Goal: Task Accomplishment & Management: Manage account settings

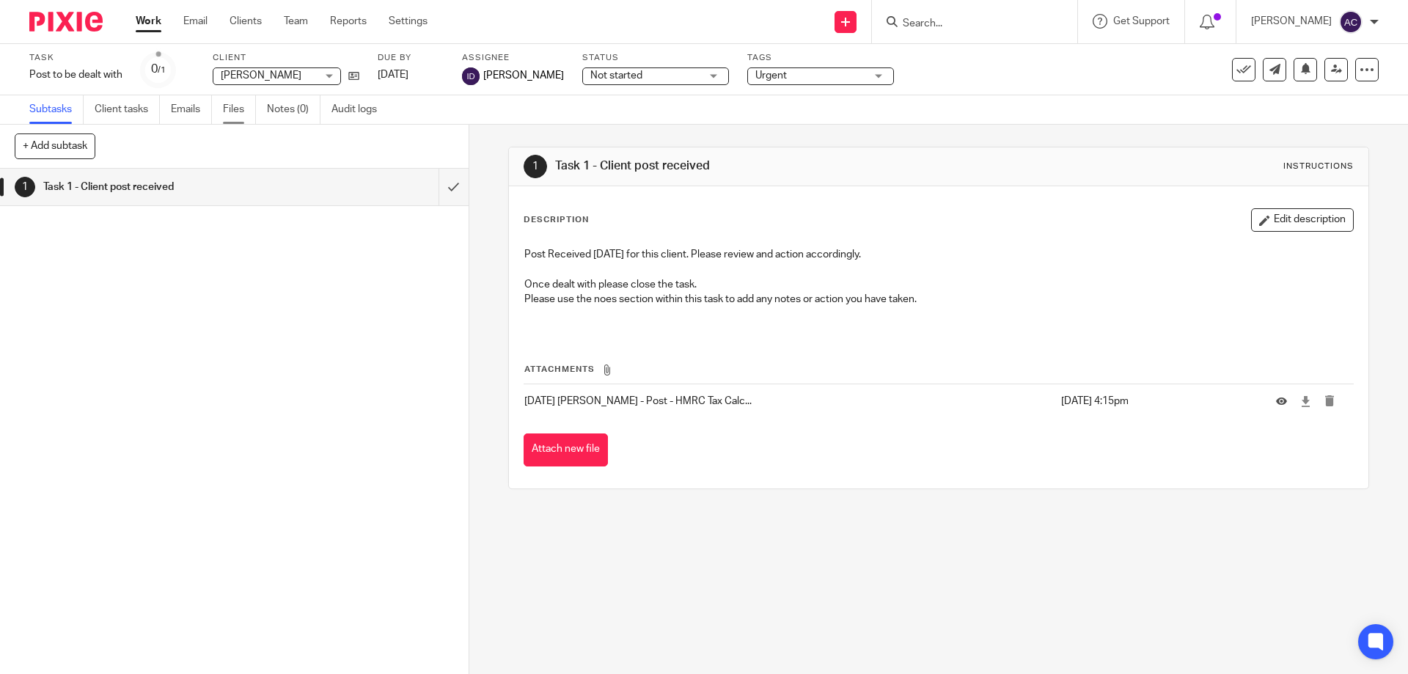
click at [232, 110] on link "Files" at bounding box center [239, 109] width 33 height 29
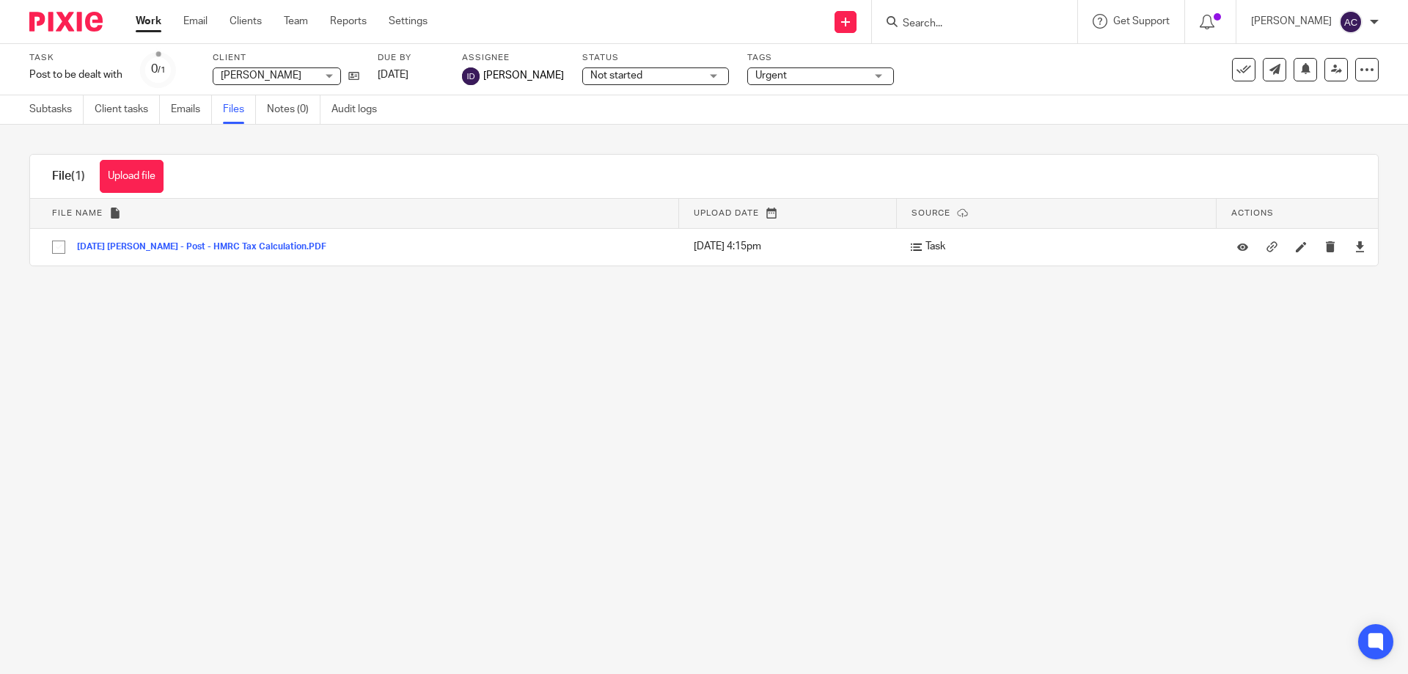
click at [40, 106] on link "Subtasks" at bounding box center [56, 109] width 54 height 29
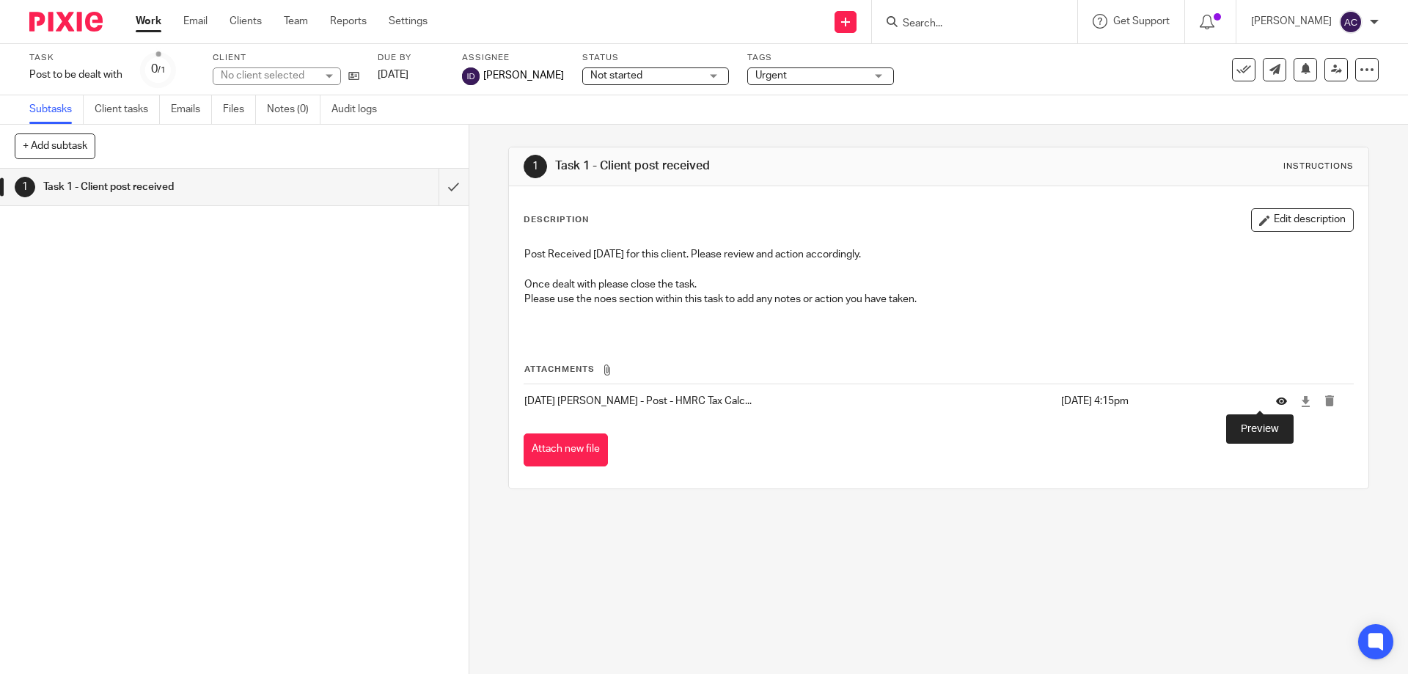
click at [1276, 402] on icon at bounding box center [1281, 401] width 11 height 11
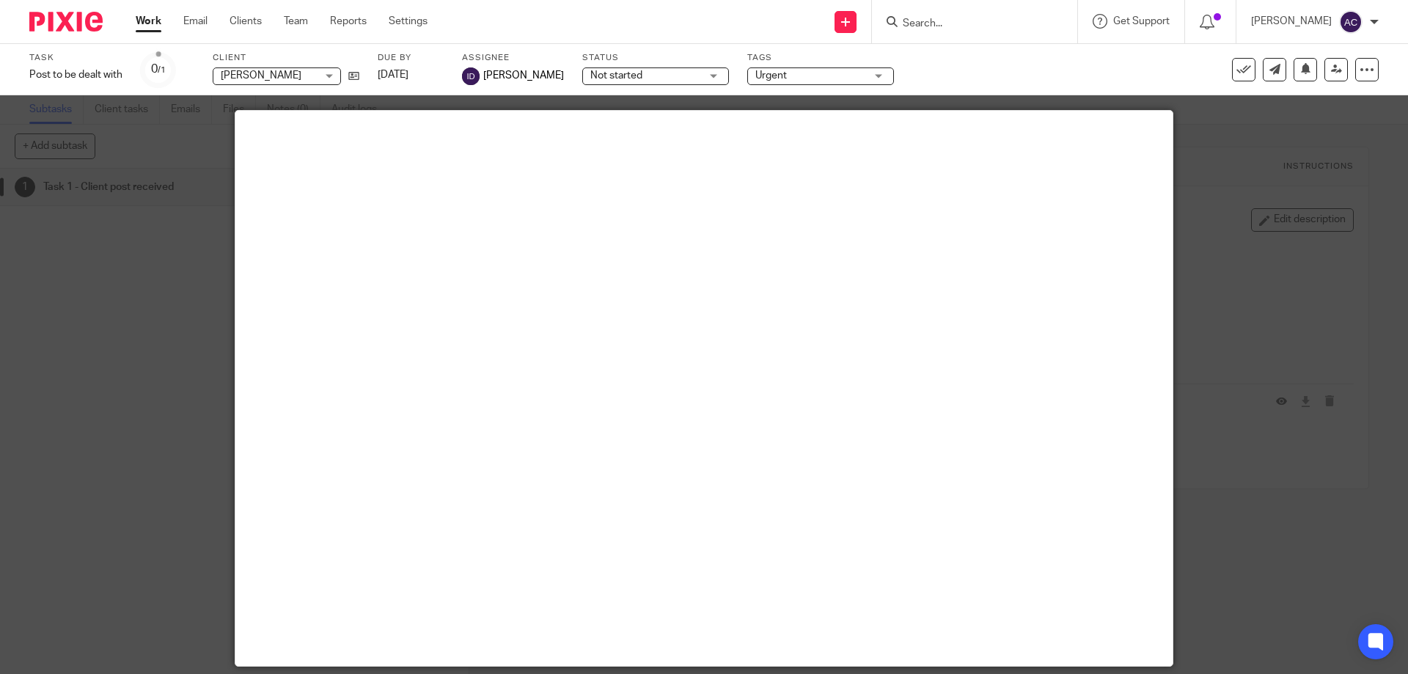
click at [1271, 563] on div at bounding box center [704, 337] width 1408 height 674
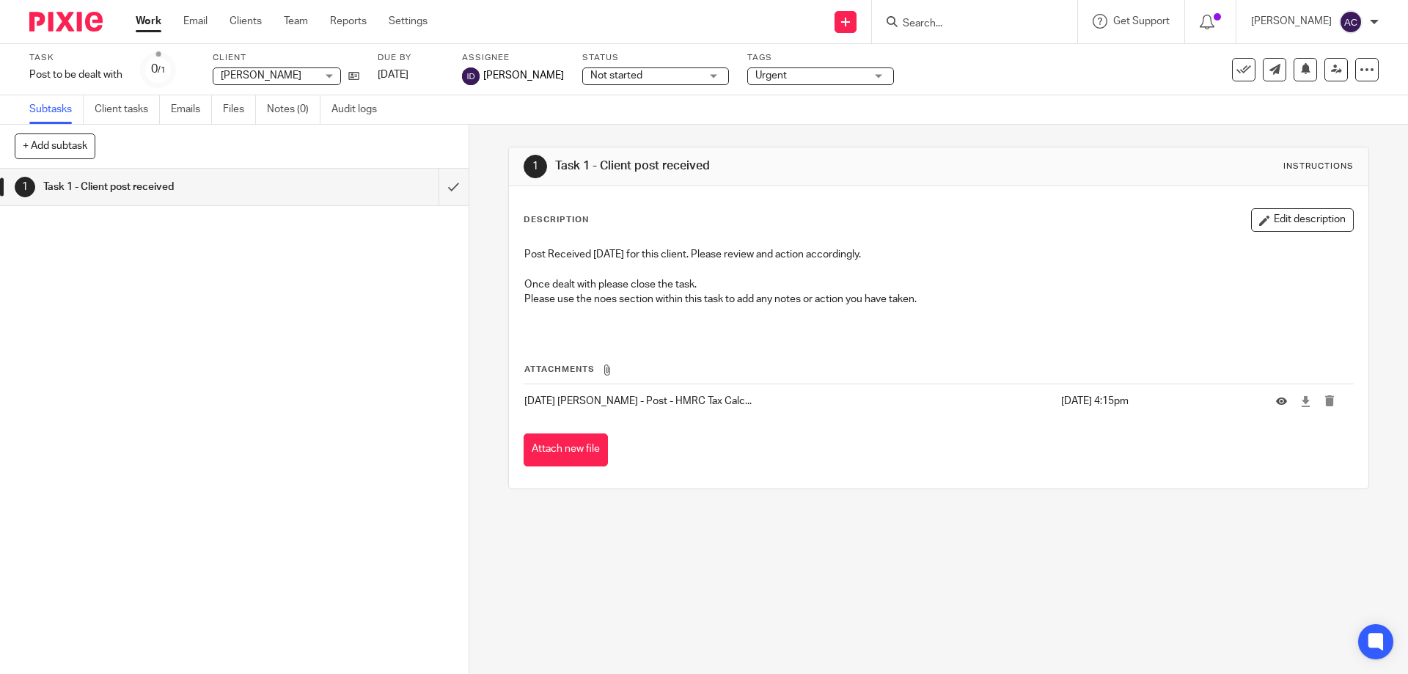
click at [951, 22] on input "Search" at bounding box center [967, 24] width 132 height 13
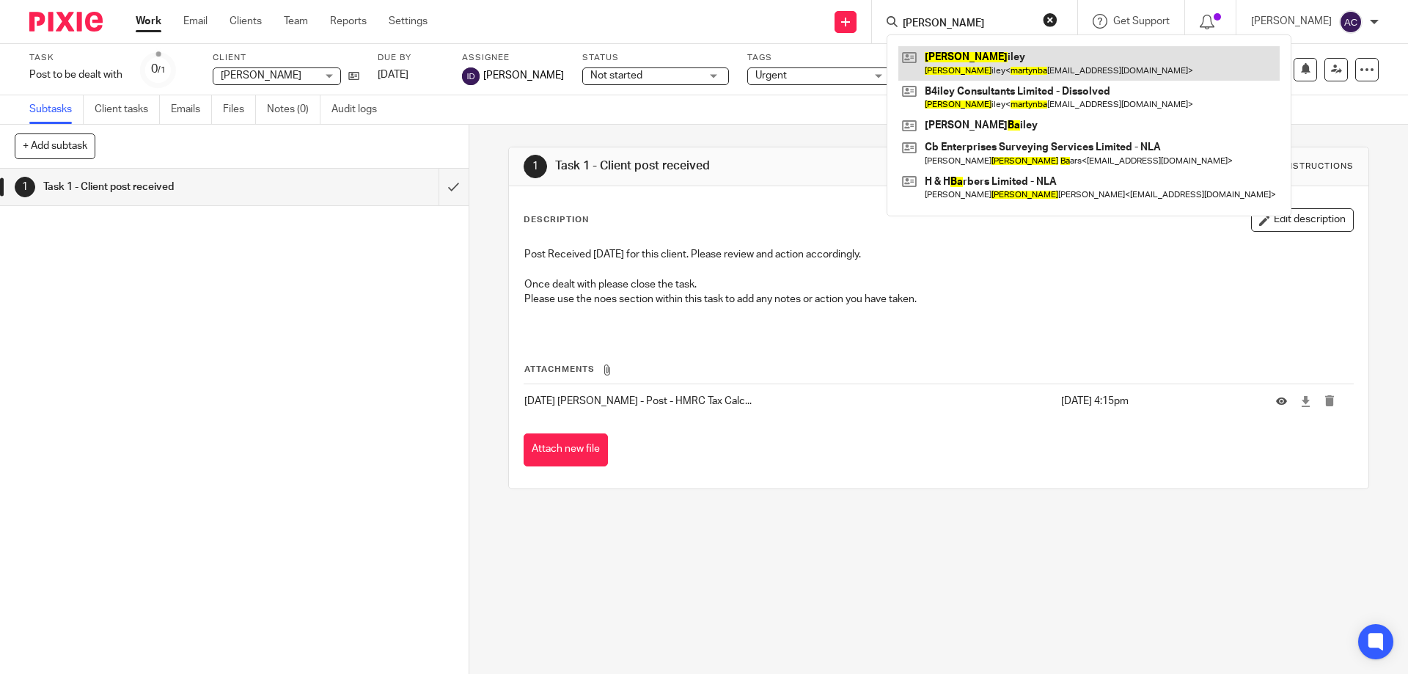
type input "martyn ba"
click at [978, 61] on link at bounding box center [1088, 63] width 381 height 34
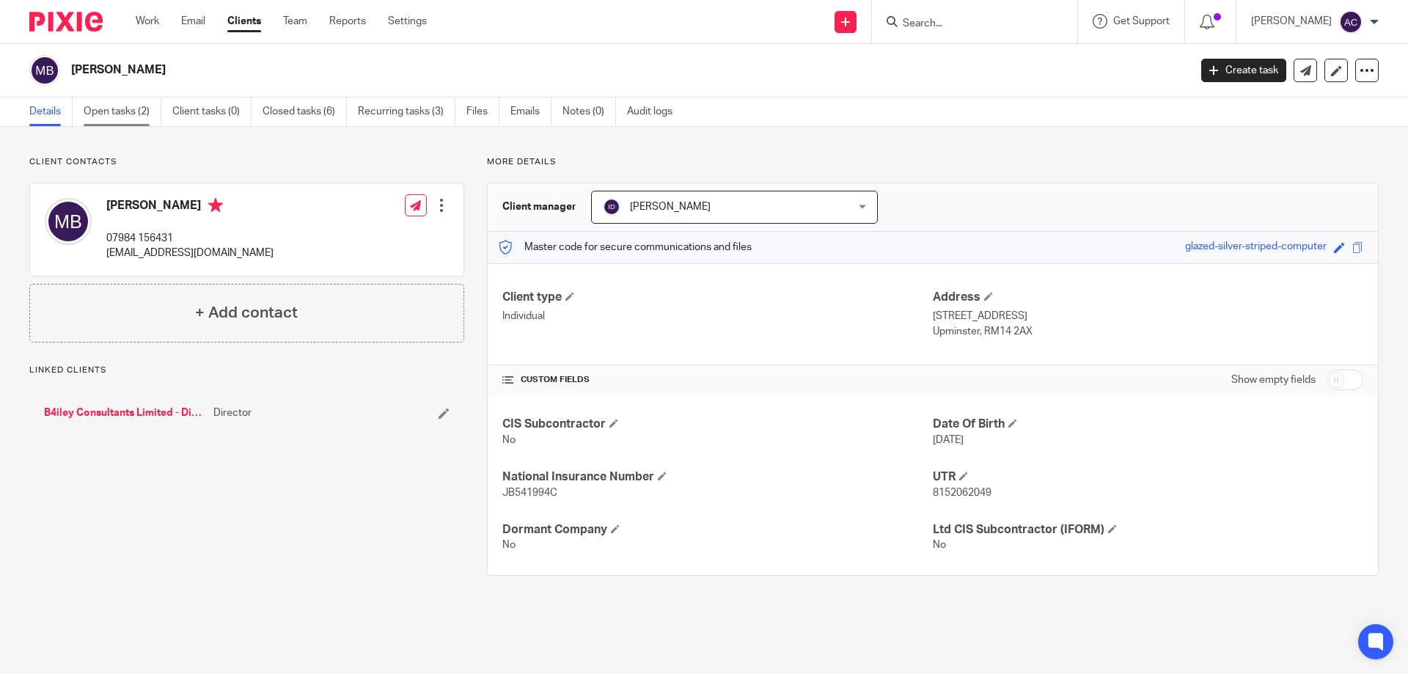
click at [109, 118] on link "Open tasks (2)" at bounding box center [123, 112] width 78 height 29
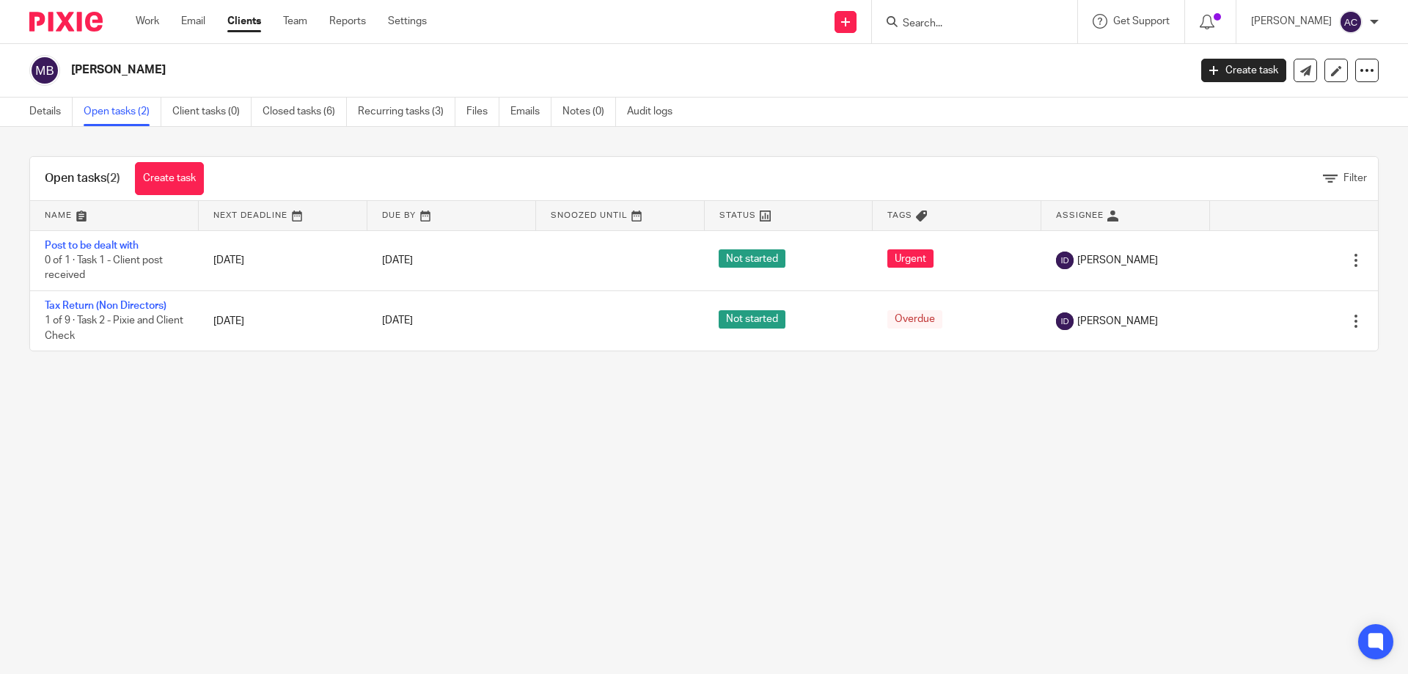
click at [947, 26] on input "Search" at bounding box center [967, 24] width 132 height 13
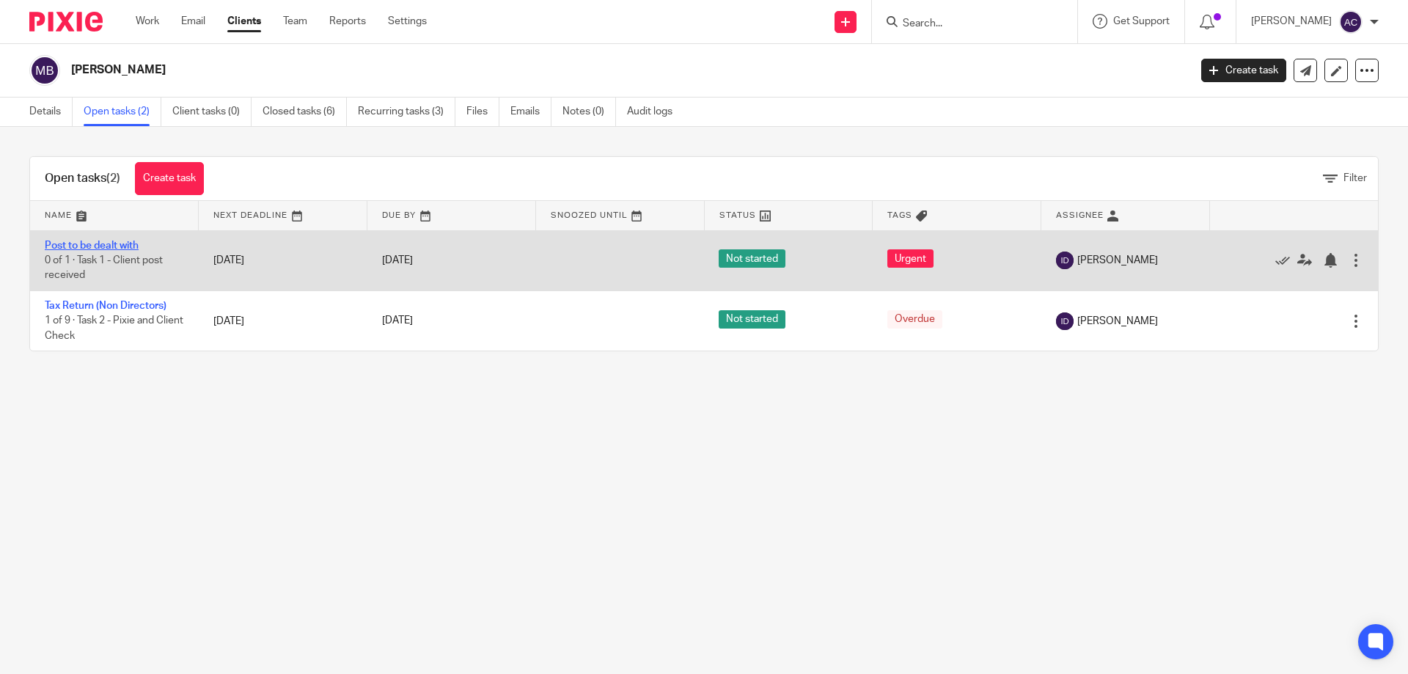
click at [130, 241] on link "Post to be dealt with" at bounding box center [92, 246] width 94 height 10
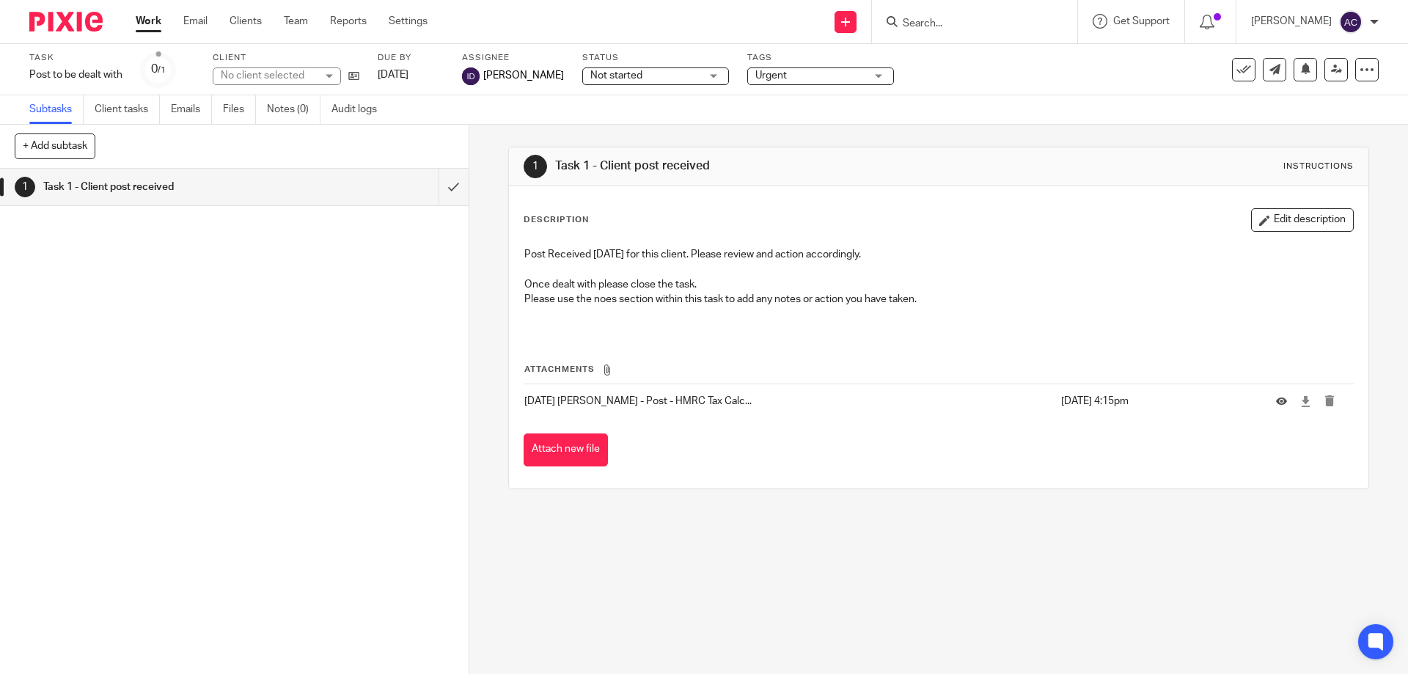
click at [960, 21] on input "Search" at bounding box center [967, 24] width 132 height 13
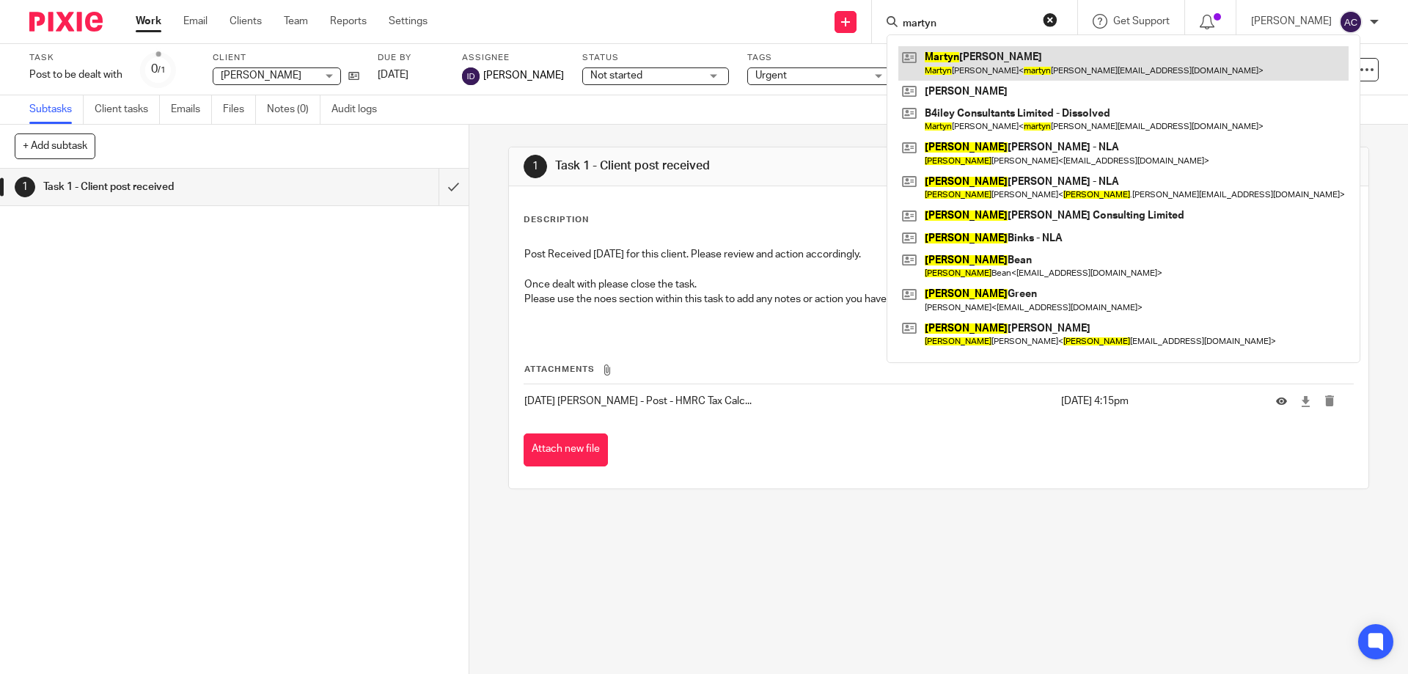
type input "martyn"
click at [985, 56] on link at bounding box center [1123, 63] width 450 height 34
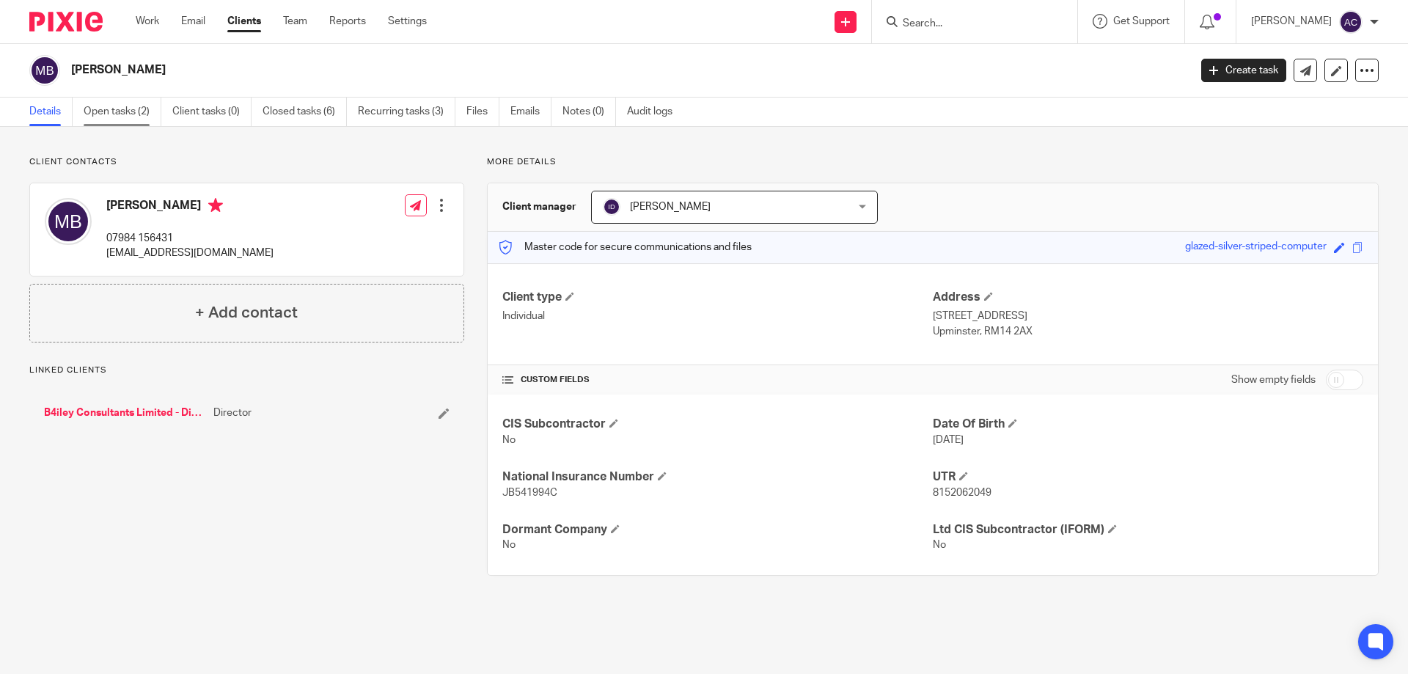
click at [114, 114] on link "Open tasks (2)" at bounding box center [123, 112] width 78 height 29
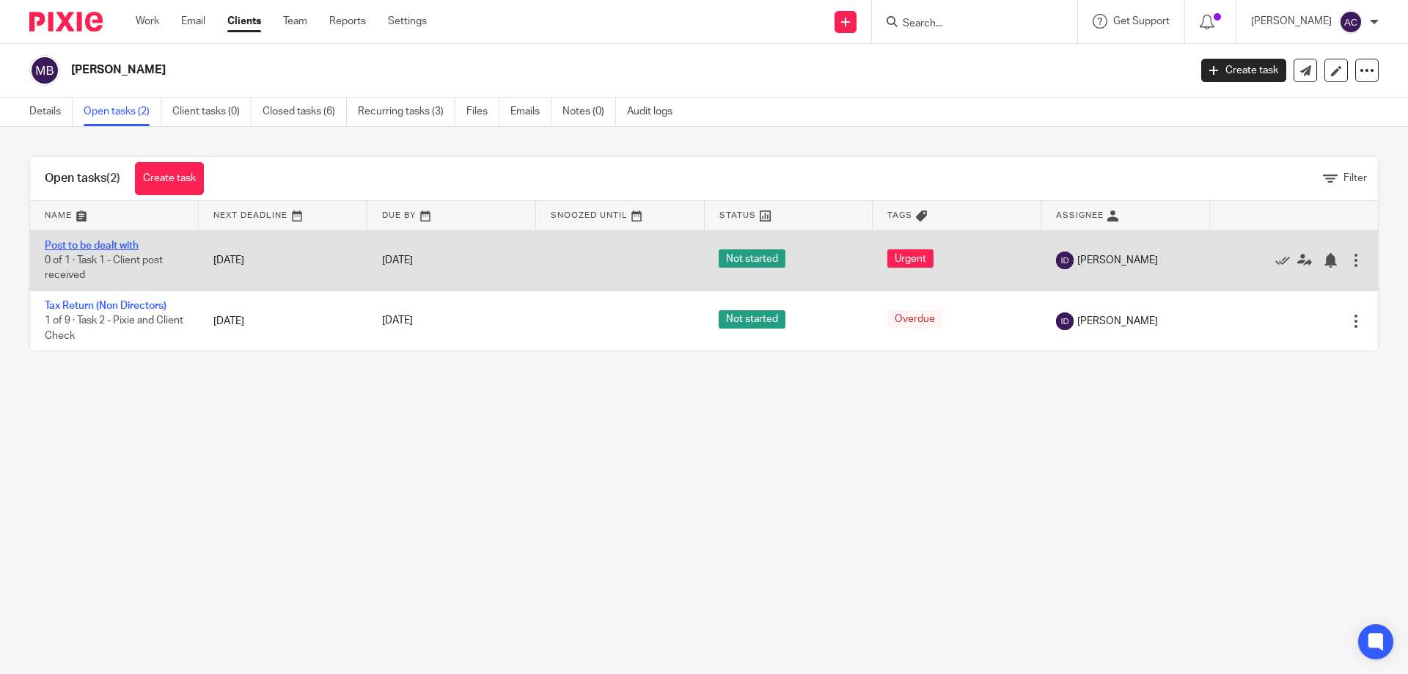
click at [87, 245] on link "Post to be dealt with" at bounding box center [92, 246] width 94 height 10
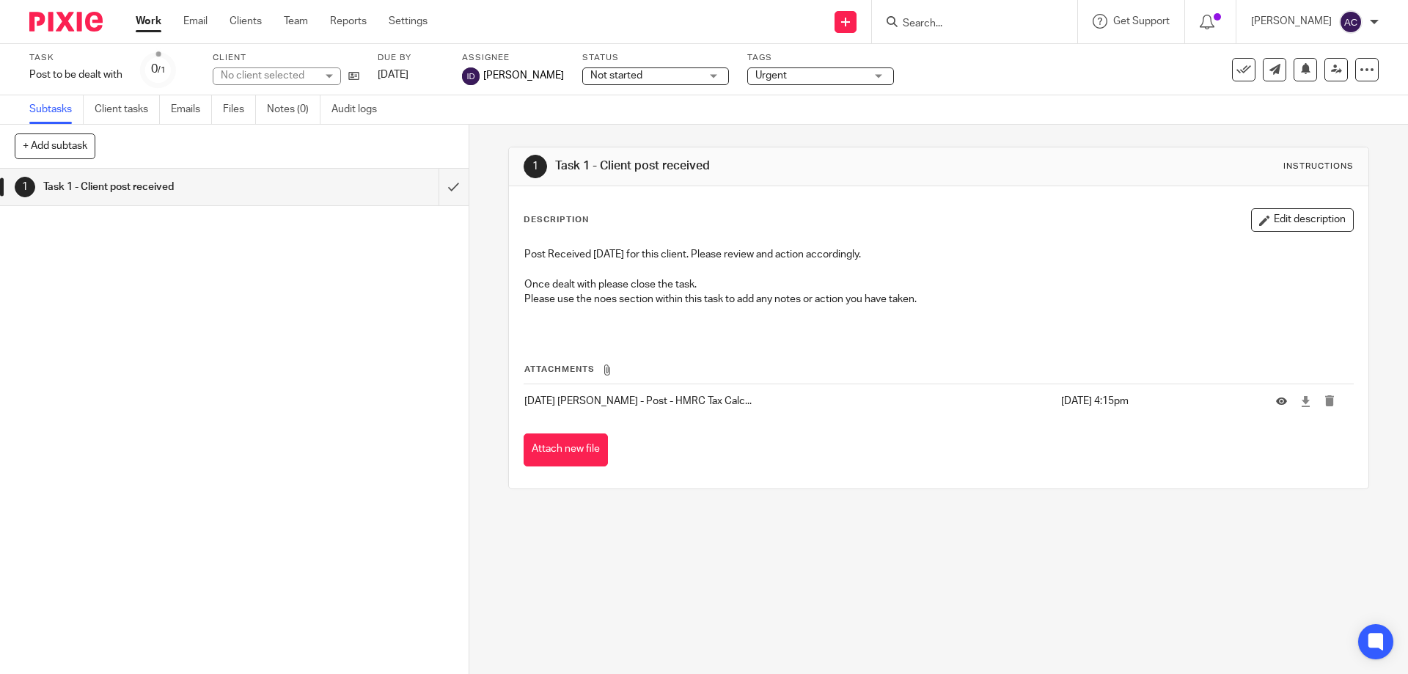
click at [961, 29] on input "Search" at bounding box center [967, 24] width 132 height 13
click at [959, 23] on input "Search" at bounding box center [967, 24] width 132 height 13
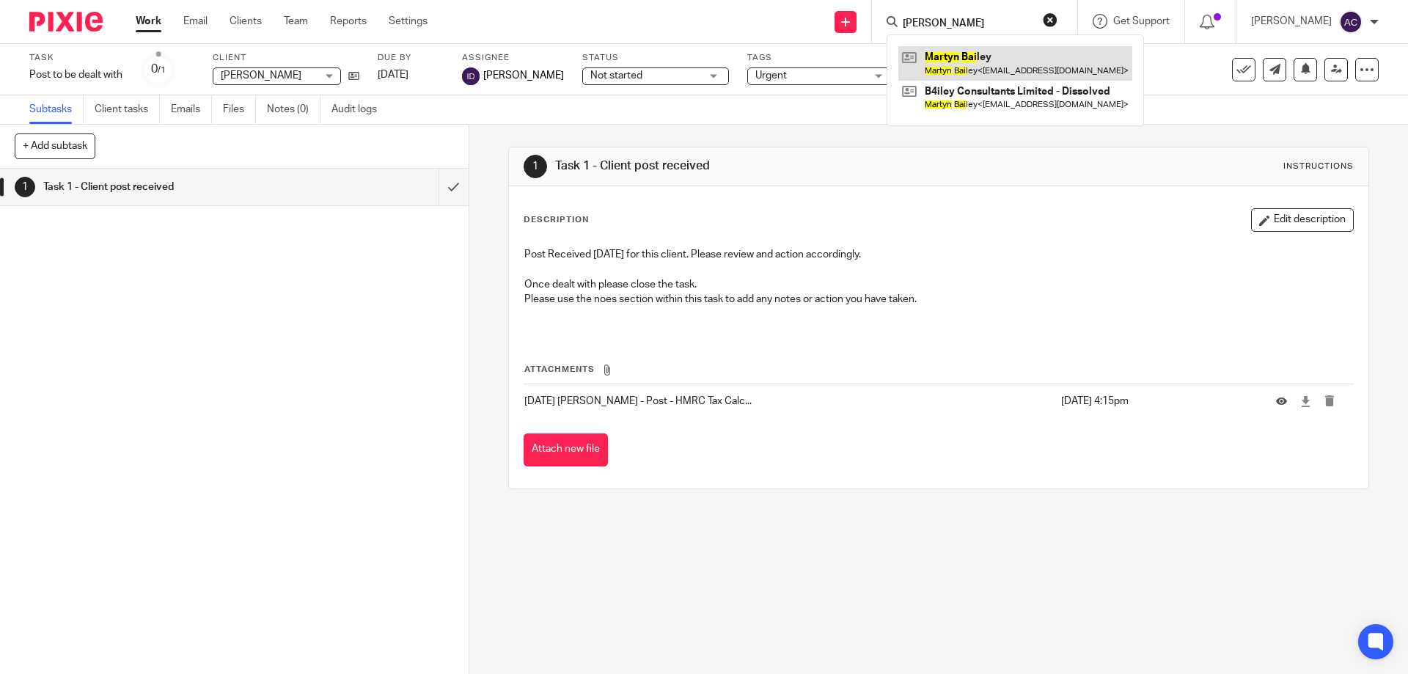
type input "maryn bai"
click at [967, 57] on link at bounding box center [1015, 63] width 234 height 34
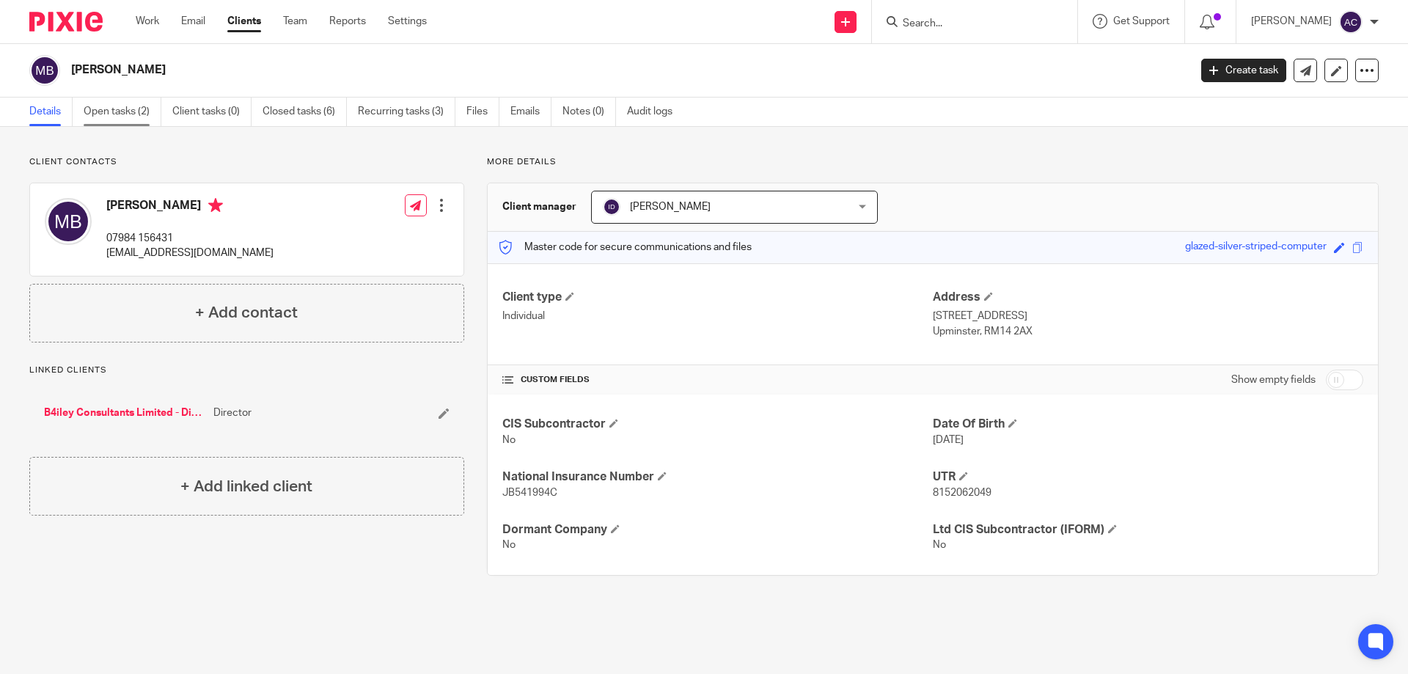
drag, startPoint x: 133, startPoint y: 127, endPoint x: 136, endPoint y: 120, distance: 7.9
click at [133, 127] on div "Client contacts Martyn Bailey 07984 156431 martynbailey@hotmail.com Edit contac…" at bounding box center [704, 366] width 1408 height 478
click at [140, 112] on link "Open tasks (2)" at bounding box center [123, 112] width 78 height 29
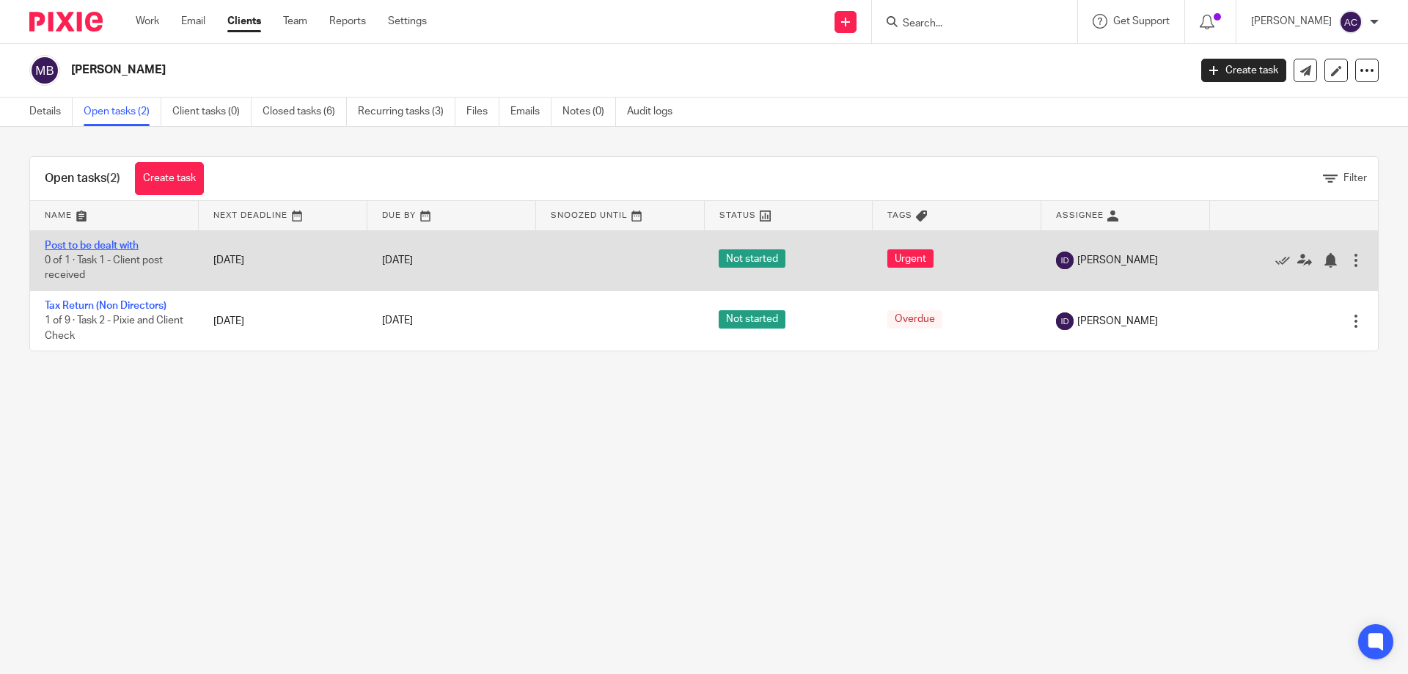
click at [92, 244] on link "Post to be dealt with" at bounding box center [92, 246] width 94 height 10
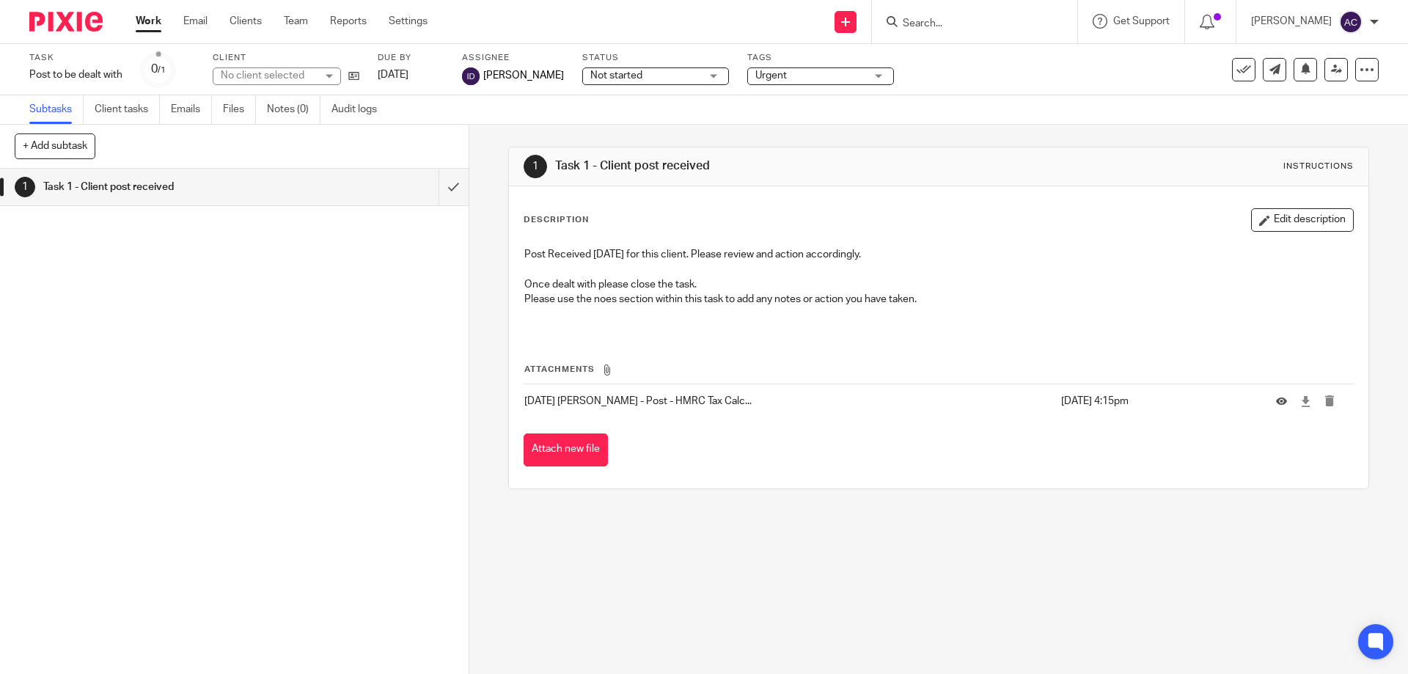
click at [950, 19] on input "Search" at bounding box center [967, 24] width 132 height 13
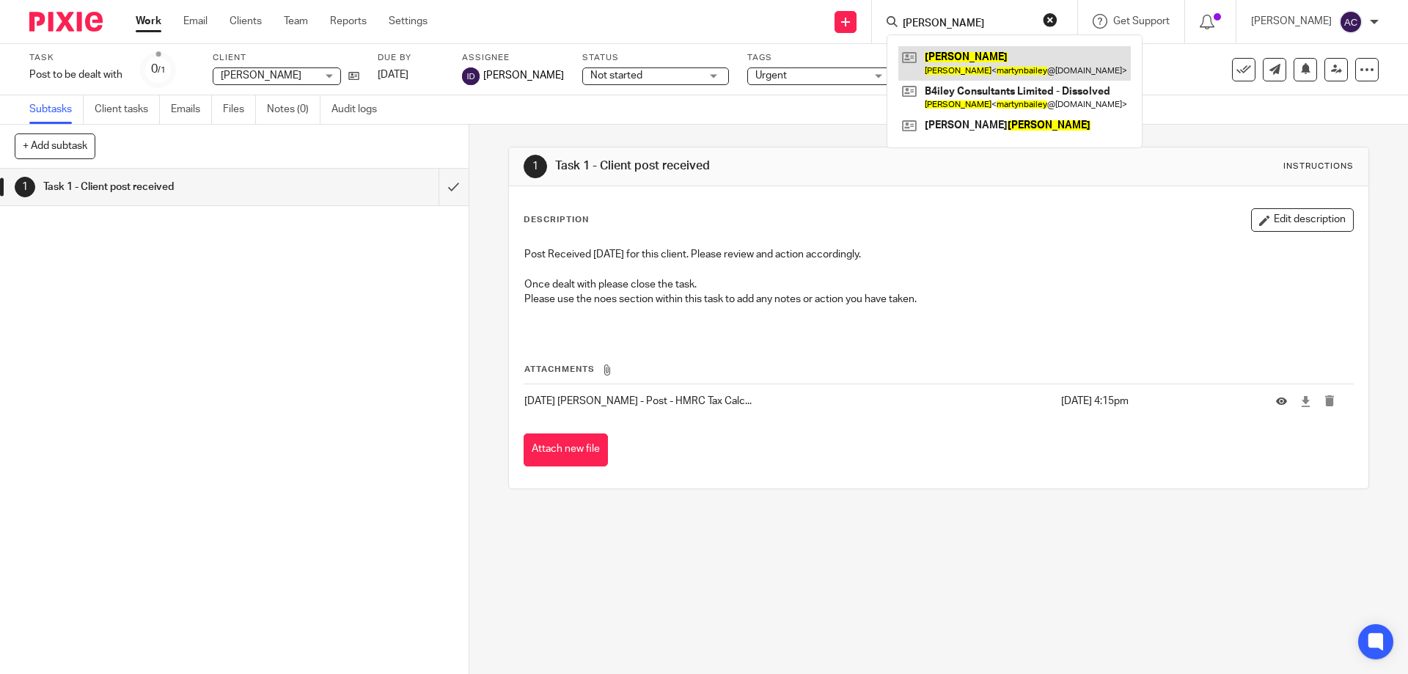
type input "[PERSON_NAME]"
click at [977, 65] on link at bounding box center [1014, 63] width 232 height 34
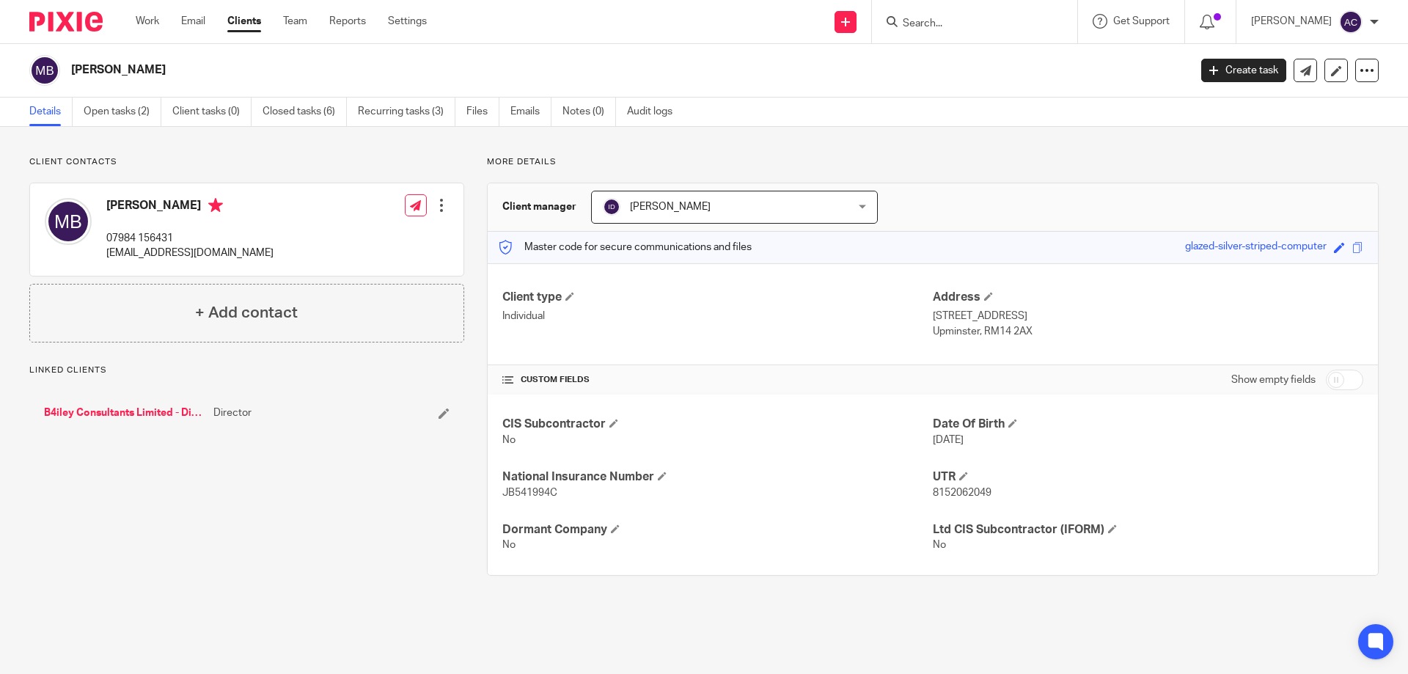
click at [980, 26] on input "Search" at bounding box center [967, 24] width 132 height 13
type input "x"
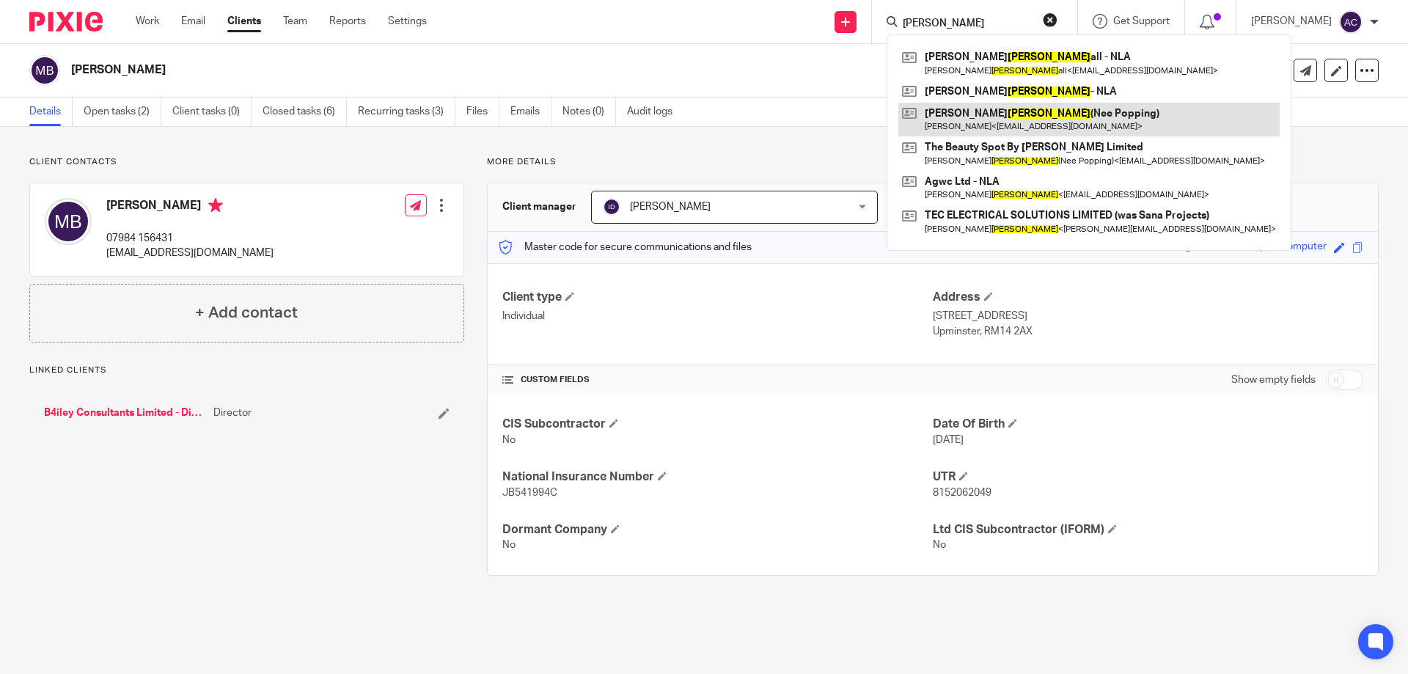
type input "[PERSON_NAME]"
click at [960, 129] on link at bounding box center [1088, 120] width 381 height 34
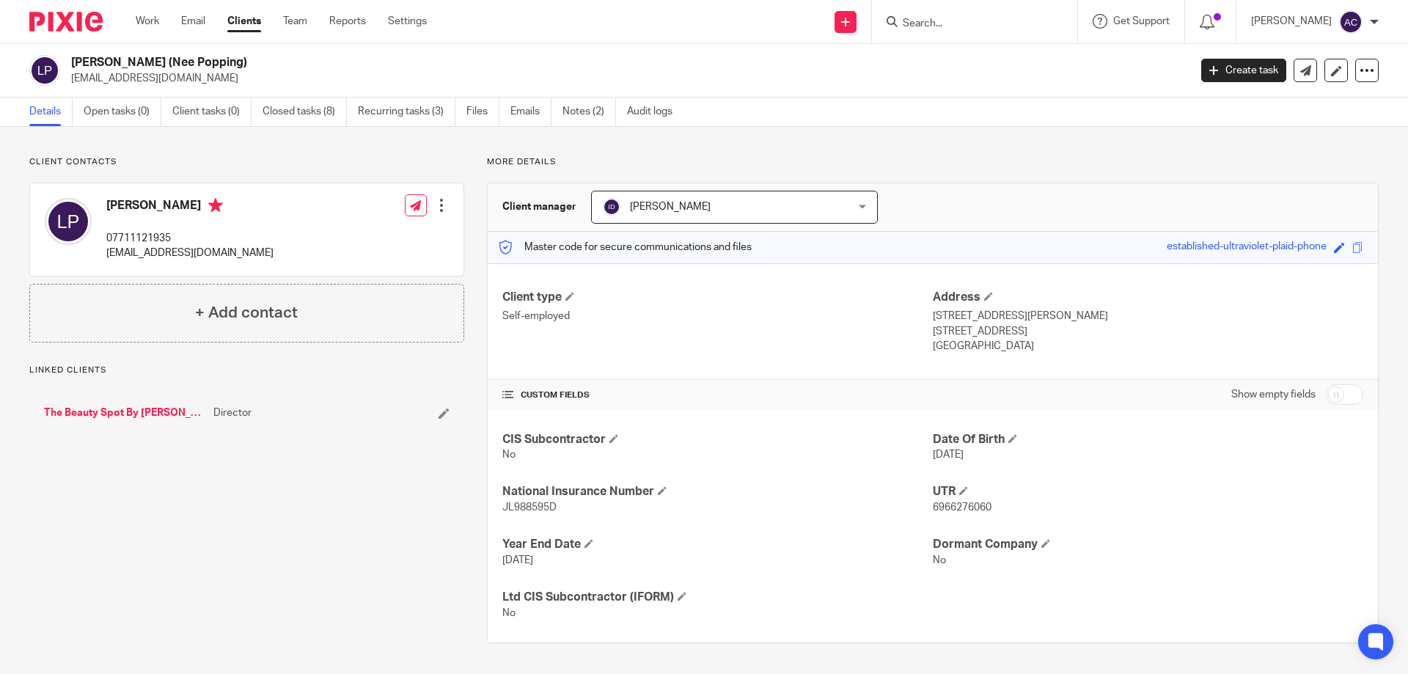
click at [871, 123] on div "Details Open tasks (0) Client tasks (0) Closed tasks (8) Recurring tasks (3) Fi…" at bounding box center [704, 112] width 1408 height 29
click at [291, 116] on link "Closed tasks (8)" at bounding box center [305, 112] width 84 height 29
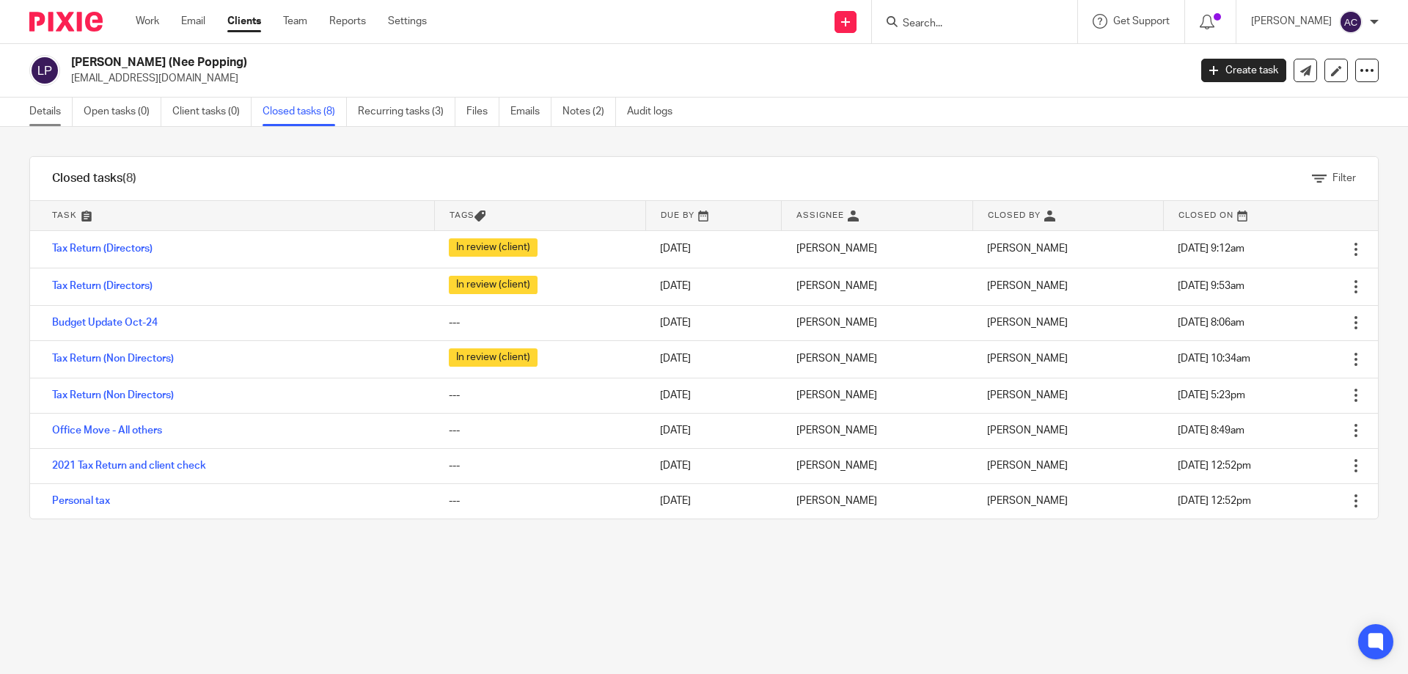
click at [41, 111] on link "Details" at bounding box center [50, 112] width 43 height 29
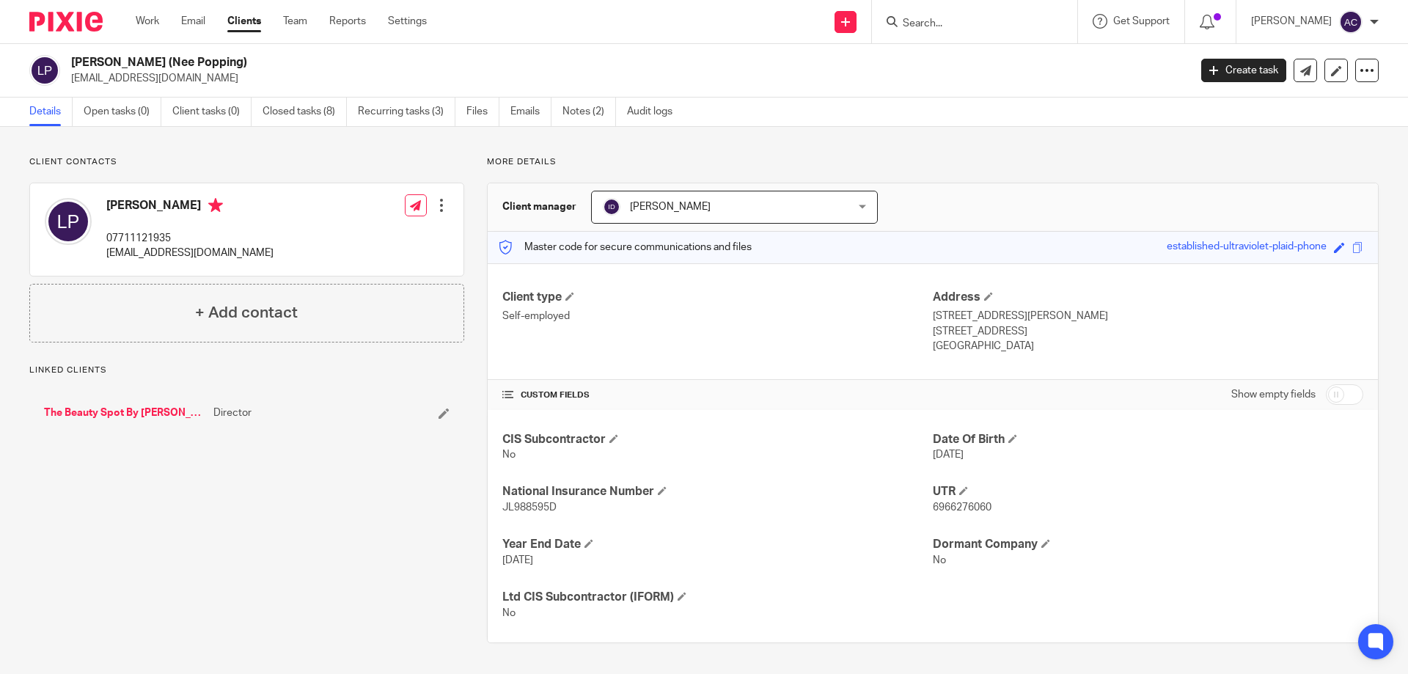
click at [952, 18] on input "Search" at bounding box center [967, 24] width 132 height 13
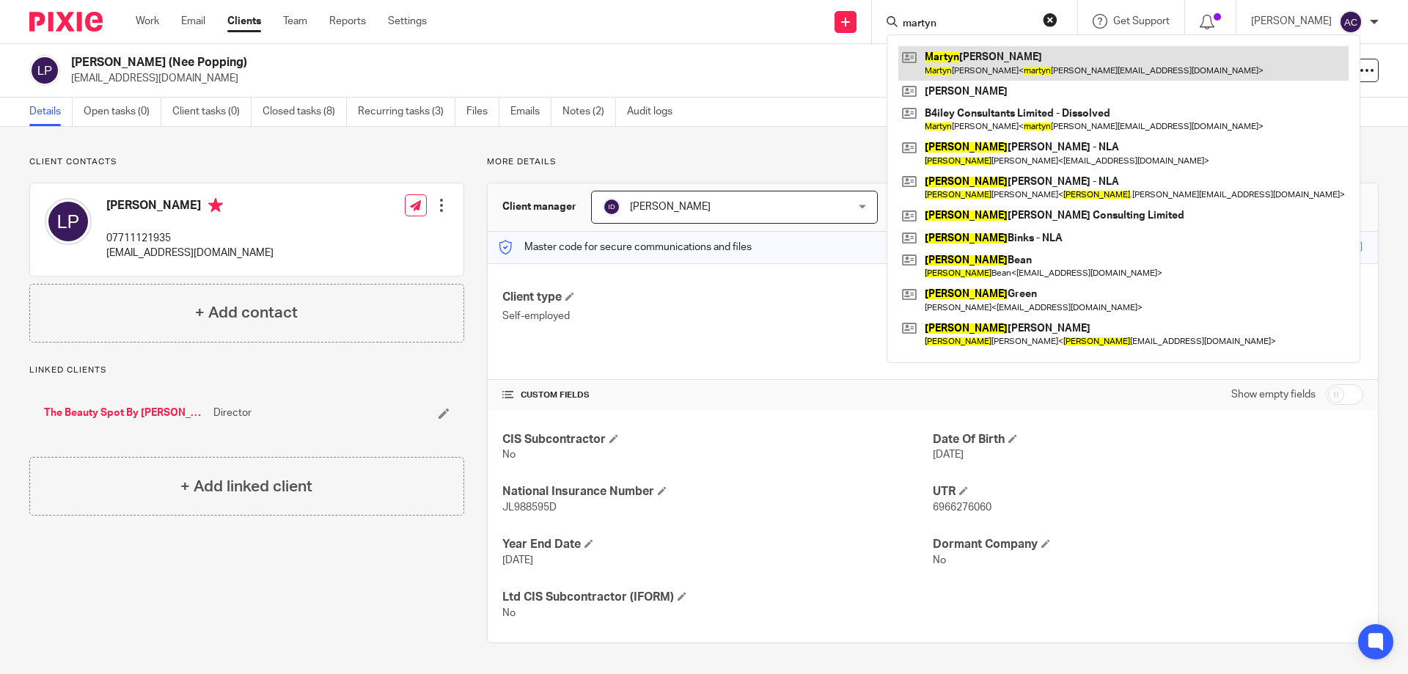
type input "martyn"
click at [973, 62] on link at bounding box center [1123, 63] width 450 height 34
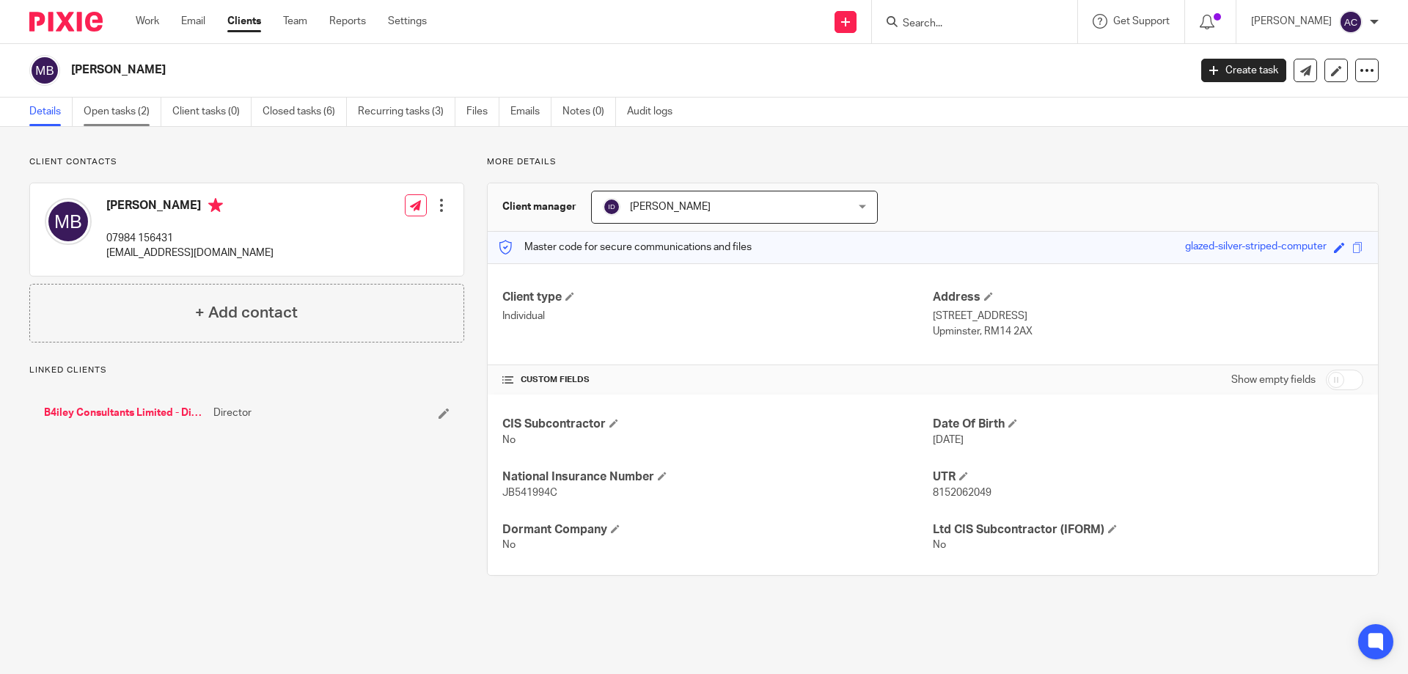
click at [117, 115] on link "Open tasks (2)" at bounding box center [123, 112] width 78 height 29
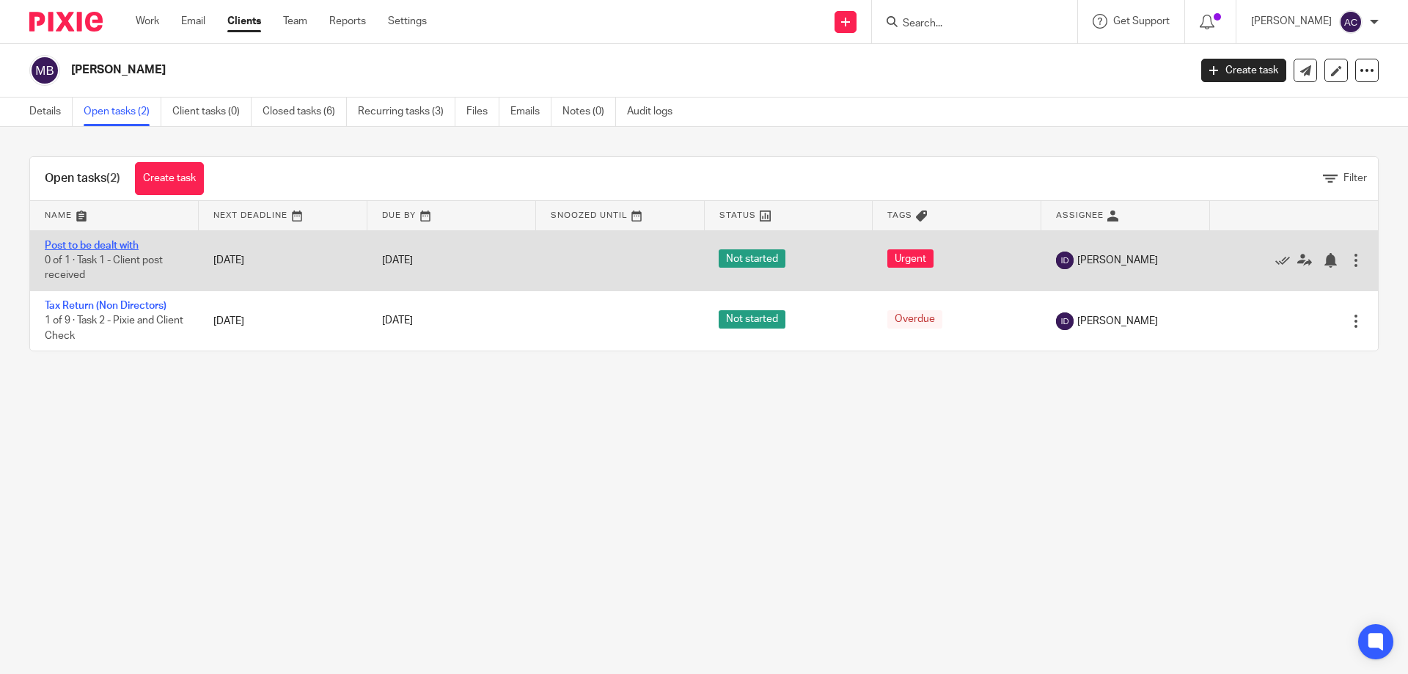
click at [95, 248] on link "Post to be dealt with" at bounding box center [92, 246] width 94 height 10
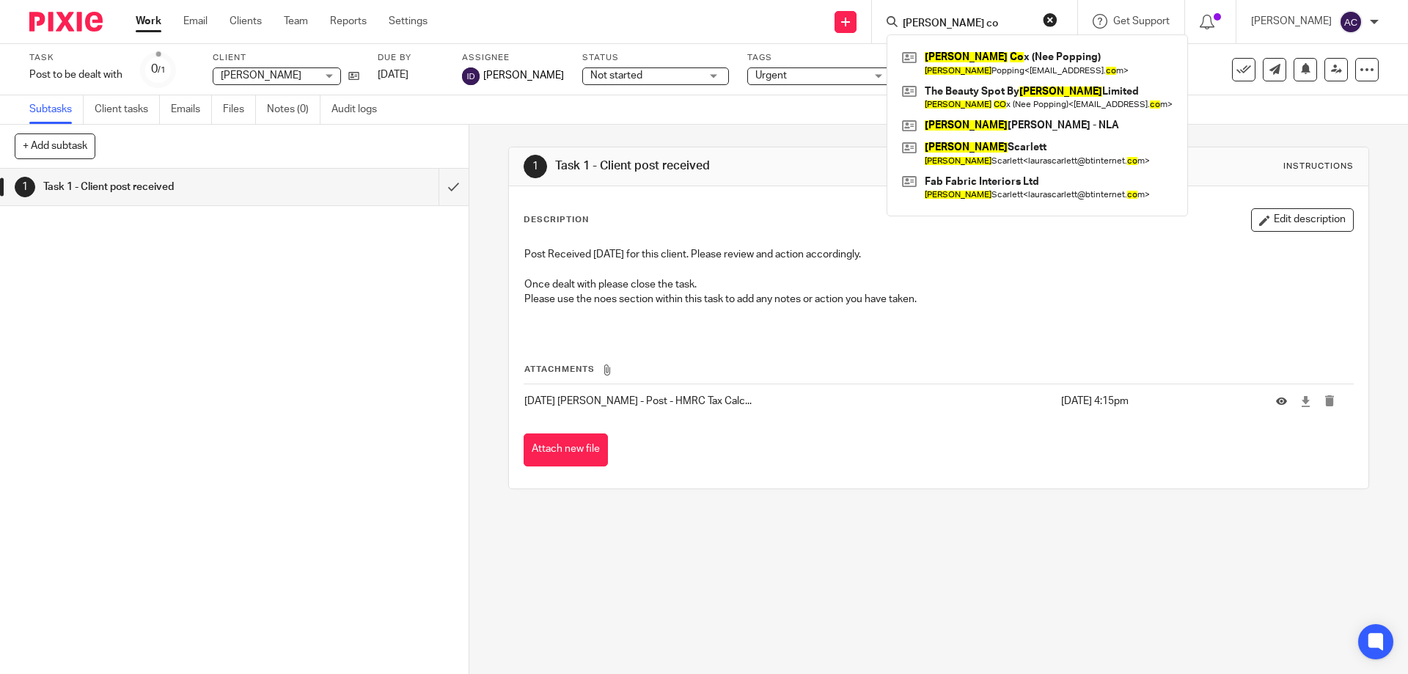
type input "laura co"
drag, startPoint x: 771, startPoint y: 11, endPoint x: 840, endPoint y: 10, distance: 69.7
click at [770, 10] on div "Send new email Create task Add client laura co Laura Co x (Nee Popping) Laura P…" at bounding box center [928, 21] width 958 height 43
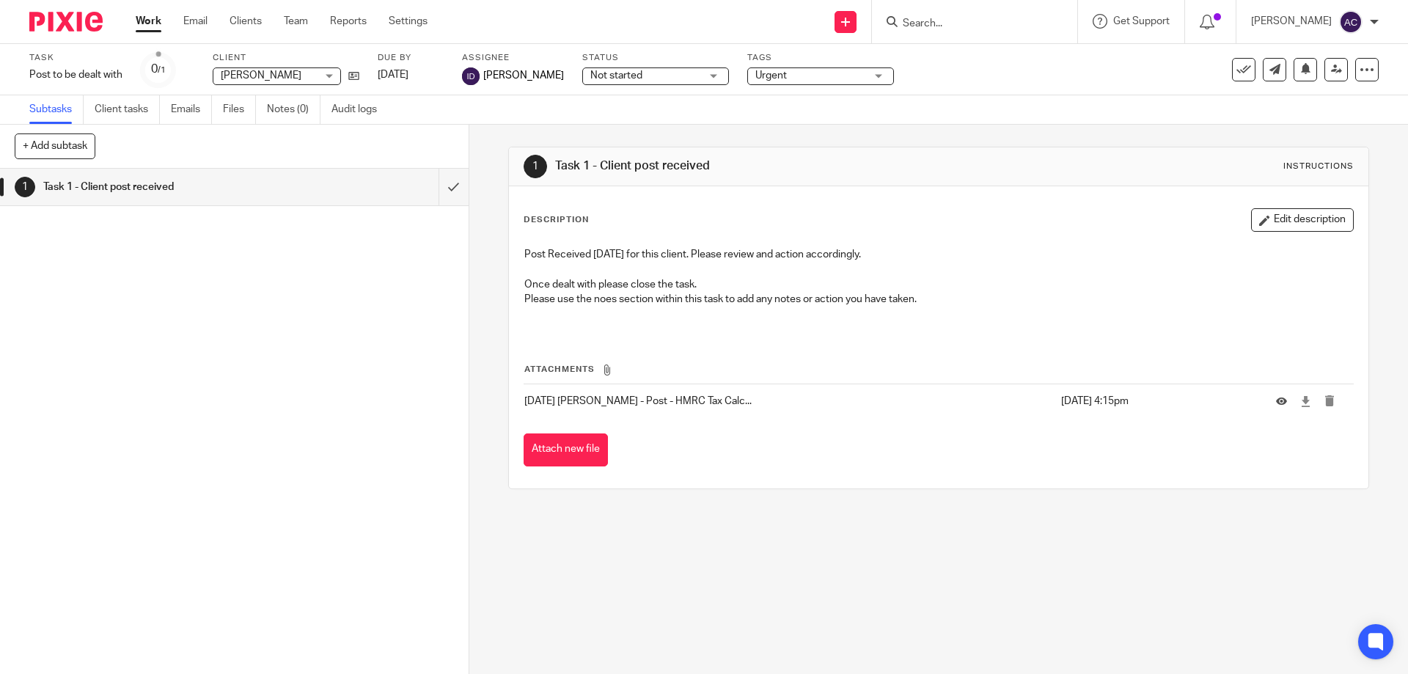
click at [980, 29] on input "Search" at bounding box center [967, 24] width 132 height 13
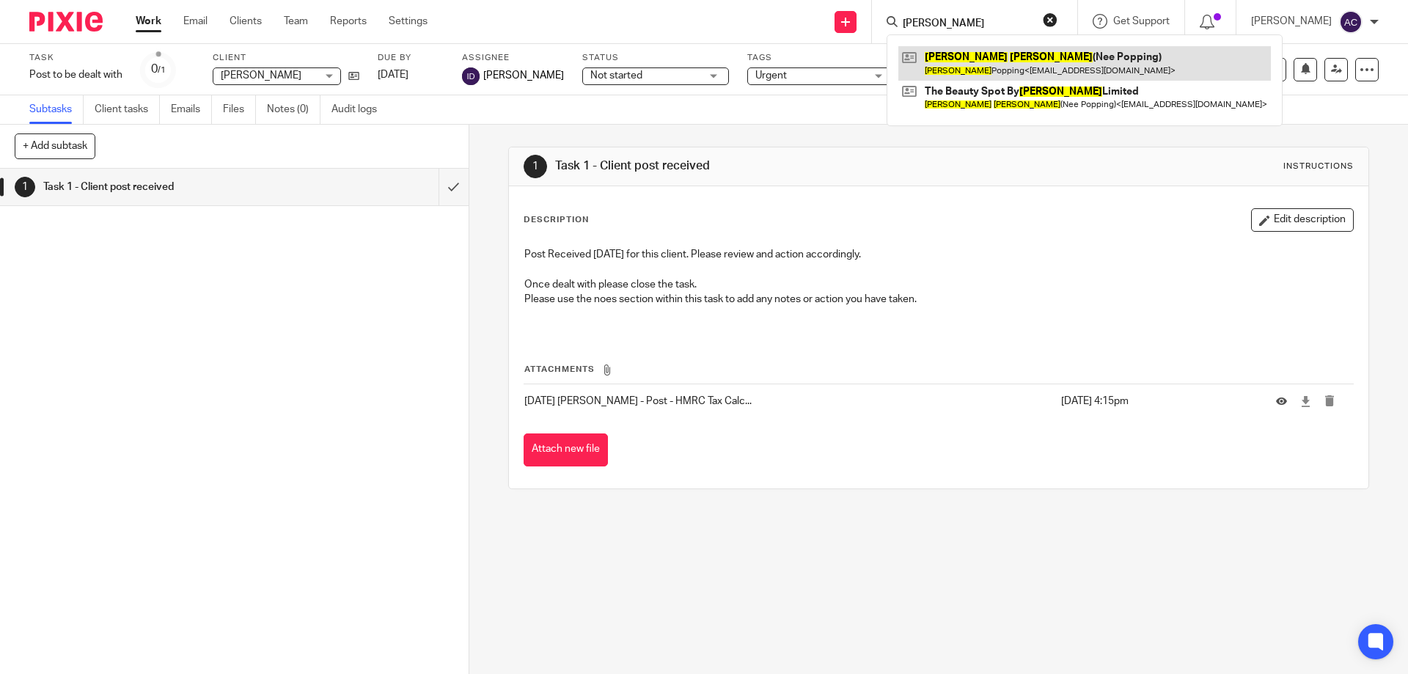
type input "laura cox"
click at [989, 65] on link at bounding box center [1084, 63] width 372 height 34
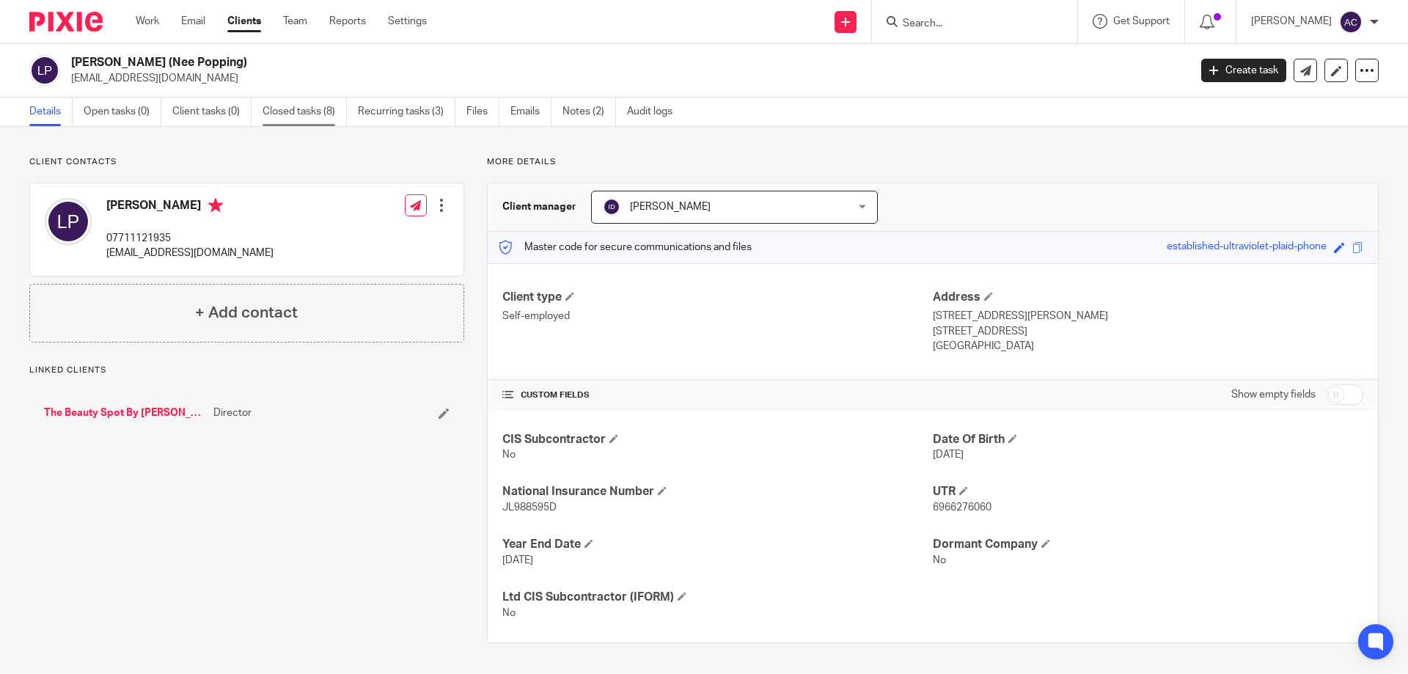
click at [295, 114] on link "Closed tasks (8)" at bounding box center [305, 112] width 84 height 29
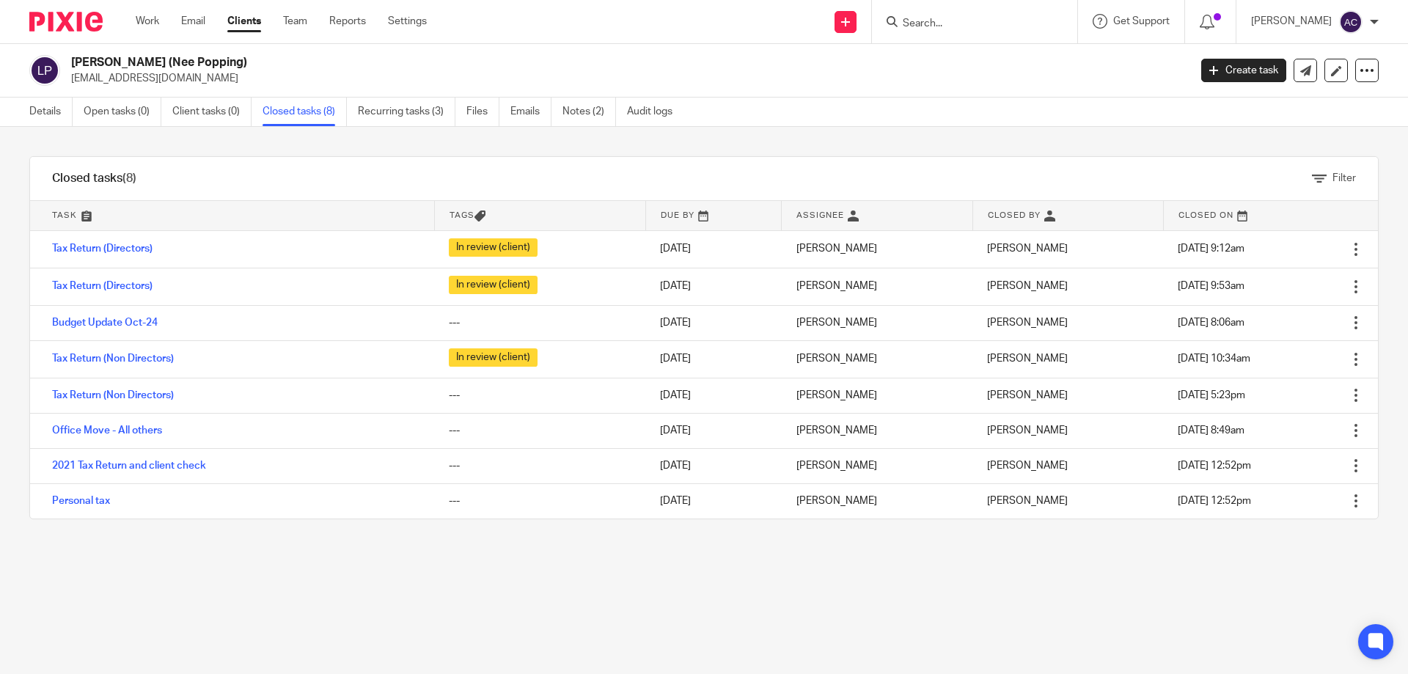
click at [51, 112] on link "Details" at bounding box center [50, 112] width 43 height 29
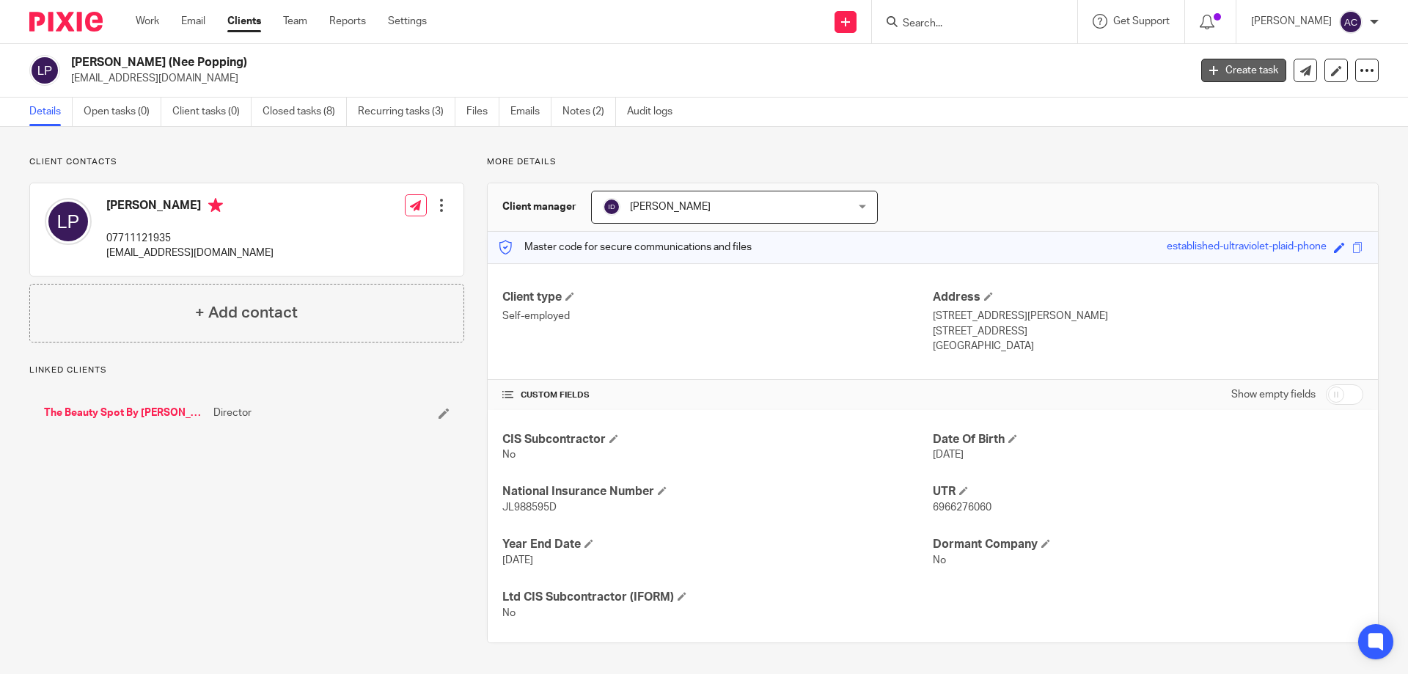
click at [1232, 69] on link "Create task" at bounding box center [1243, 70] width 85 height 23
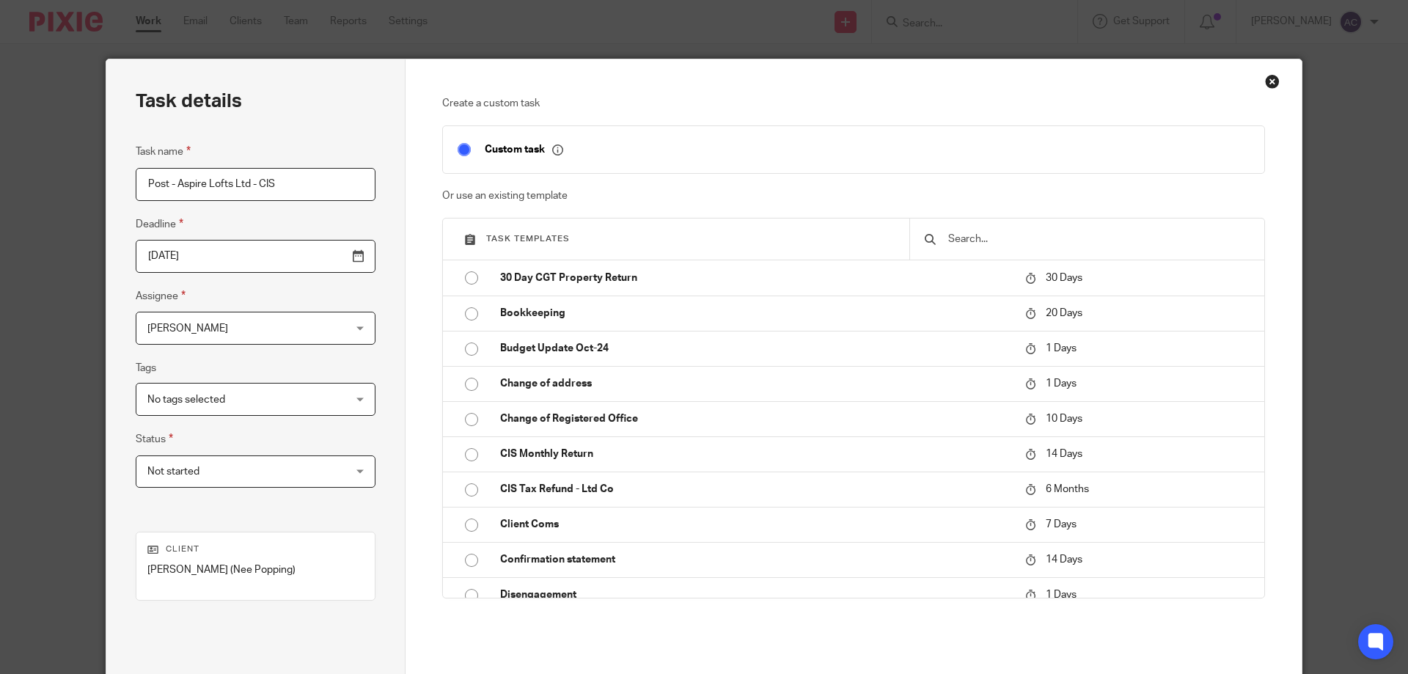
drag, startPoint x: 292, startPoint y: 191, endPoint x: 164, endPoint y: 183, distance: 127.8
click at [164, 182] on input "Post - Aspire Lofts Ltd - CIS" at bounding box center [256, 184] width 240 height 33
drag, startPoint x: 286, startPoint y: 170, endPoint x: 98, endPoint y: 177, distance: 187.8
click at [92, 177] on div "Task details Task name Post to be dealt with Deadline [DATE] Assignee [PERSON_N…" at bounding box center [704, 337] width 1408 height 674
type input "Post to be dealt with"
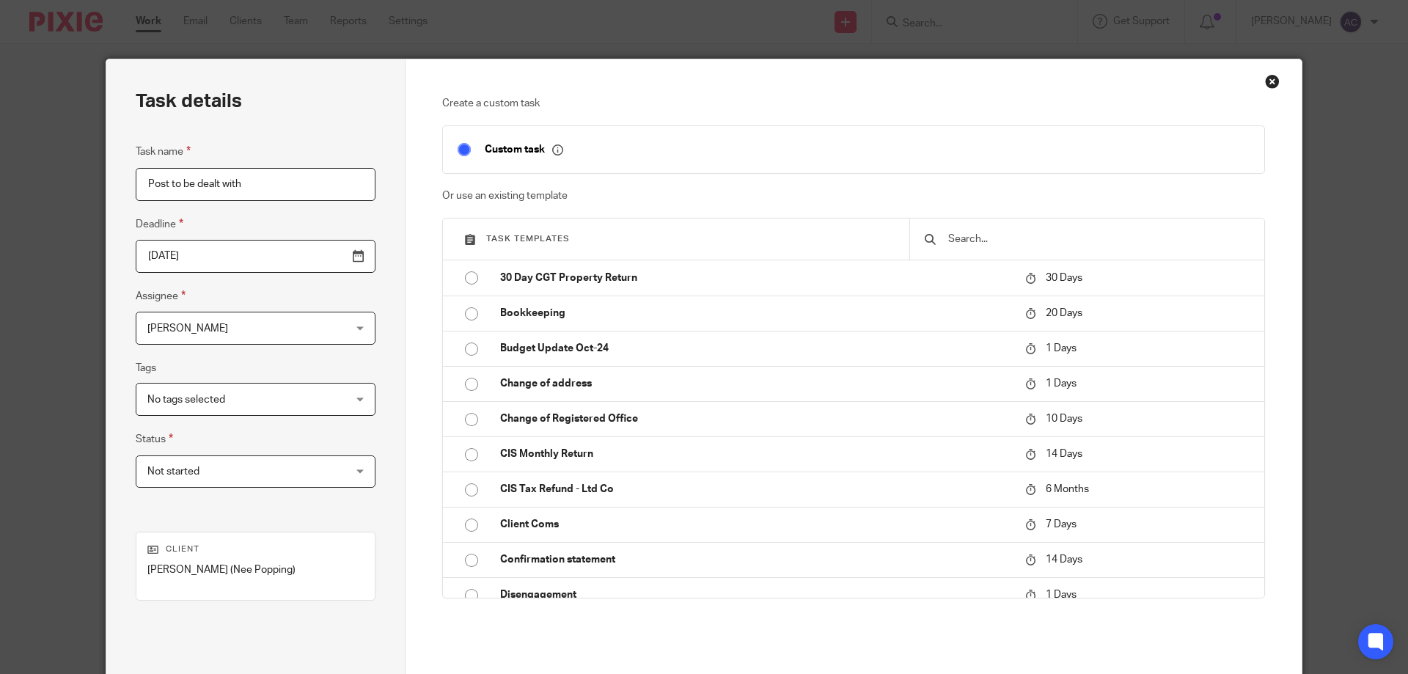
click at [221, 342] on span "[PERSON_NAME]" at bounding box center [238, 327] width 182 height 31
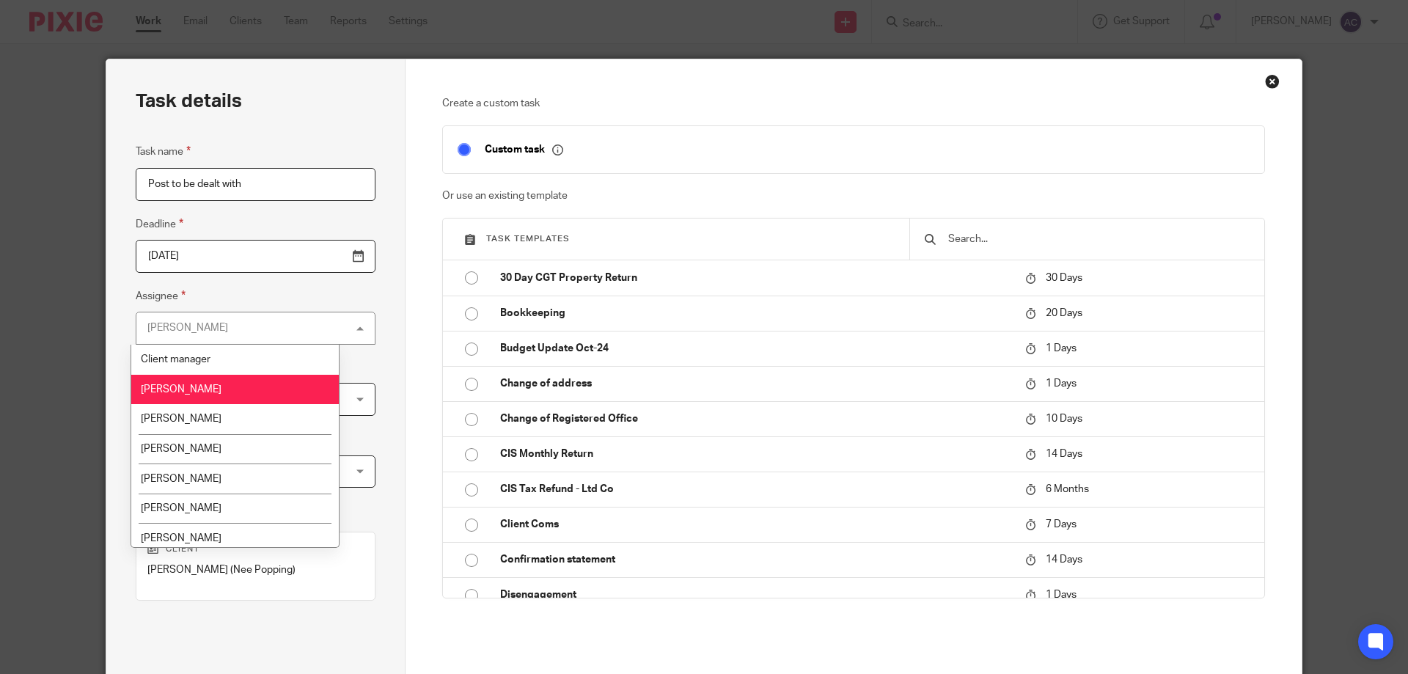
scroll to position [147, 0]
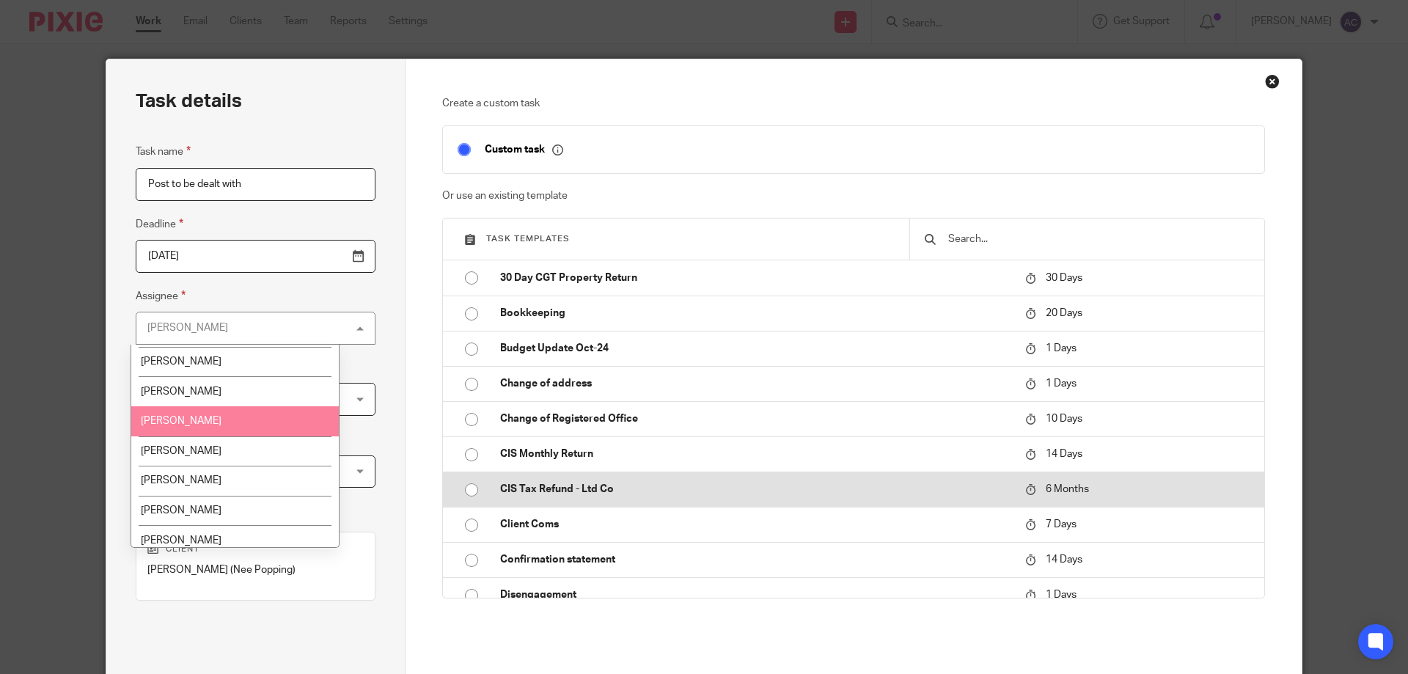
drag, startPoint x: 202, startPoint y: 425, endPoint x: 761, endPoint y: 500, distance: 563.7
click at [208, 425] on li "[PERSON_NAME]" at bounding box center [235, 421] width 208 height 30
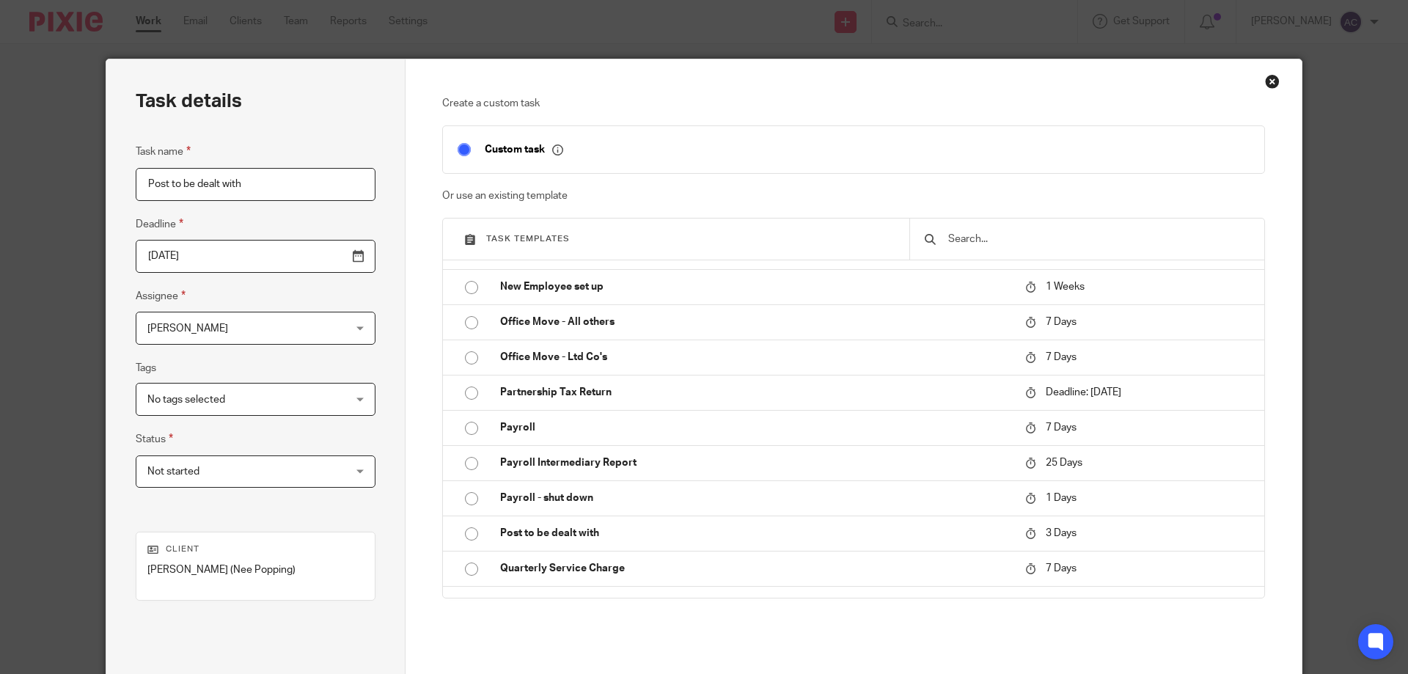
scroll to position [807, 0]
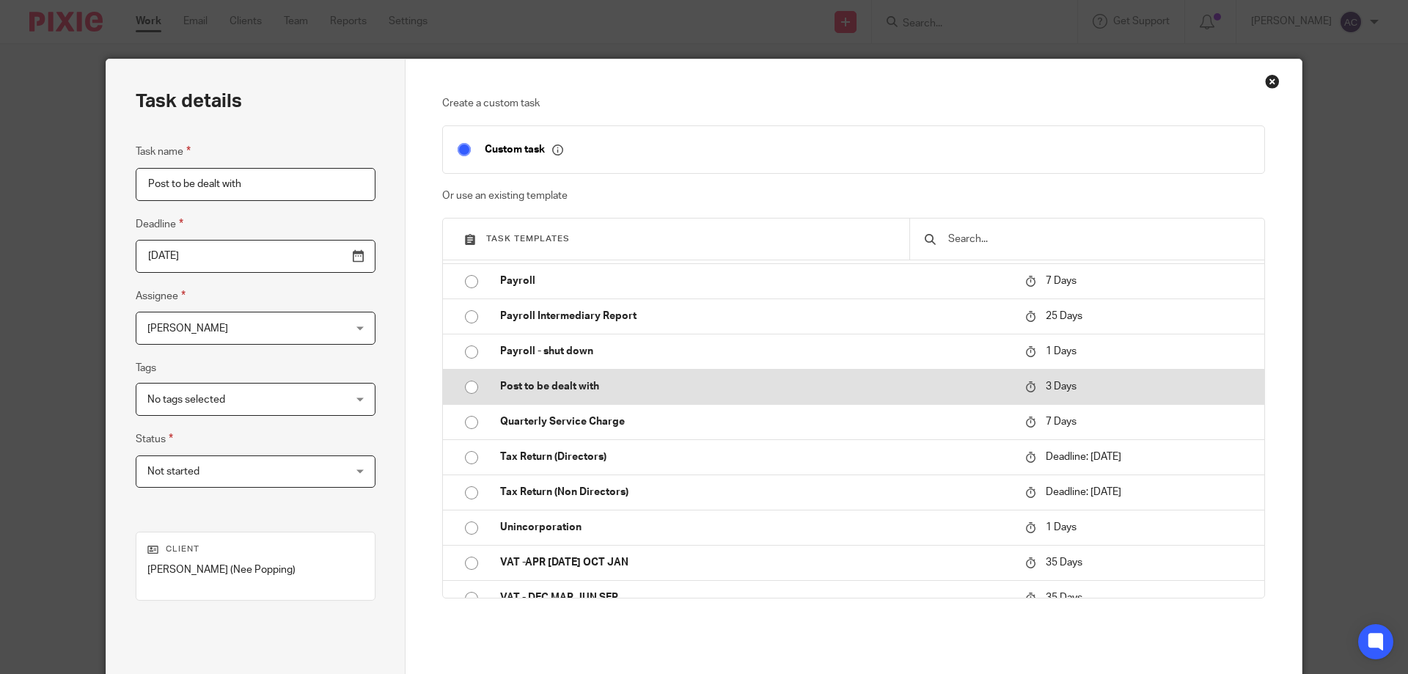
drag, startPoint x: 573, startPoint y: 392, endPoint x: 763, endPoint y: 460, distance: 202.7
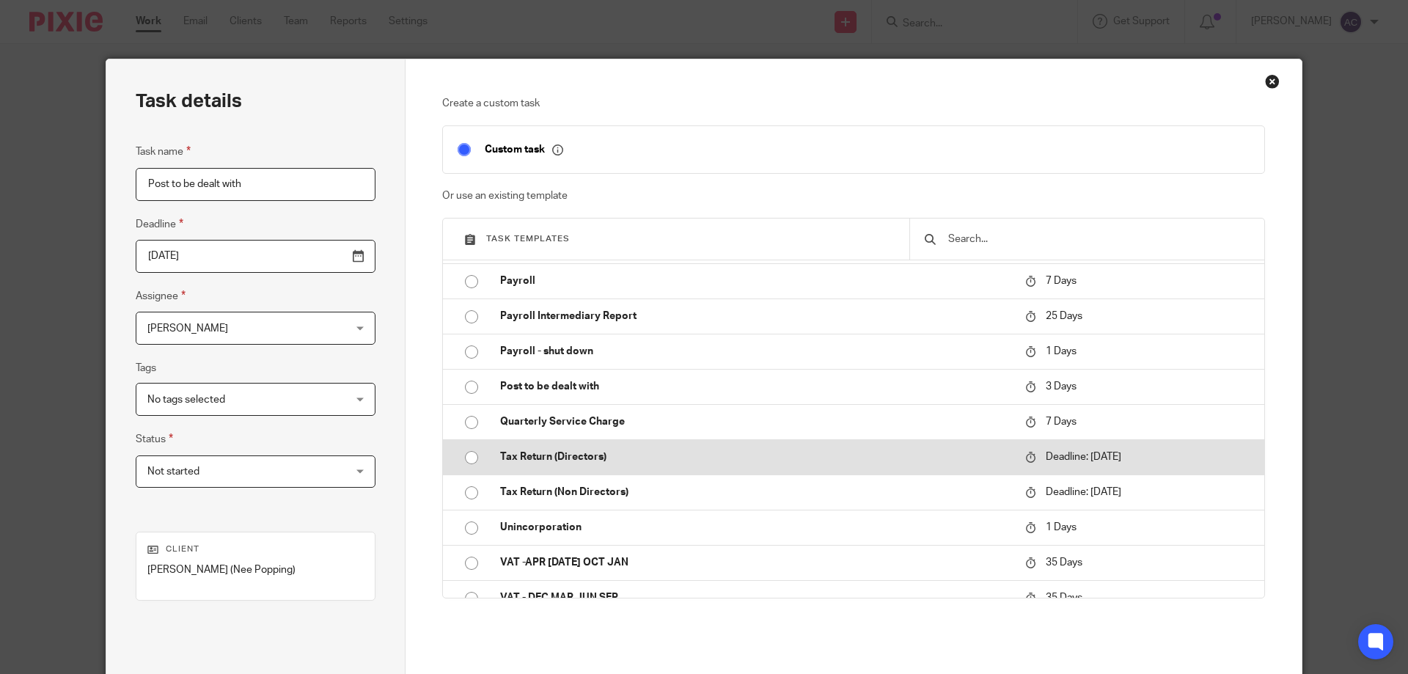
click at [574, 391] on p "Post to be dealt with" at bounding box center [755, 386] width 510 height 15
type input "2025-08-23"
checkbox input "false"
radio input "true"
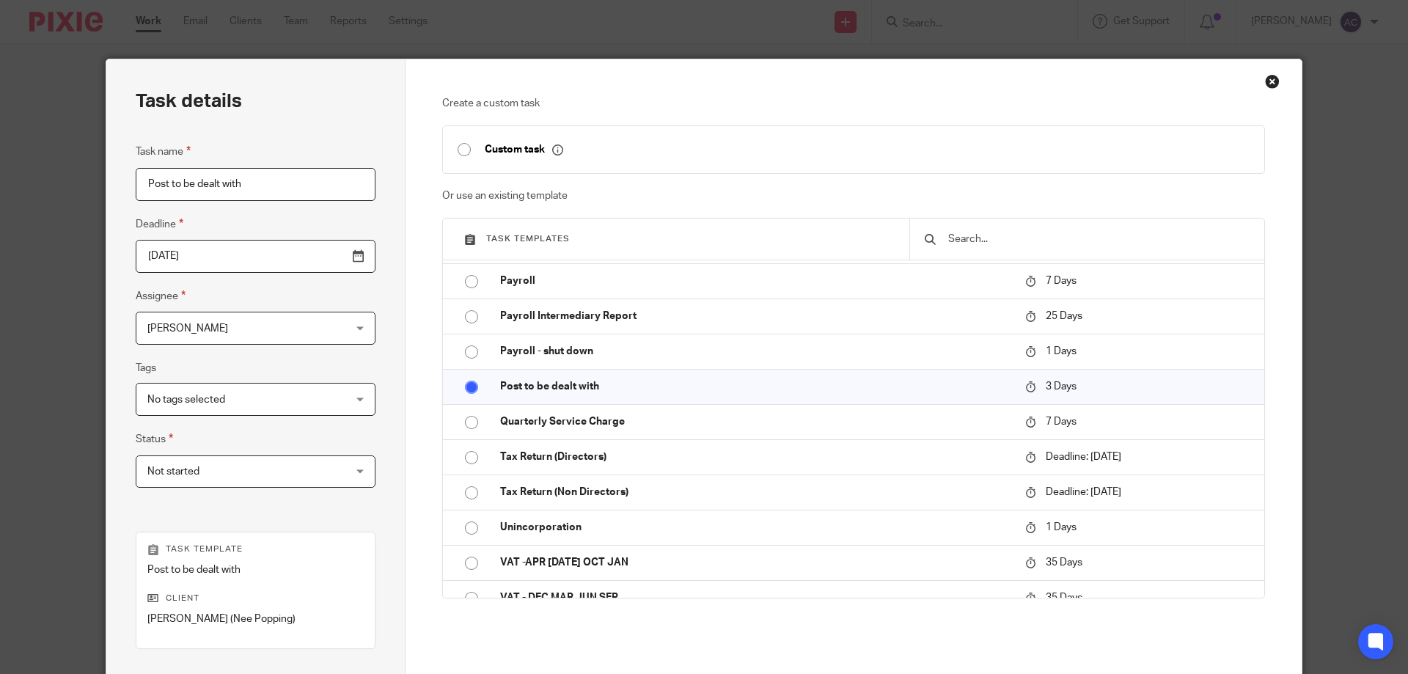
scroll to position [193, 0]
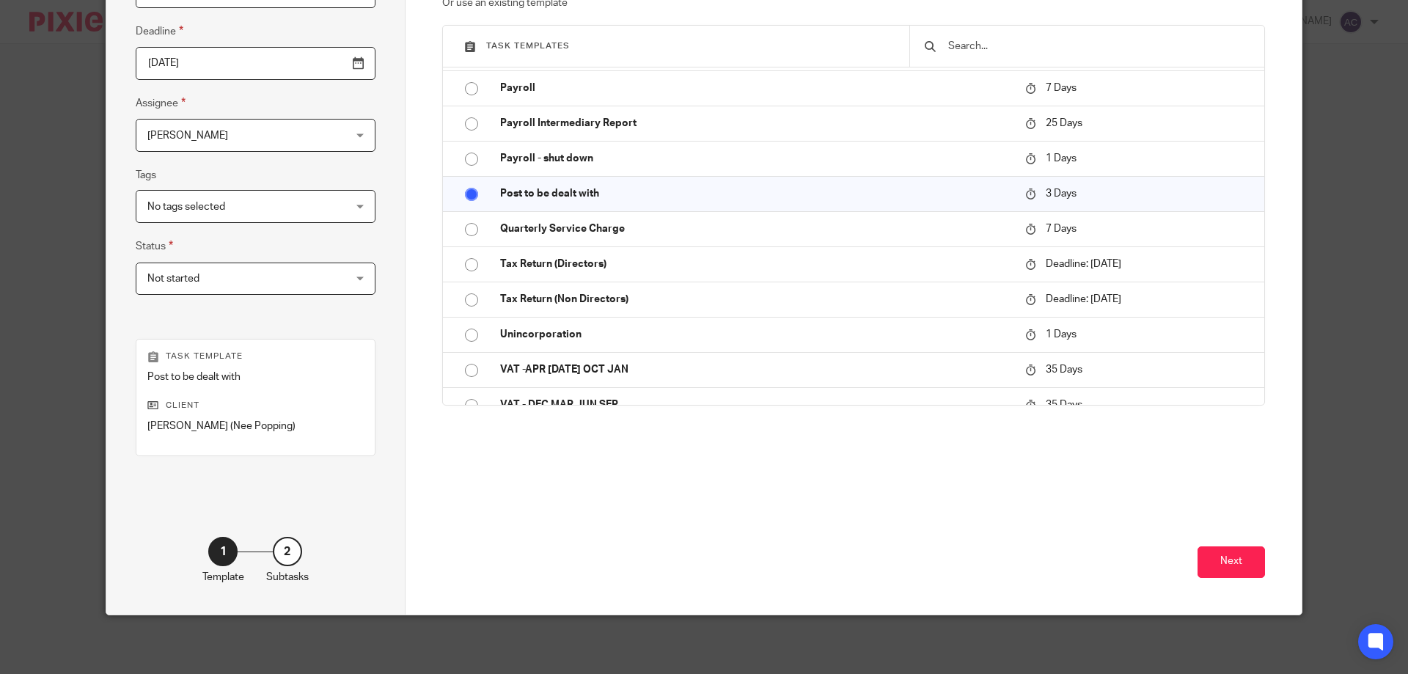
click at [1233, 580] on div "Next" at bounding box center [853, 548] width 823 height 131
click at [1233, 562] on button "Next" at bounding box center [1230, 562] width 67 height 32
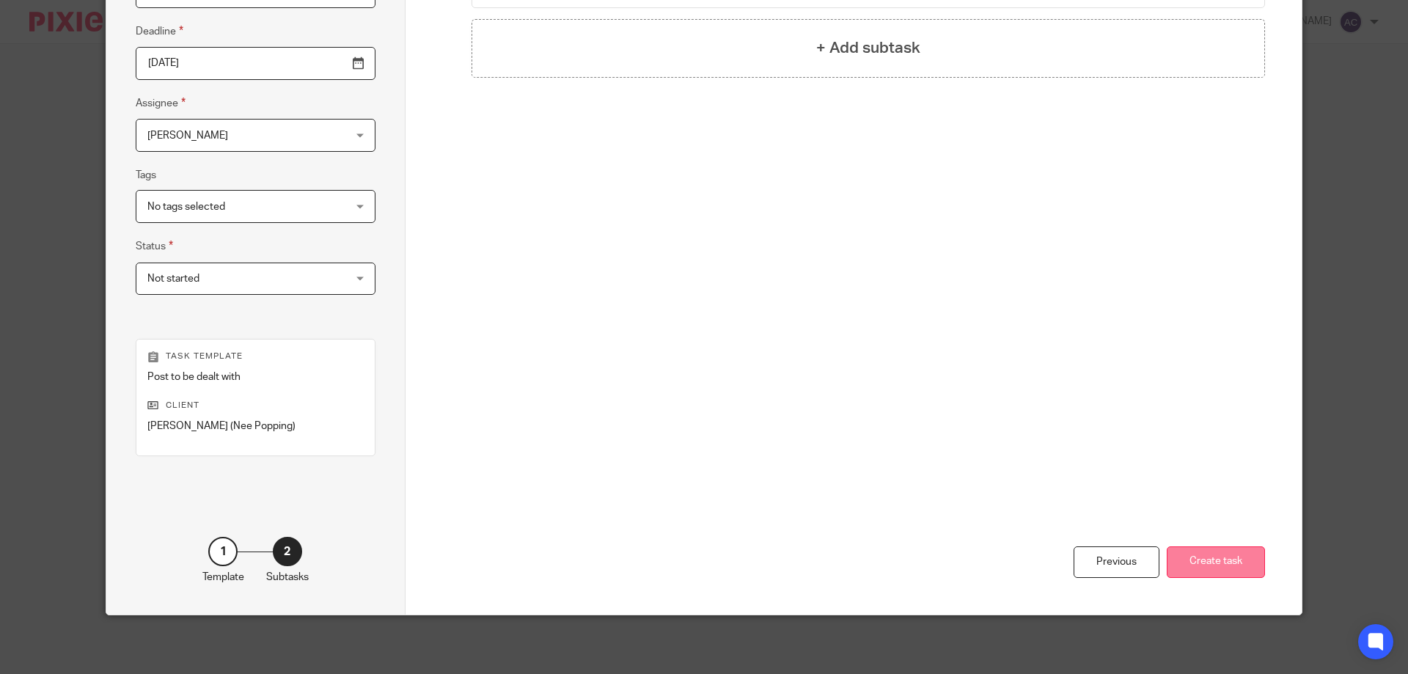
click at [1196, 559] on button "Create task" at bounding box center [1216, 562] width 98 height 32
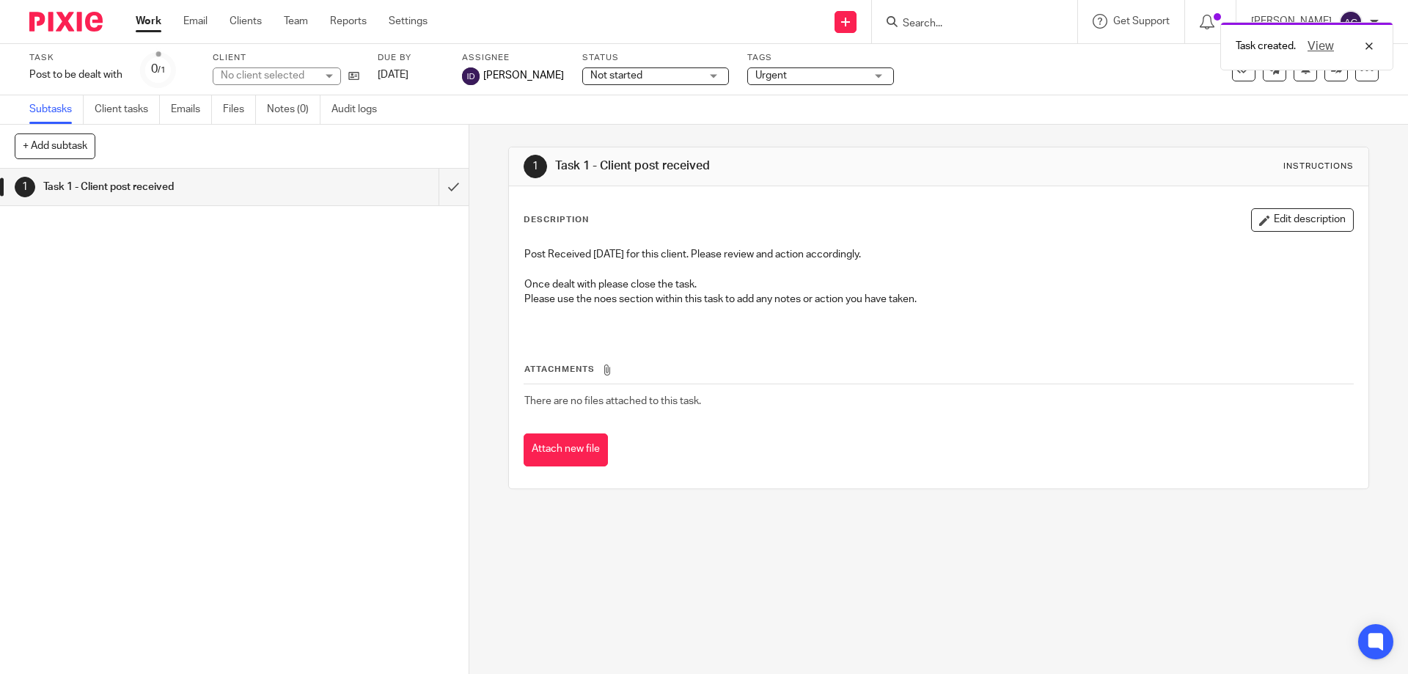
click at [546, 436] on button "Attach new file" at bounding box center [566, 449] width 84 height 33
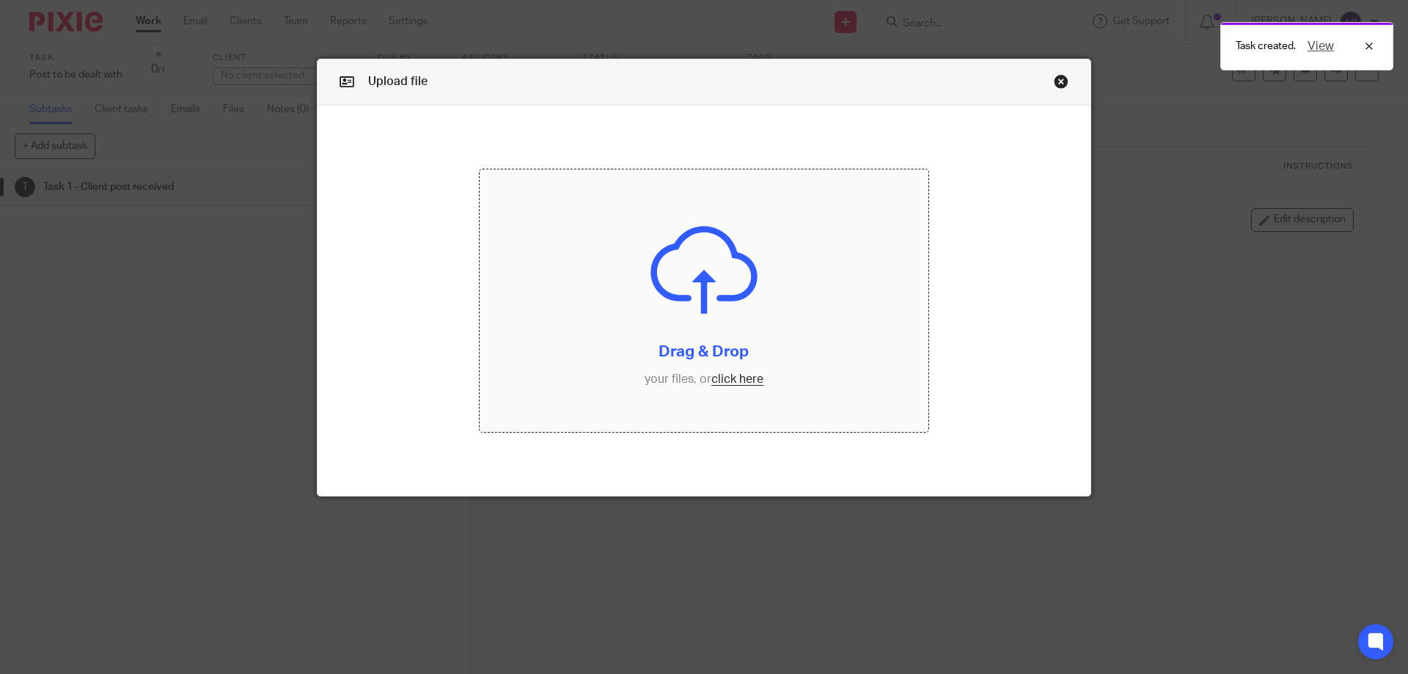
click at [748, 371] on input "file" at bounding box center [704, 300] width 449 height 263
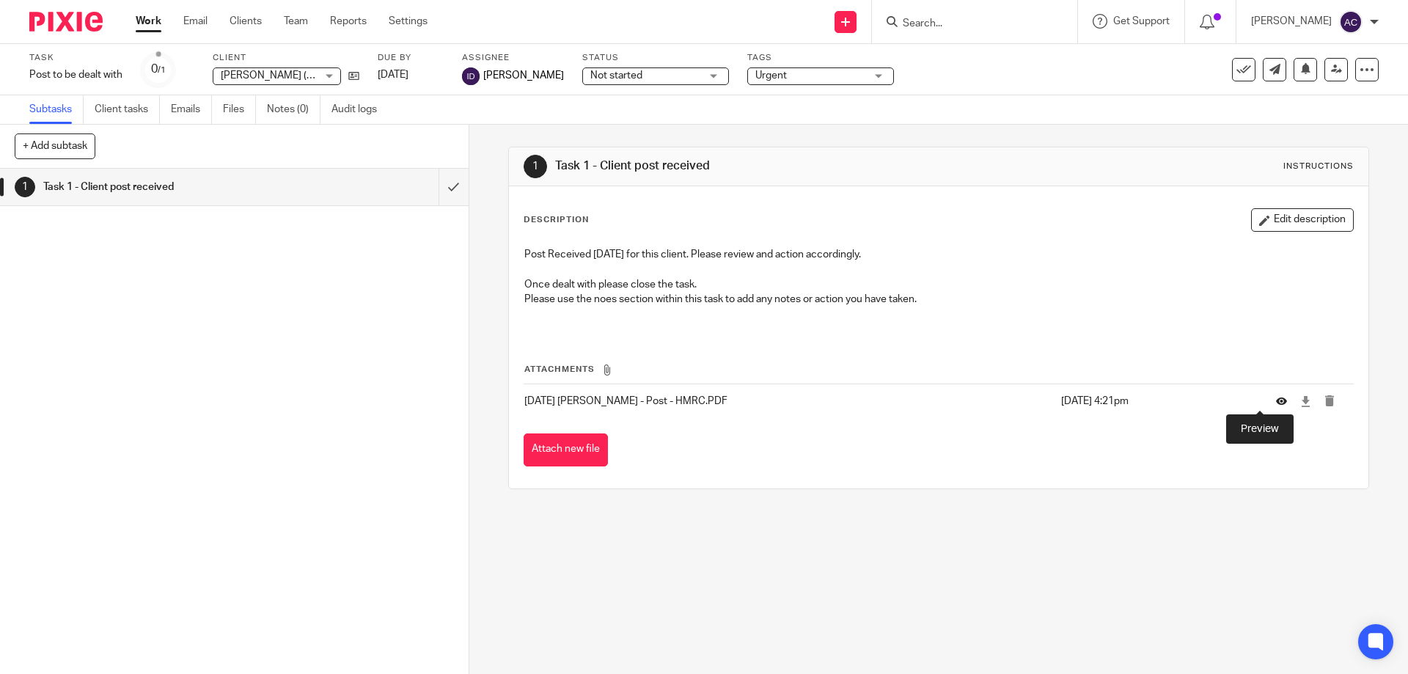
click at [1276, 400] on icon at bounding box center [1281, 401] width 11 height 11
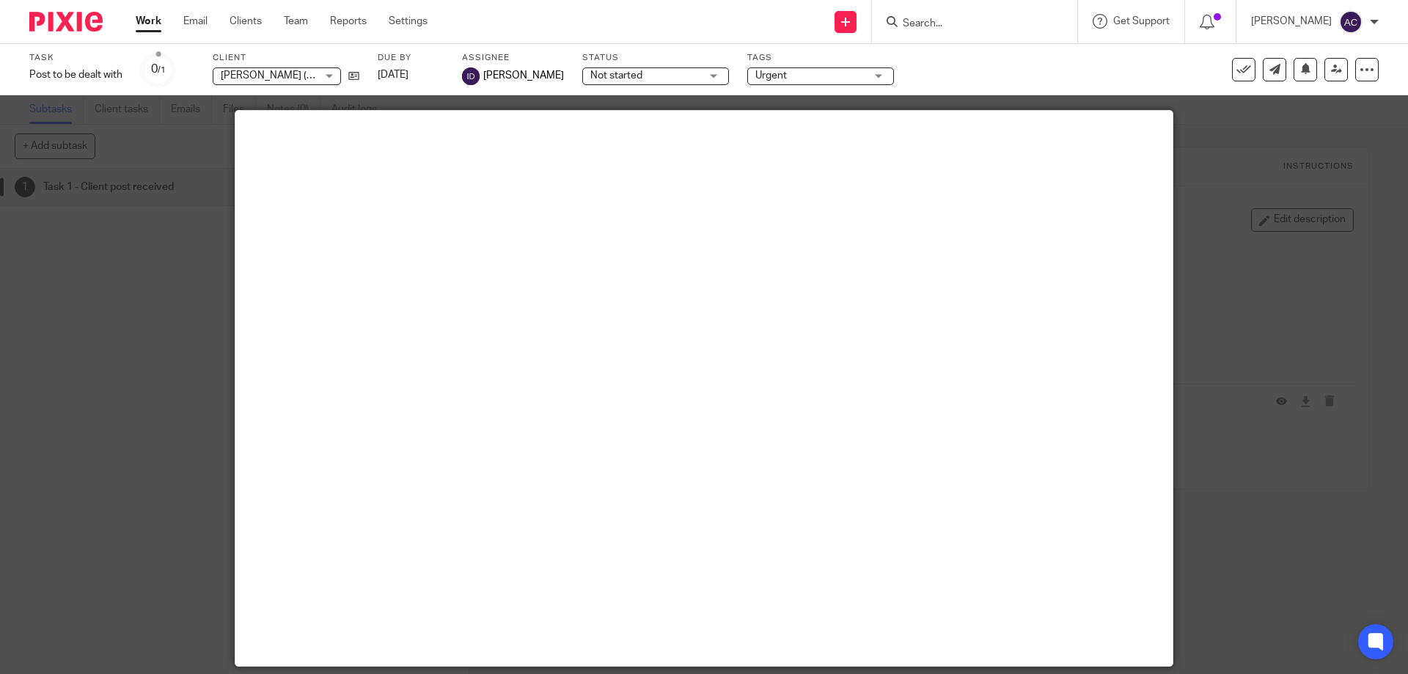
click at [1244, 594] on div at bounding box center [704, 337] width 1408 height 674
click at [1311, 608] on div at bounding box center [704, 337] width 1408 height 674
click at [1296, 602] on div at bounding box center [704, 337] width 1408 height 674
click at [1205, 593] on div at bounding box center [704, 337] width 1408 height 674
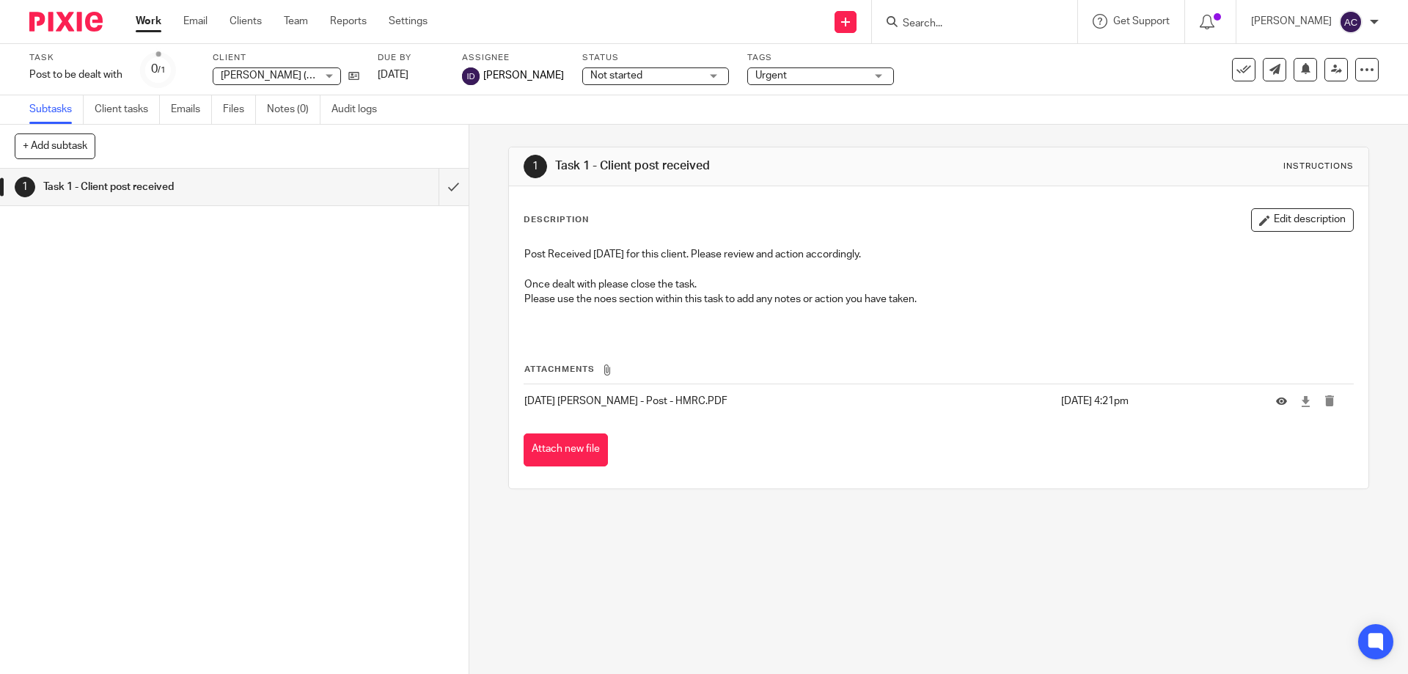
click at [954, 26] on input "Search" at bounding box center [967, 24] width 132 height 13
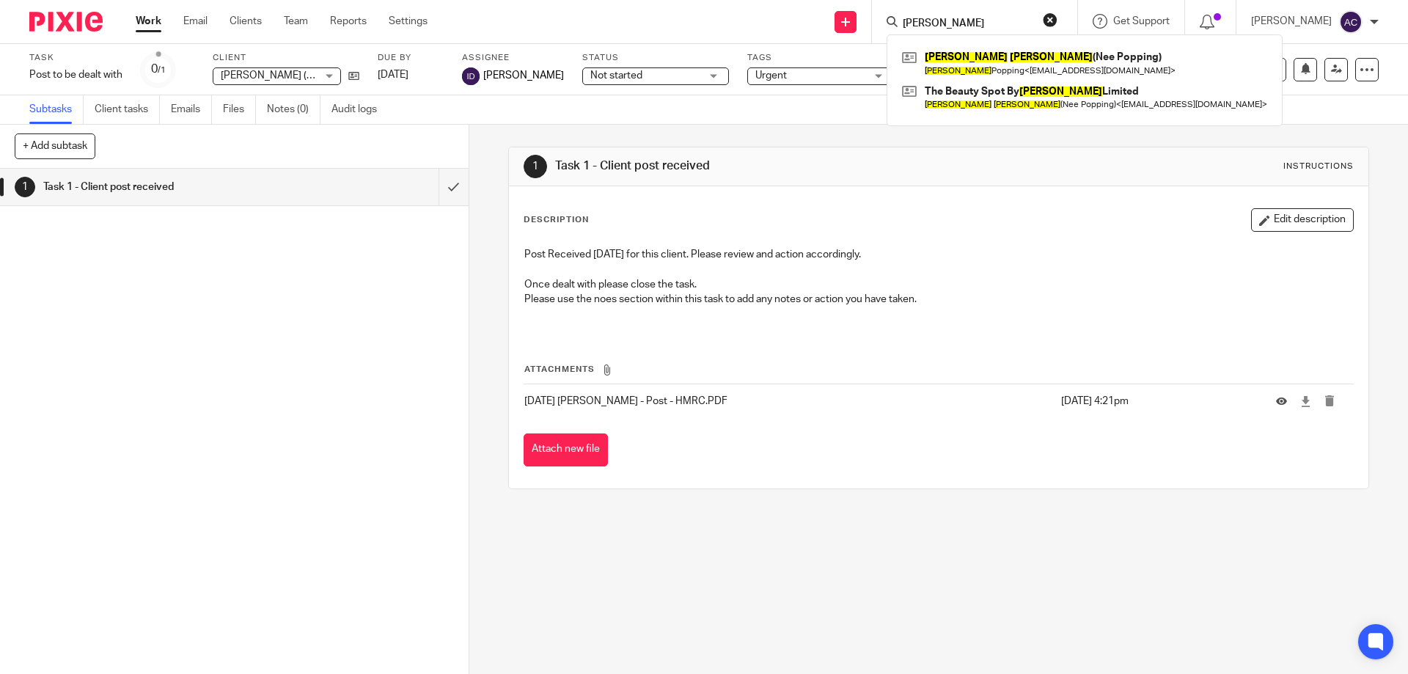
type input "laura cox"
click at [1348, 561] on div "1 Task 1 - Client post received Instructions Description Edit description Post …" at bounding box center [938, 399] width 939 height 549
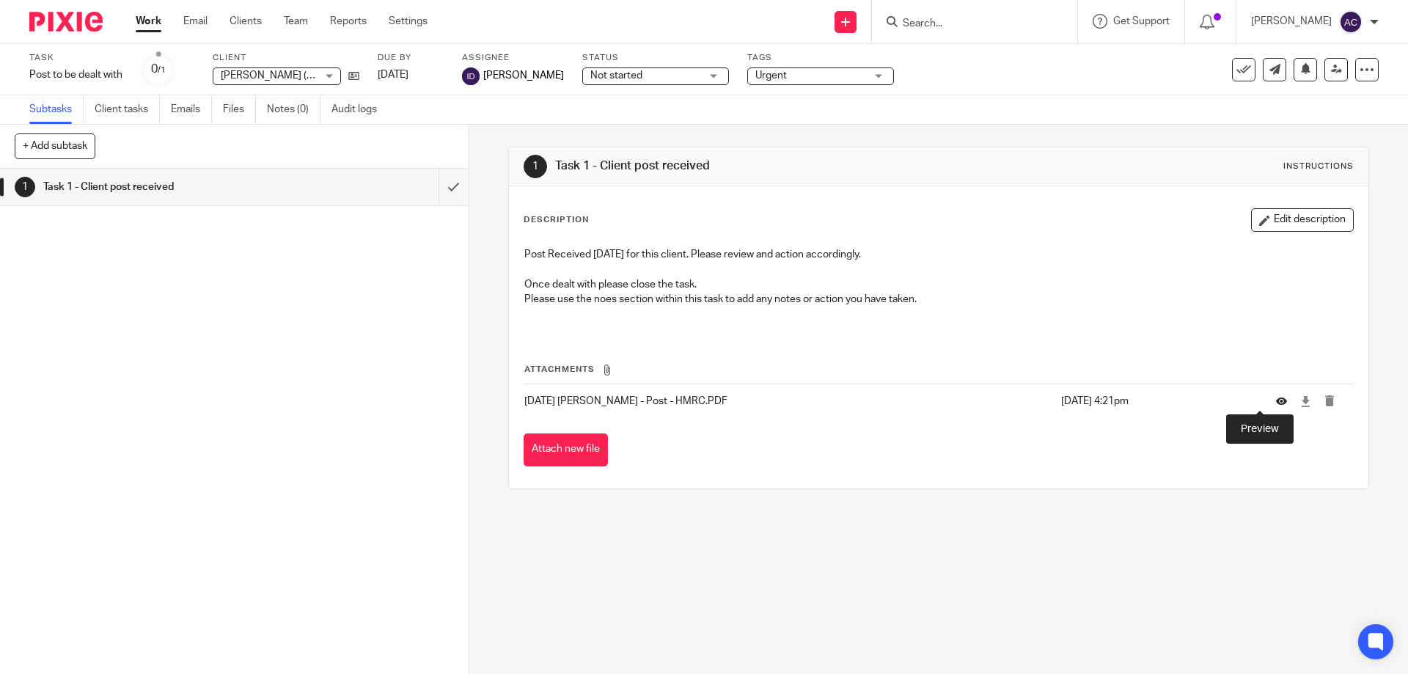
click at [1276, 402] on icon at bounding box center [1281, 401] width 11 height 11
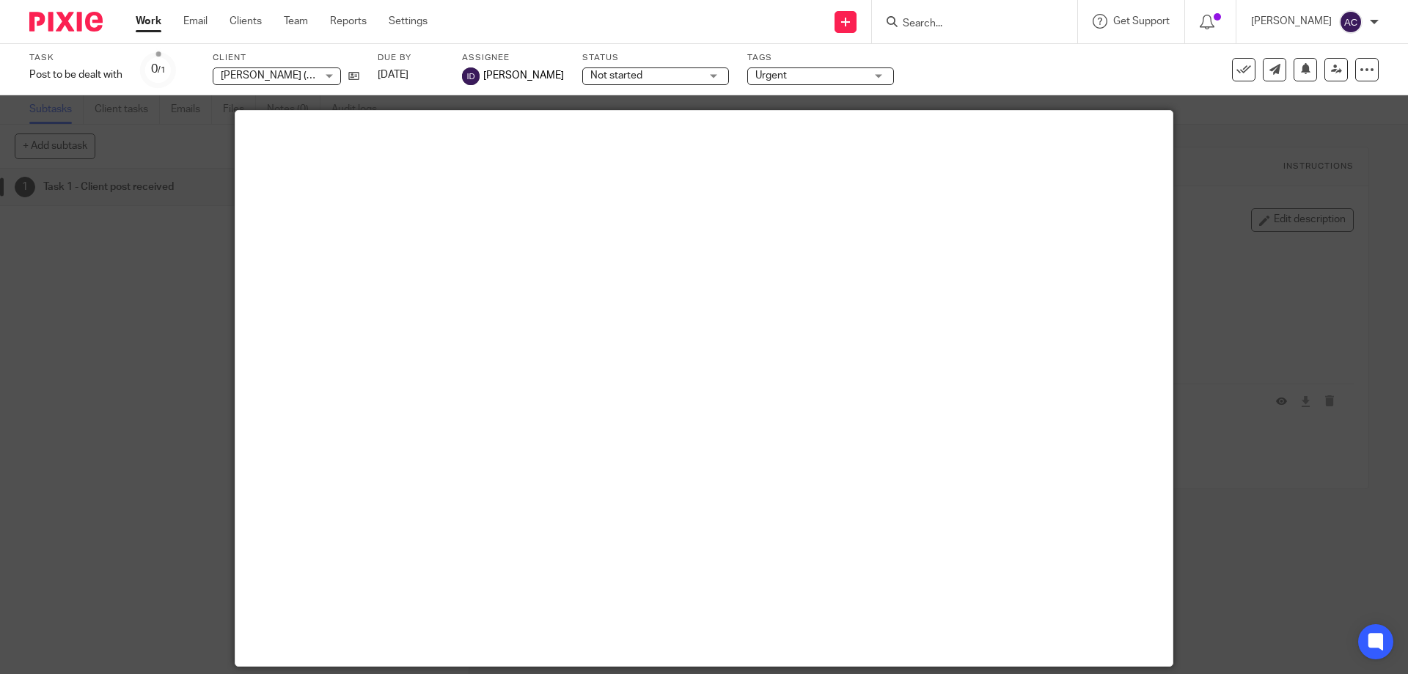
click at [1251, 598] on div at bounding box center [704, 337] width 1408 height 674
click at [1241, 608] on div at bounding box center [704, 337] width 1408 height 674
click at [1307, 603] on div at bounding box center [704, 337] width 1408 height 674
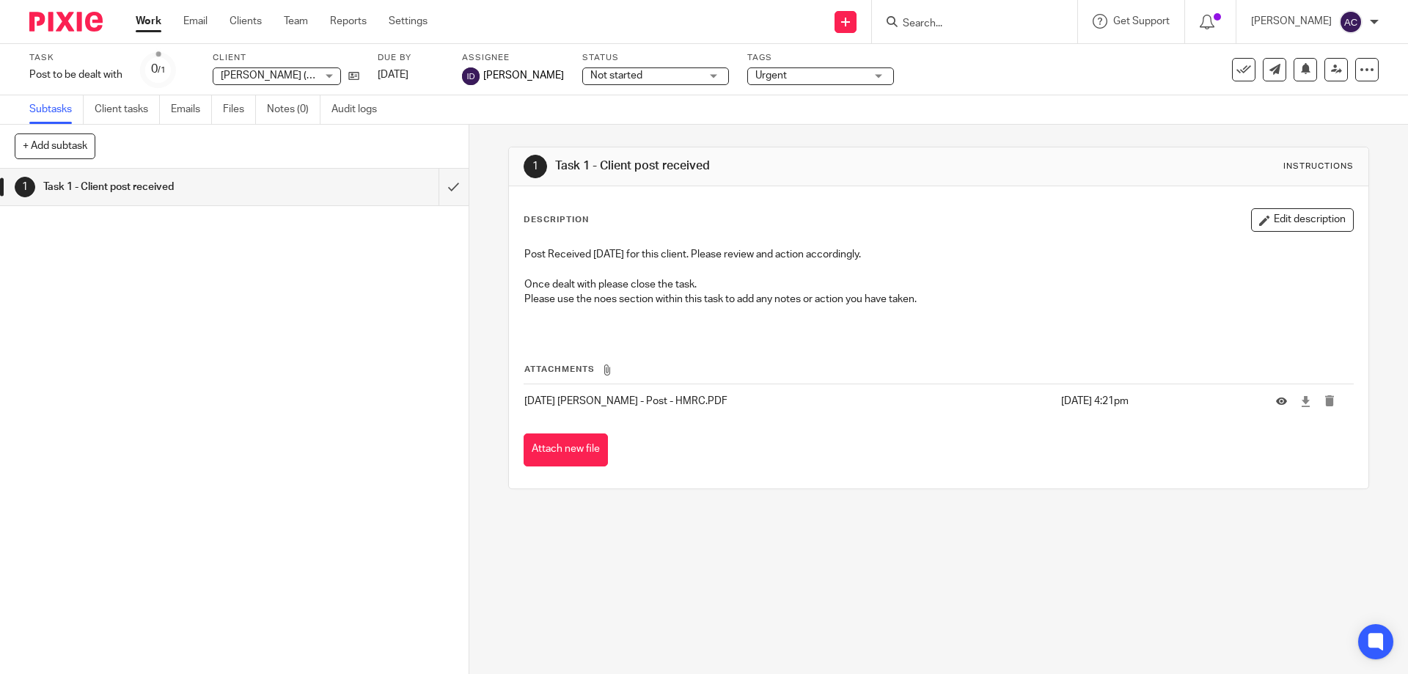
drag, startPoint x: 965, startPoint y: 23, endPoint x: 972, endPoint y: 29, distance: 9.4
click at [969, 26] on input "Search" at bounding box center [967, 24] width 132 height 13
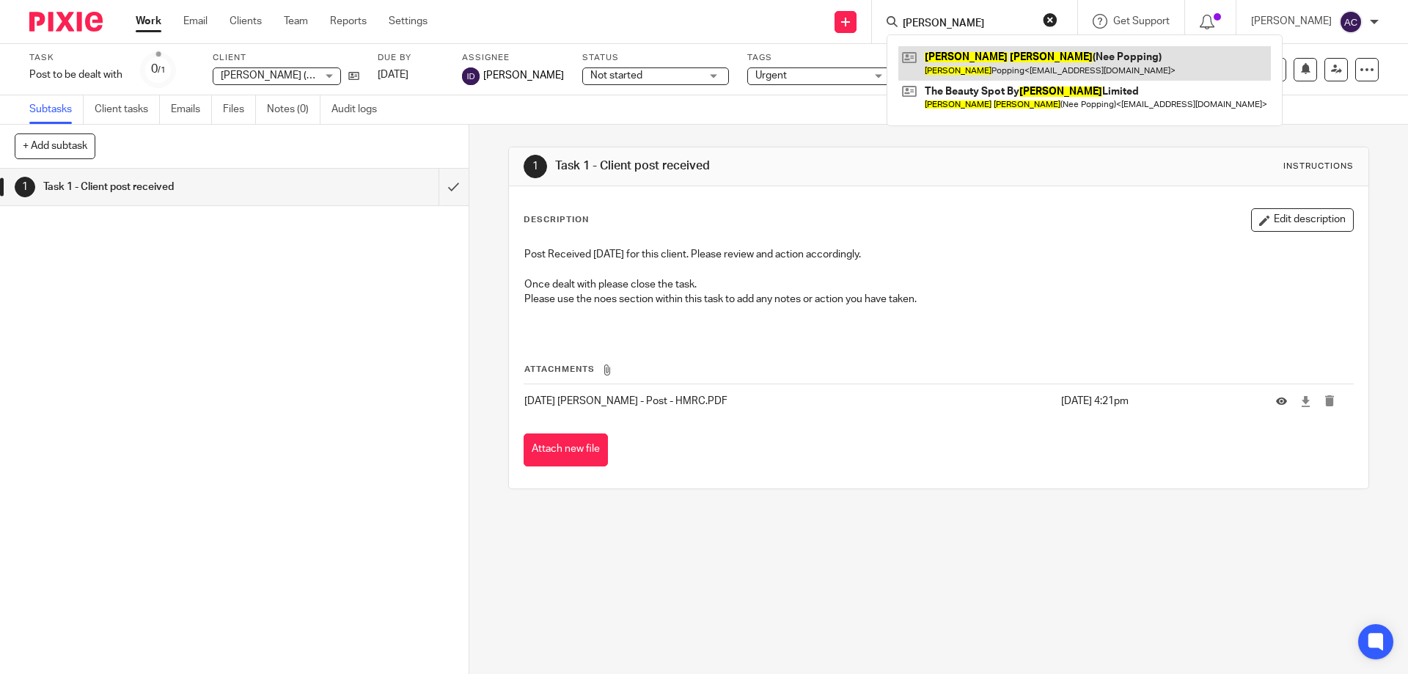
type input "laura cox"
click at [978, 55] on link at bounding box center [1084, 63] width 372 height 34
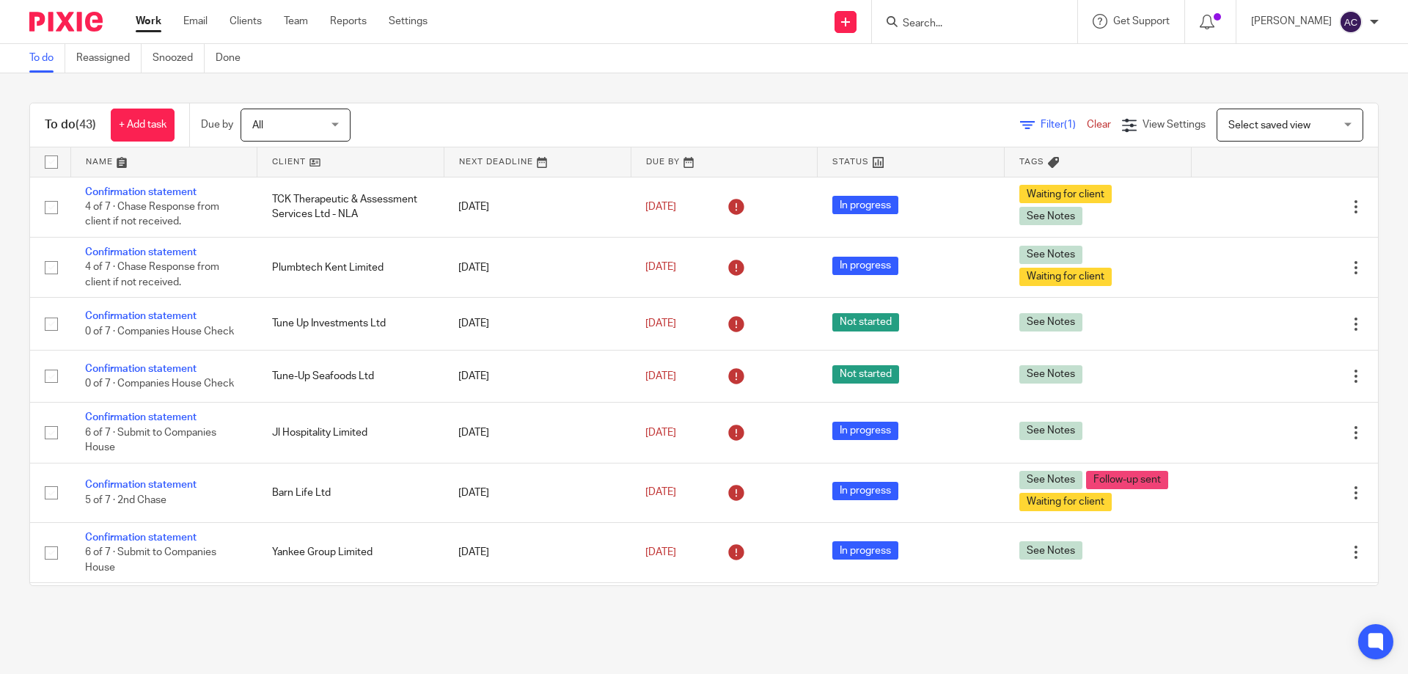
click at [994, 24] on input "Search" at bounding box center [967, 24] width 132 height 13
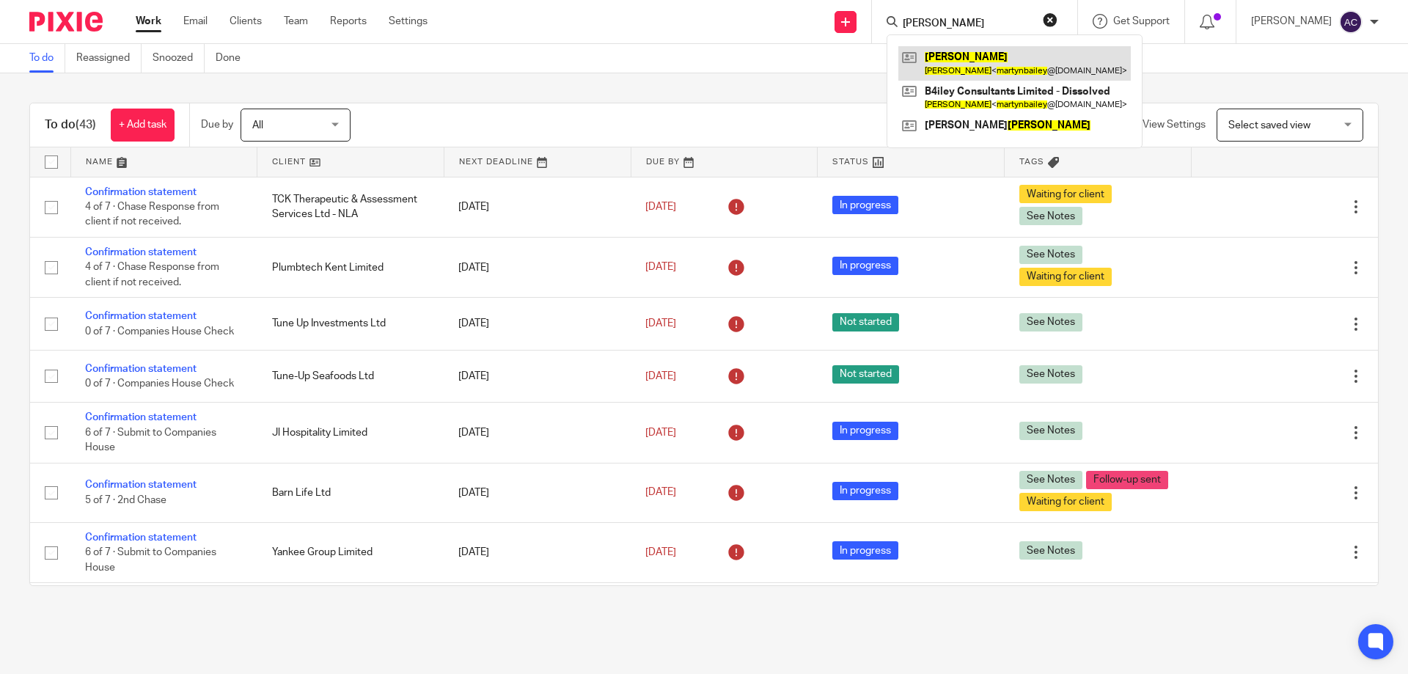
type input "[PERSON_NAME]"
click at [972, 56] on link at bounding box center [1014, 63] width 232 height 34
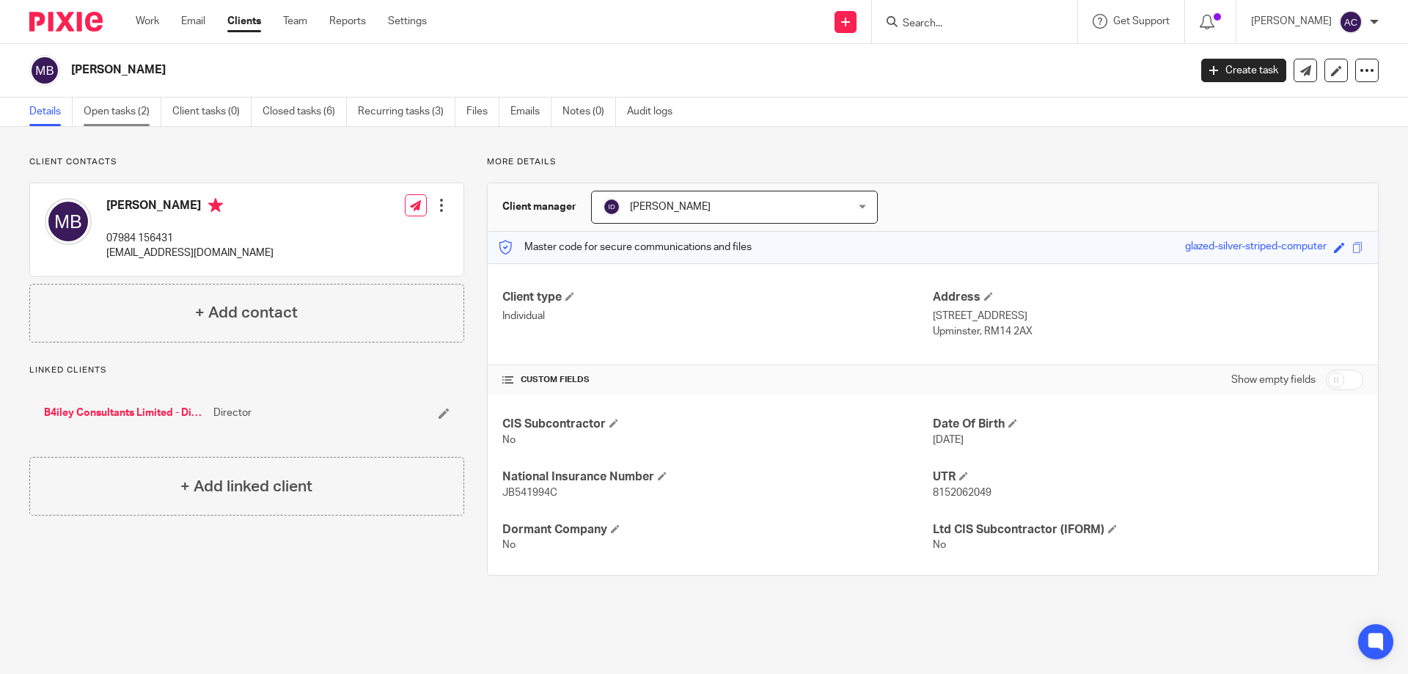
click at [128, 116] on link "Open tasks (2)" at bounding box center [123, 112] width 78 height 29
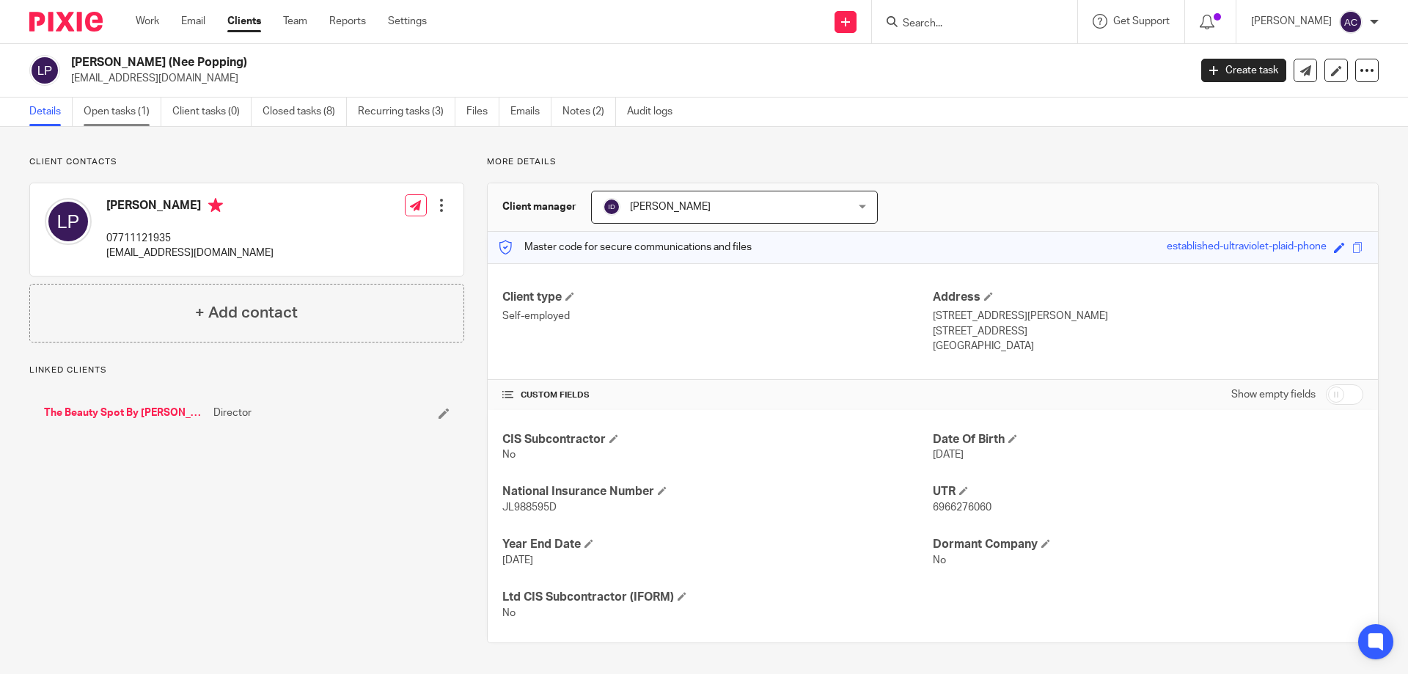
click at [109, 114] on link "Open tasks (1)" at bounding box center [123, 112] width 78 height 29
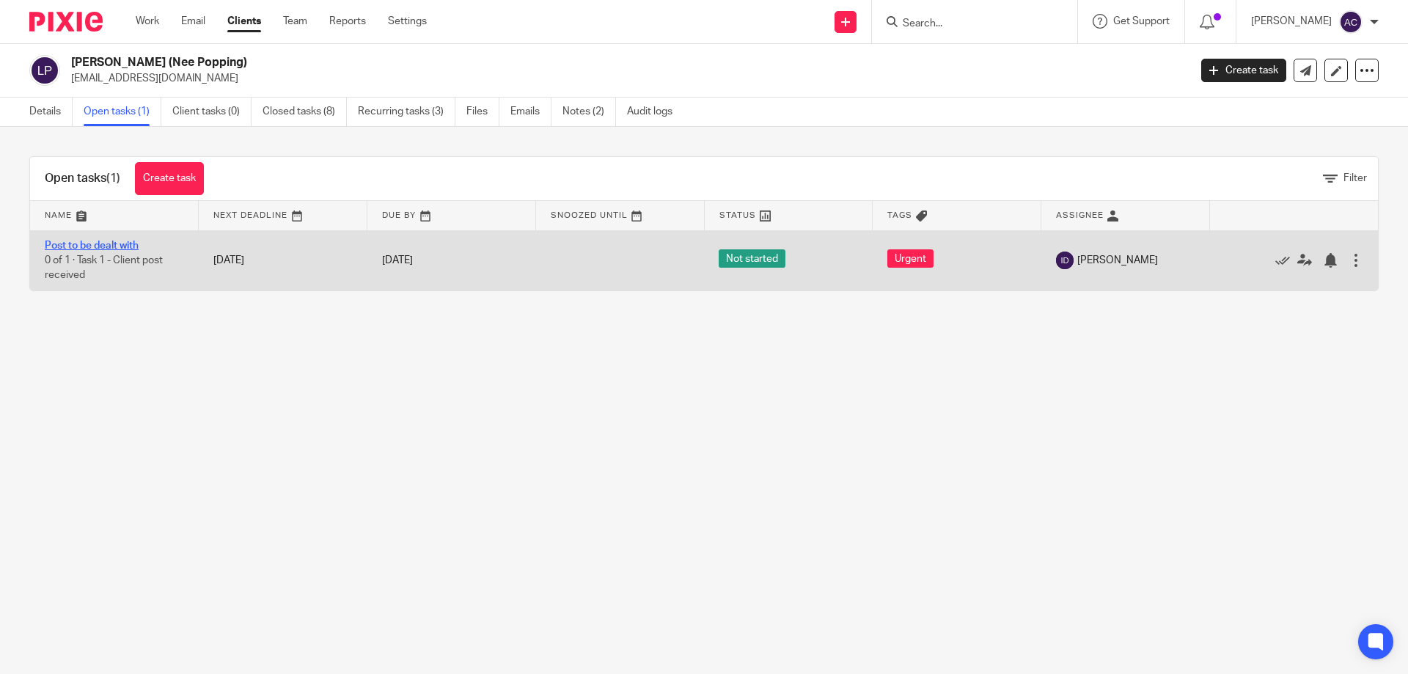
click at [131, 245] on link "Post to be dealt with" at bounding box center [92, 246] width 94 height 10
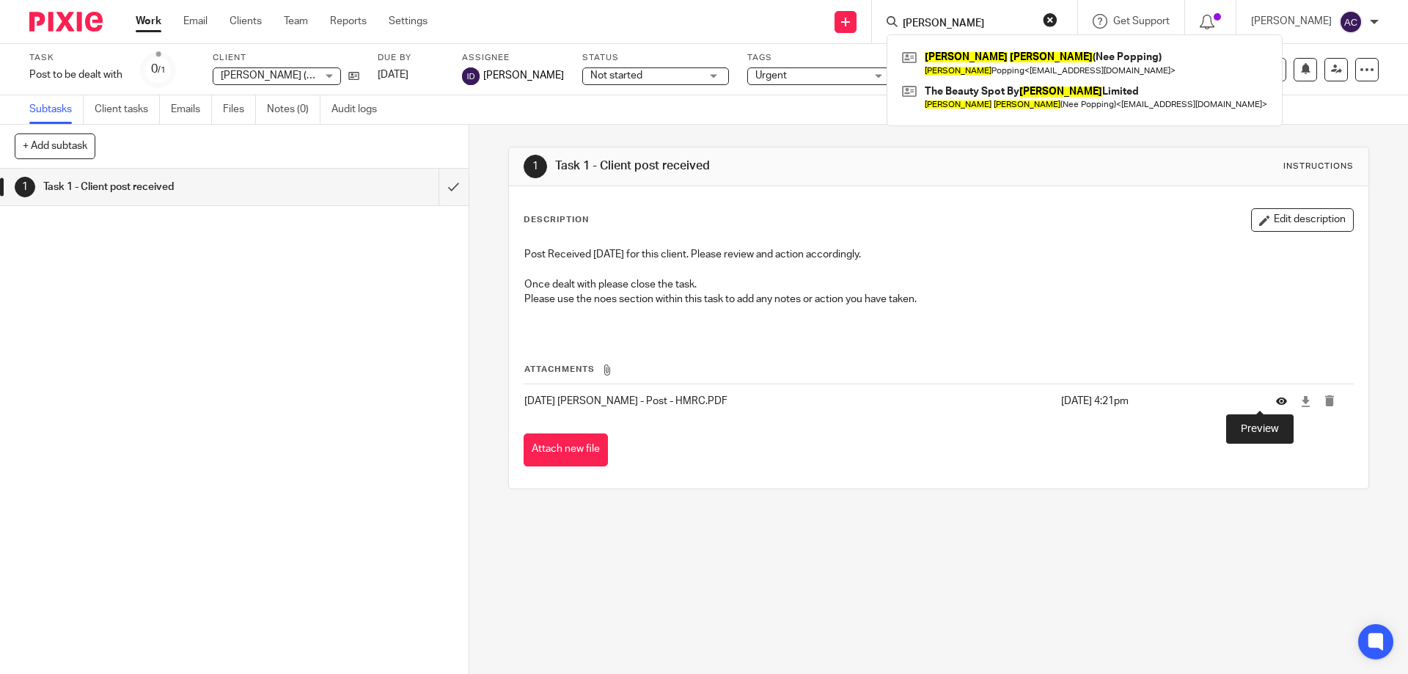
type input "laura cox"
click at [1276, 400] on icon at bounding box center [1281, 401] width 11 height 11
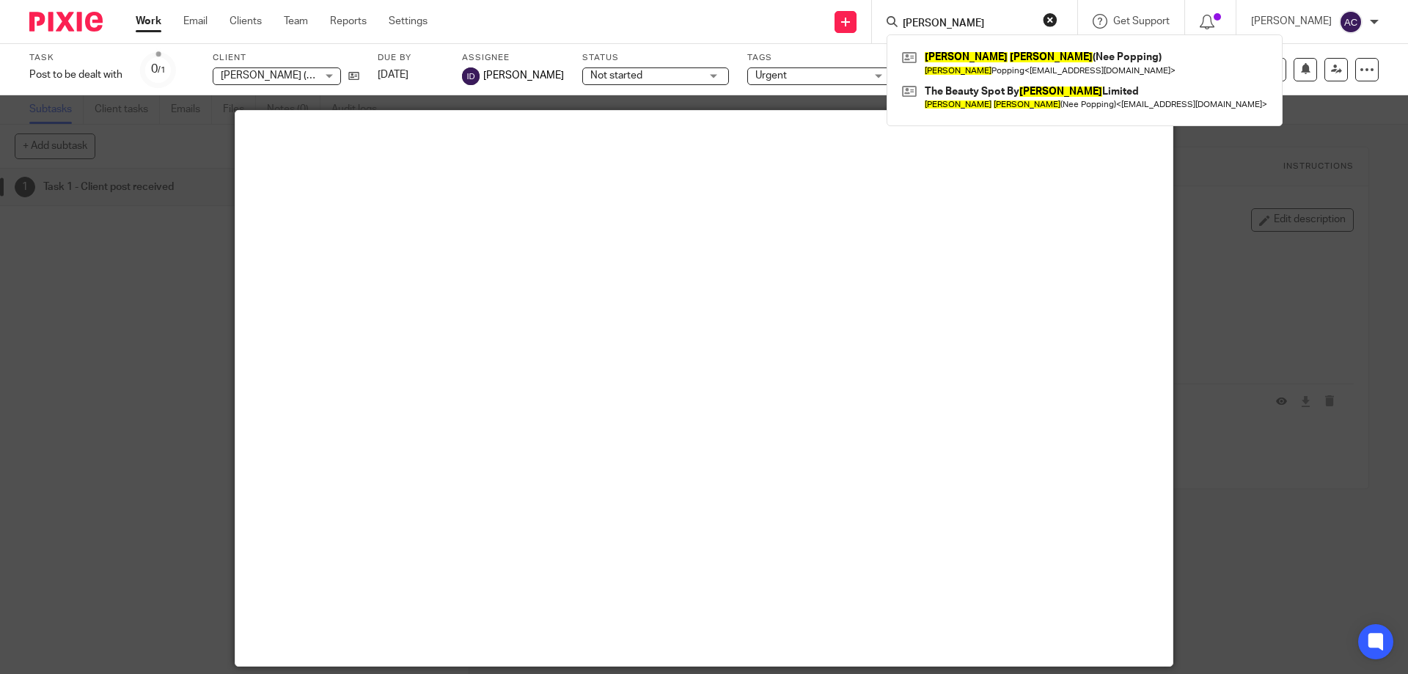
click at [1267, 570] on div at bounding box center [704, 337] width 1408 height 674
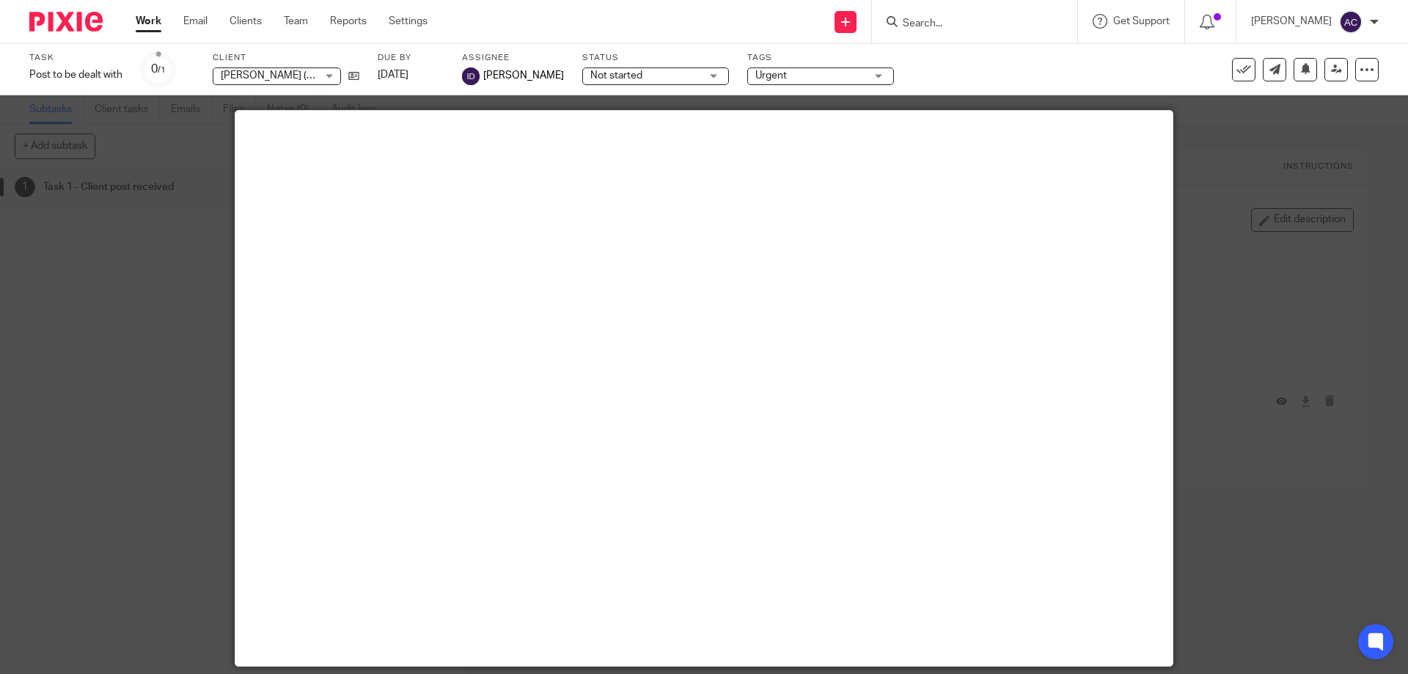
click at [1198, 561] on div at bounding box center [704, 337] width 1408 height 674
click at [1197, 559] on div at bounding box center [704, 337] width 1408 height 674
click at [1313, 576] on div at bounding box center [704, 337] width 1408 height 674
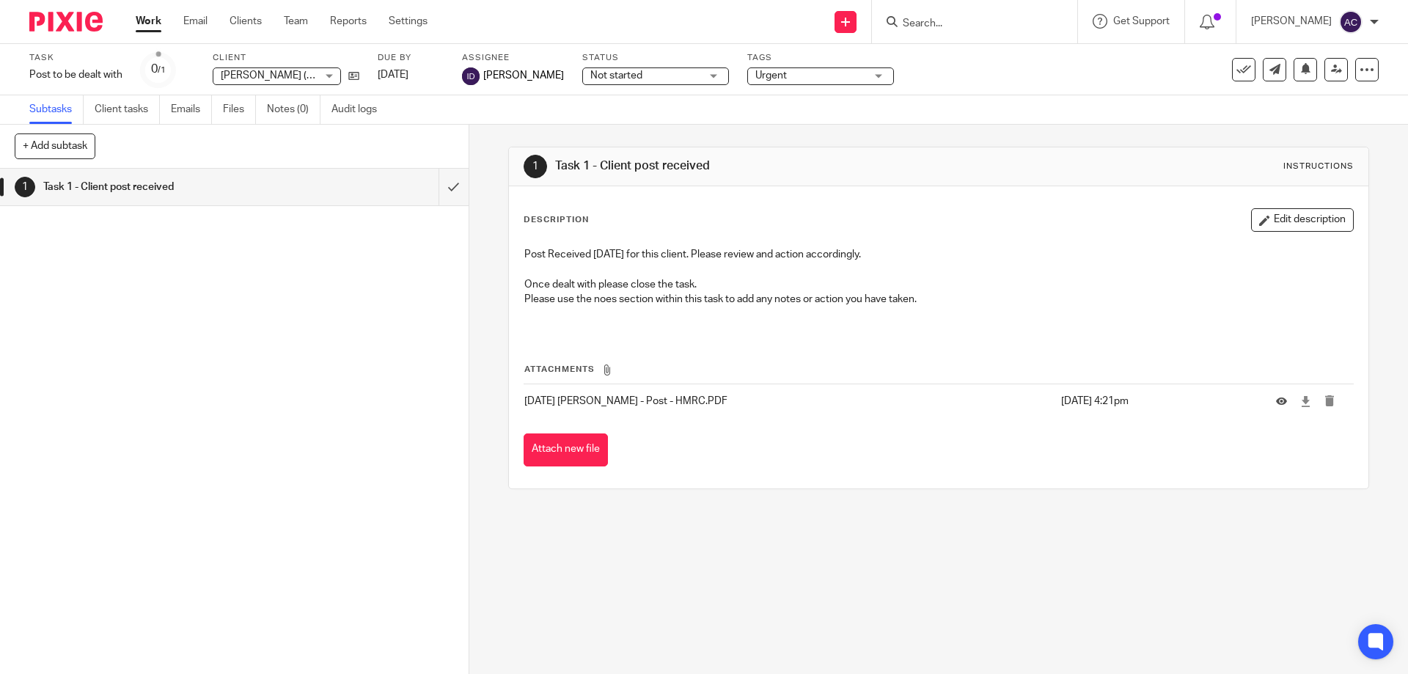
click at [920, 15] on form at bounding box center [979, 21] width 156 height 18
click at [928, 28] on input "Search" at bounding box center [967, 24] width 132 height 13
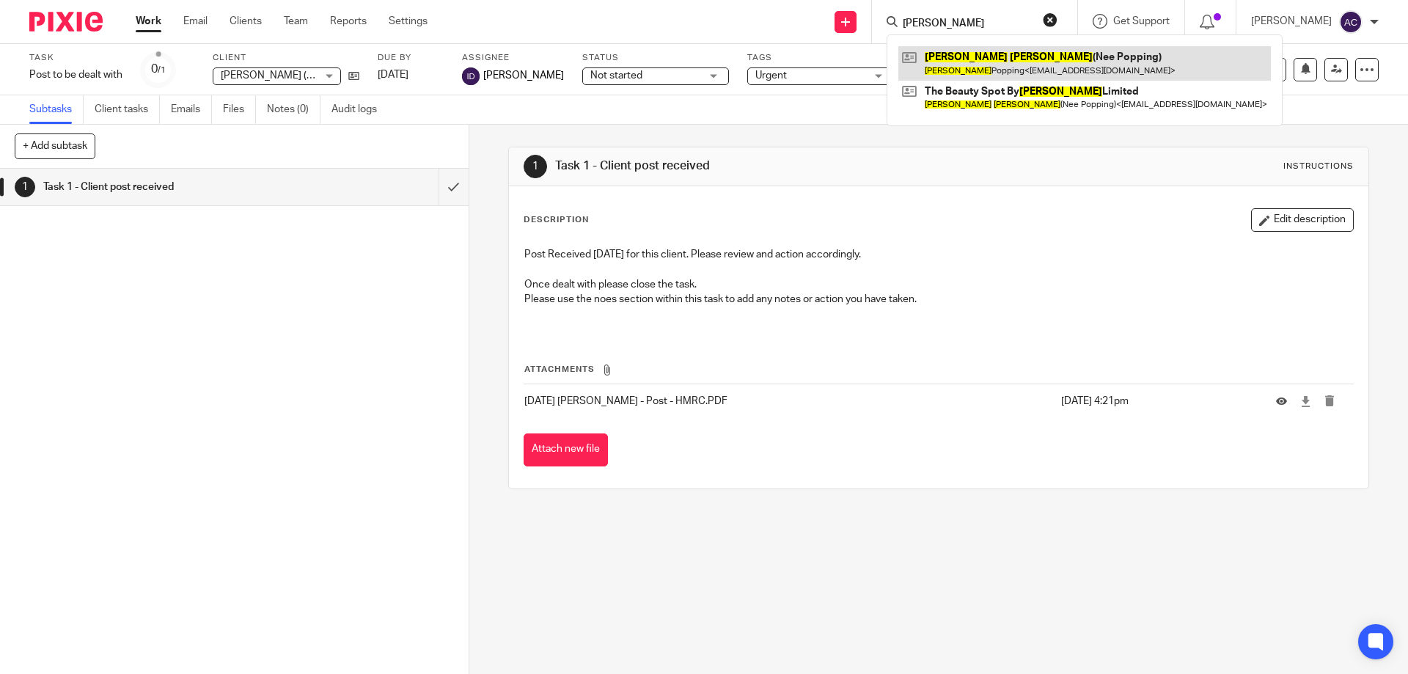
type input "laura cox"
click at [975, 64] on link at bounding box center [1084, 63] width 372 height 34
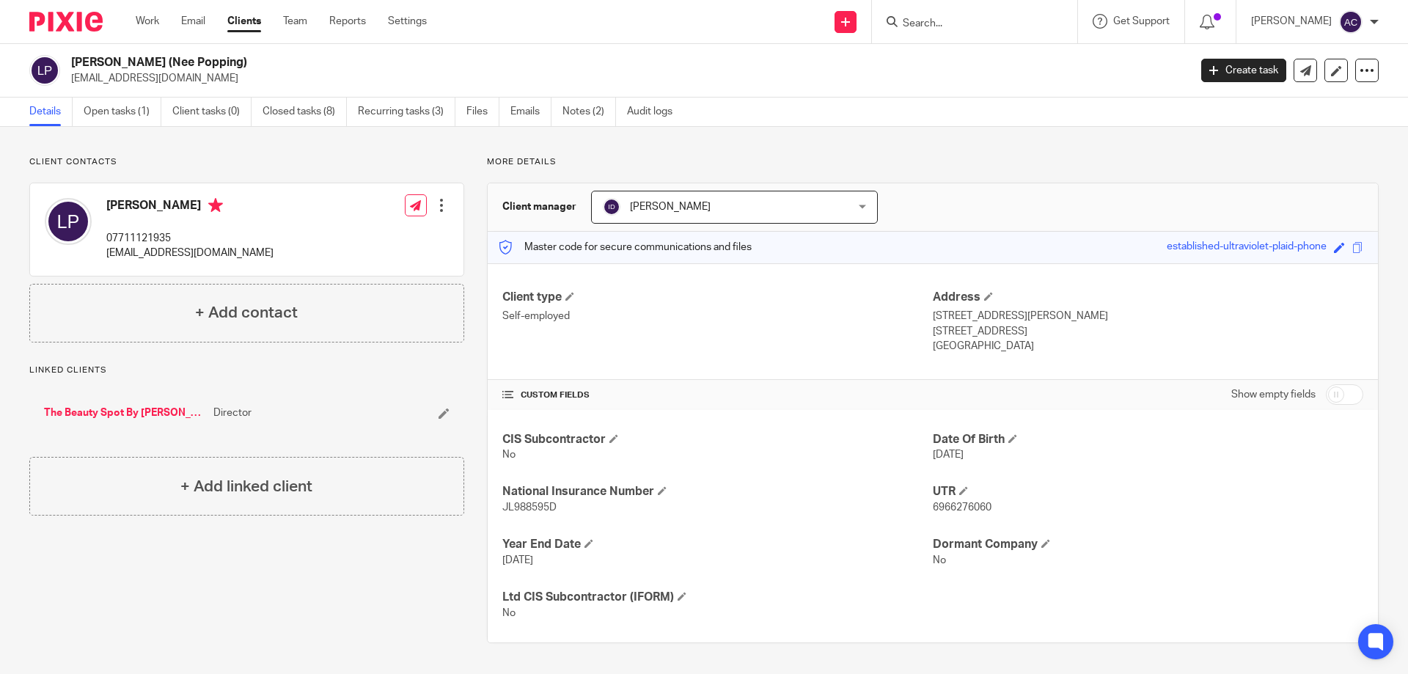
click at [953, 16] on form at bounding box center [979, 21] width 156 height 18
click at [941, 27] on input "Search" at bounding box center [967, 24] width 132 height 13
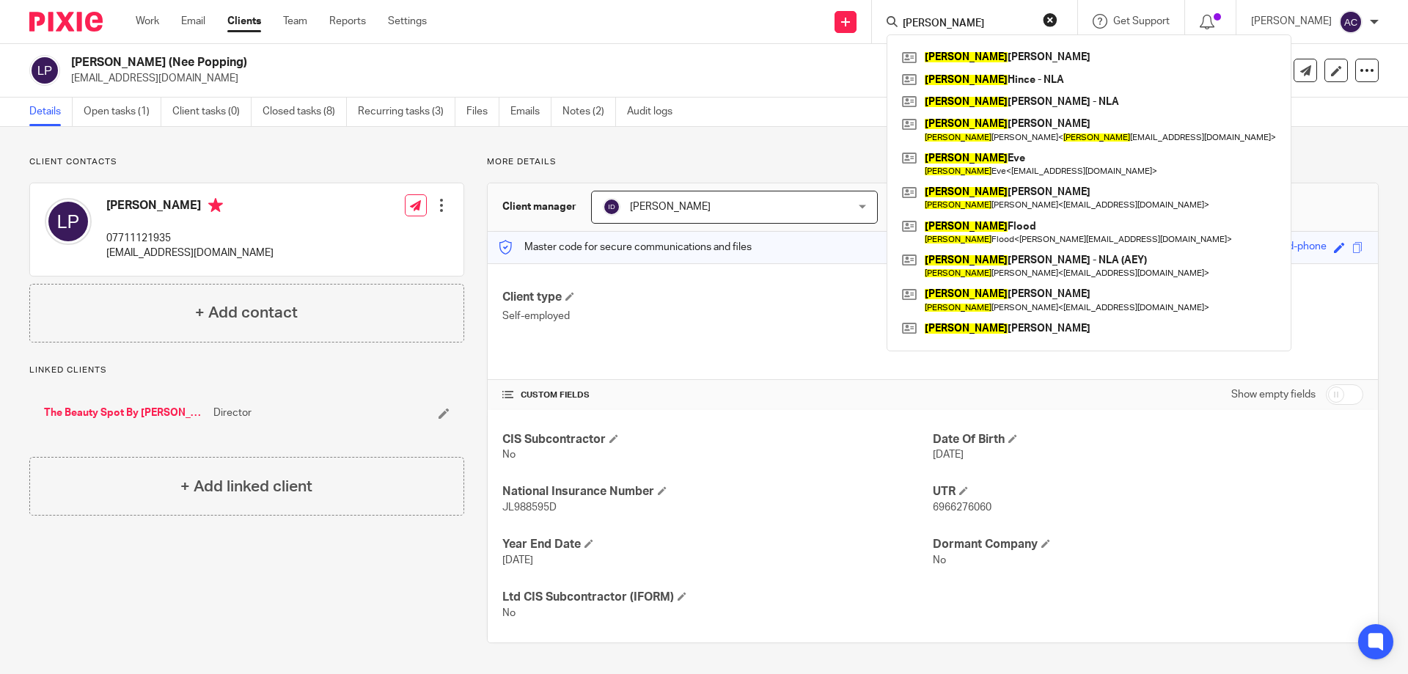
drag, startPoint x: 928, startPoint y: 26, endPoint x: 895, endPoint y: 23, distance: 33.8
click at [895, 23] on div "[PERSON_NAME]" at bounding box center [972, 21] width 171 height 18
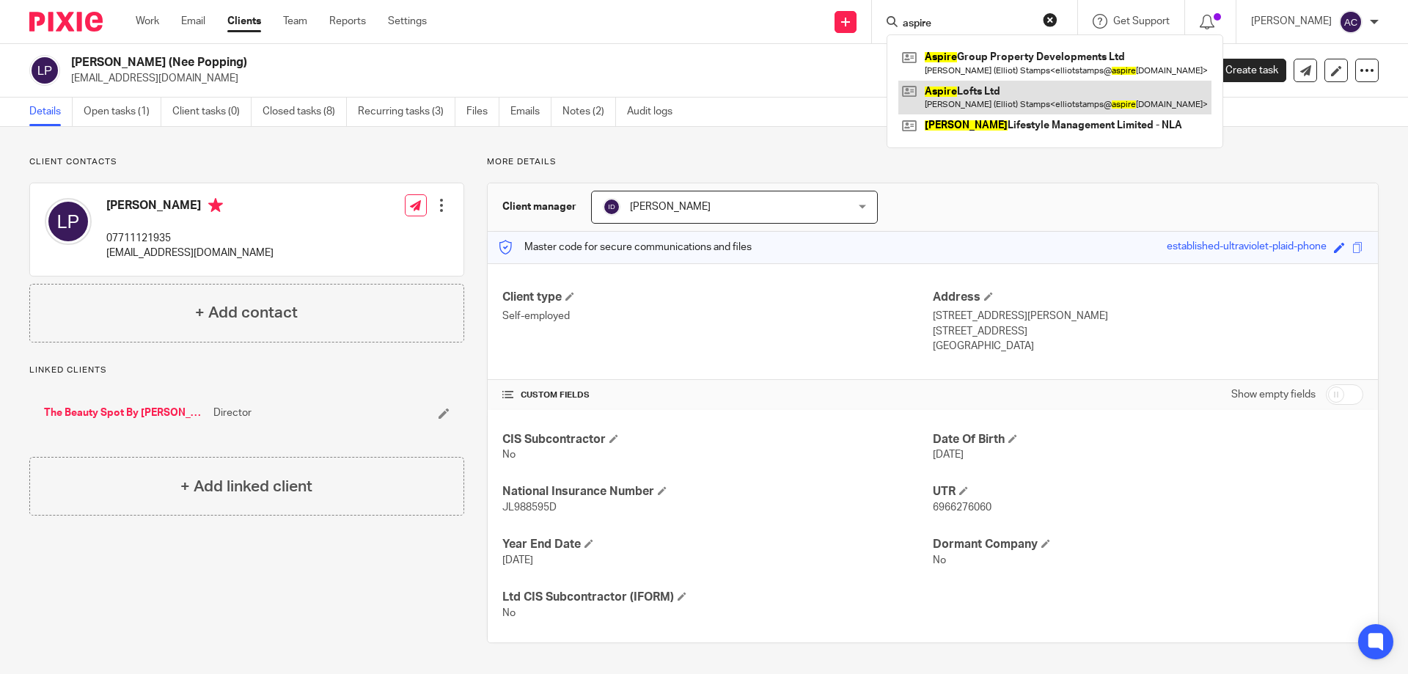
type input "aspire"
click at [977, 92] on link at bounding box center [1054, 98] width 313 height 34
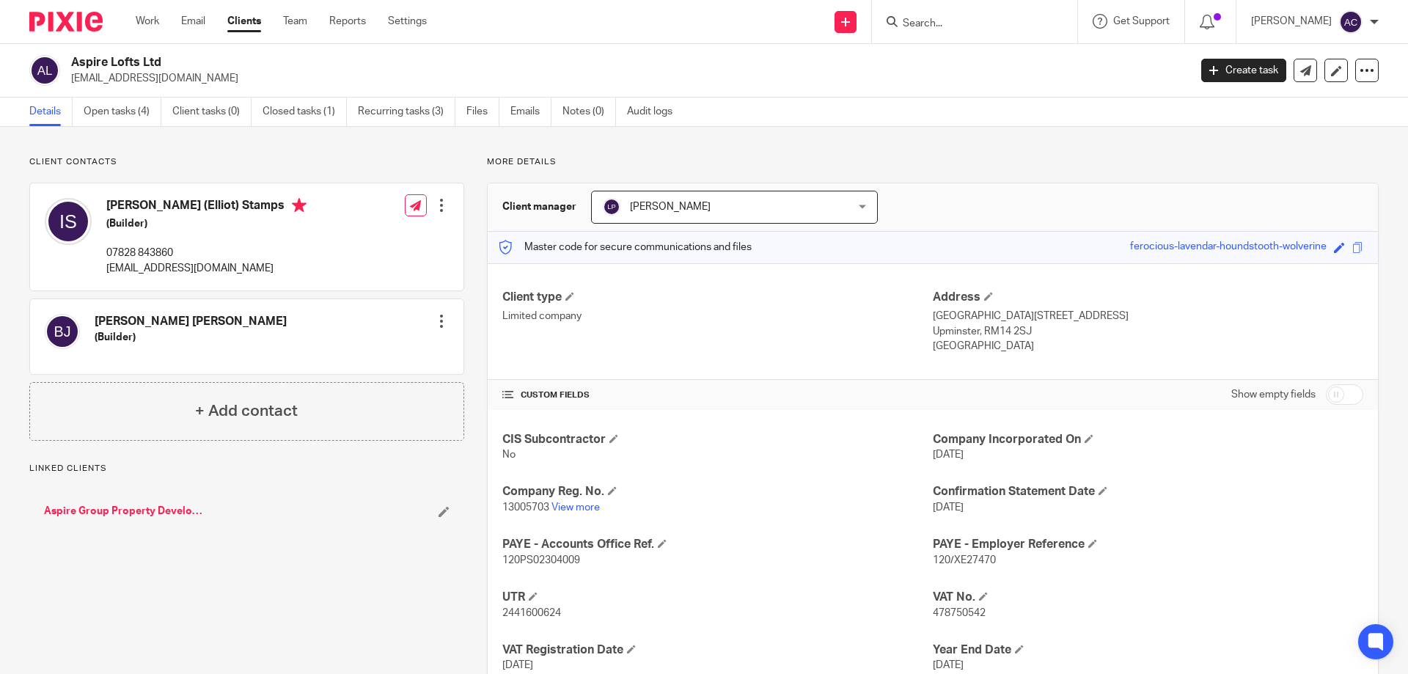
click at [724, 136] on div "Client contacts [PERSON_NAME] [PERSON_NAME] (Builder) Edit contact Create clien…" at bounding box center [704, 452] width 1408 height 650
drag, startPoint x: 219, startPoint y: 77, endPoint x: 70, endPoint y: 81, distance: 148.9
click at [70, 82] on div "Aspire Lofts Ltd [EMAIL_ADDRESS][DOMAIN_NAME]" at bounding box center [604, 70] width 1150 height 31
copy p "[EMAIL_ADDRESS][DOMAIN_NAME]"
click at [722, 48] on div "Aspire Lofts Ltd [EMAIL_ADDRESS][DOMAIN_NAME] Create task Update from Companies…" at bounding box center [704, 71] width 1408 height 54
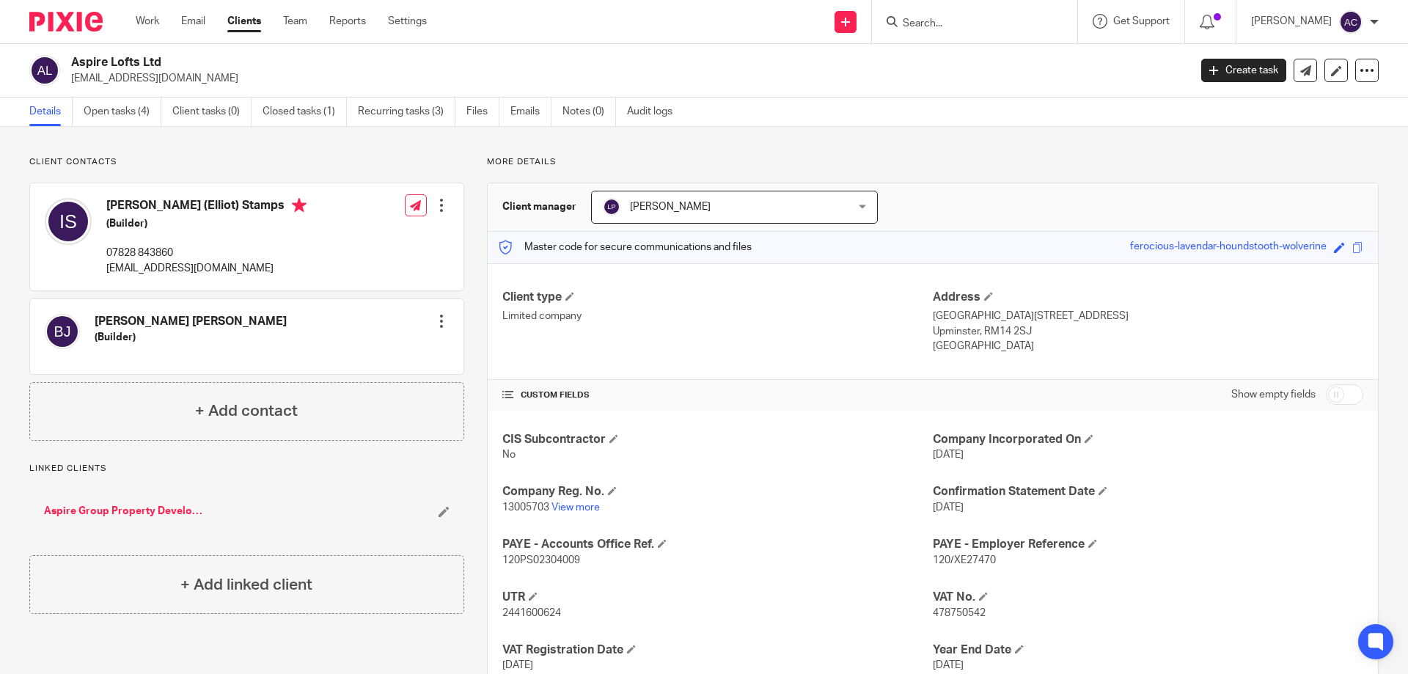
click at [216, 46] on div "Aspire Lofts Ltd [EMAIL_ADDRESS][DOMAIN_NAME] Create task Update from Companies…" at bounding box center [704, 71] width 1408 height 54
drag, startPoint x: 216, startPoint y: 81, endPoint x: 70, endPoint y: 76, distance: 146.0
click at [70, 76] on div "Aspire Lofts Ltd [EMAIL_ADDRESS][DOMAIN_NAME]" at bounding box center [604, 70] width 1150 height 31
copy p "[EMAIL_ADDRESS][DOMAIN_NAME]"
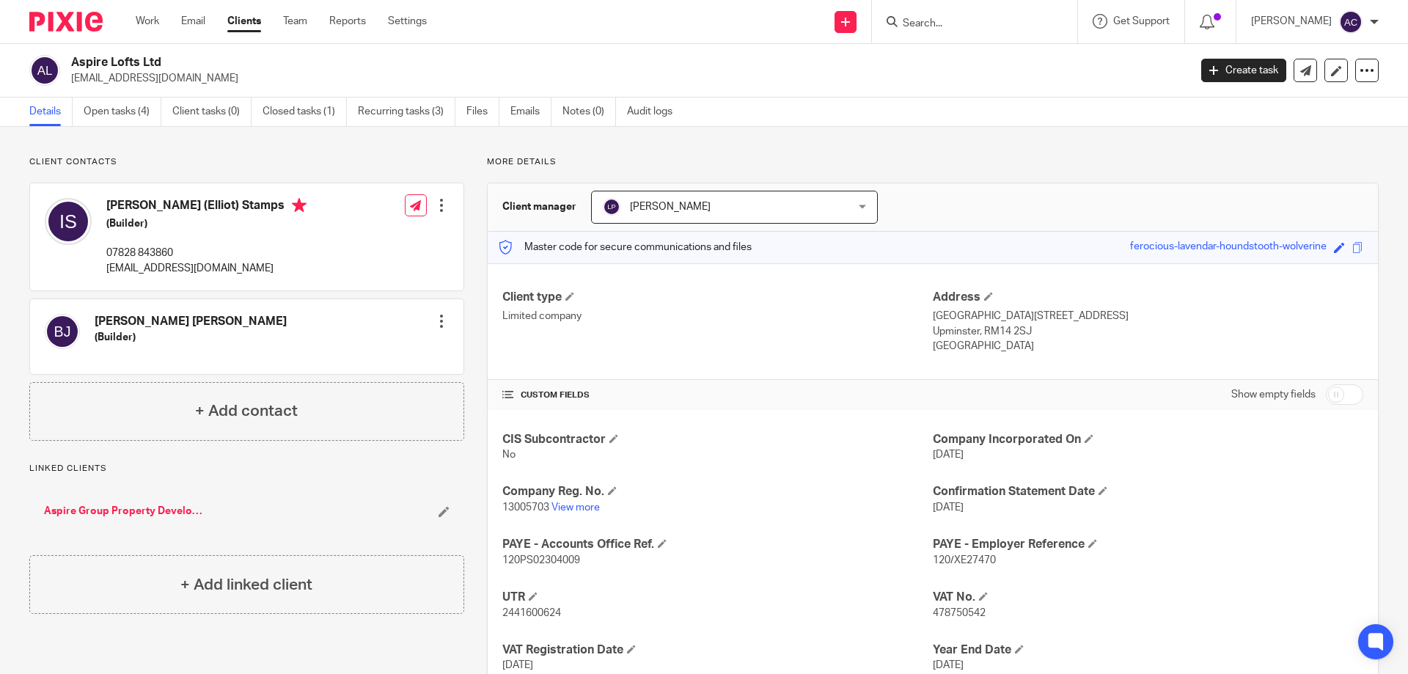
click at [980, 23] on input "Search" at bounding box center [967, 24] width 132 height 13
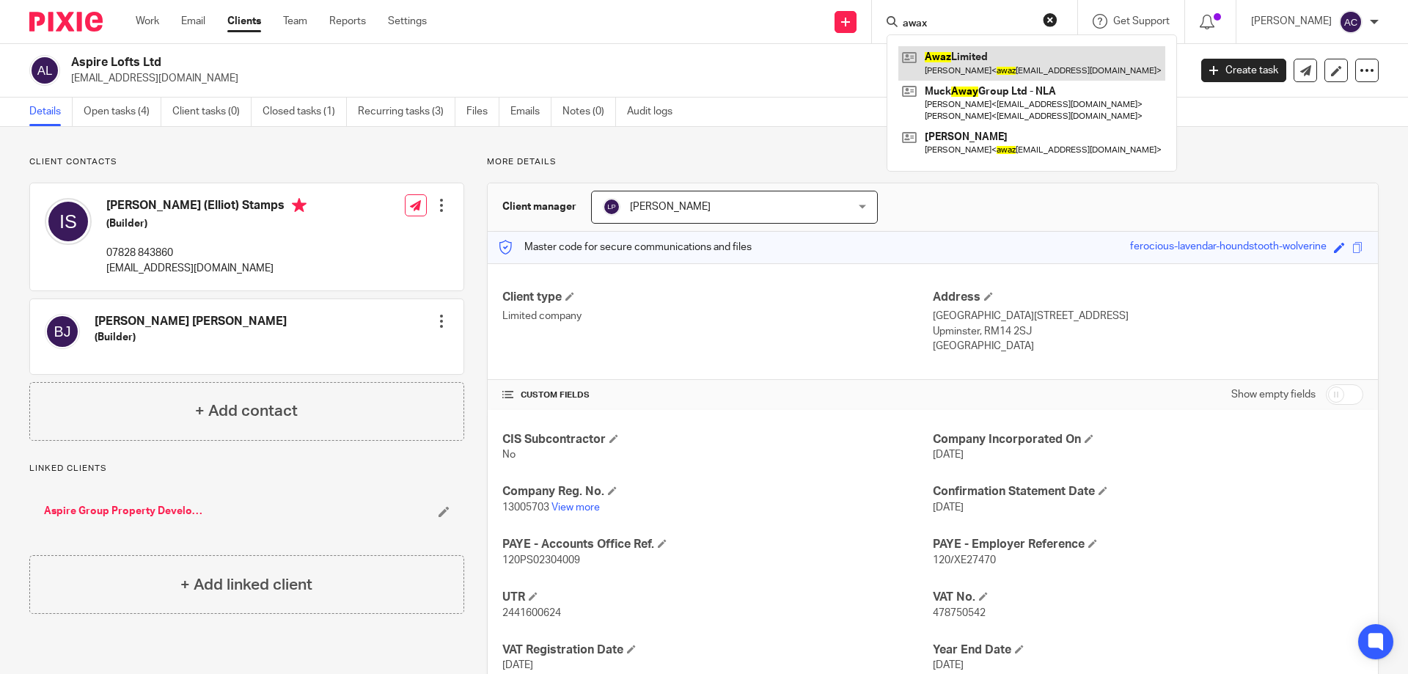
type input "awax"
click at [978, 57] on link at bounding box center [1031, 63] width 267 height 34
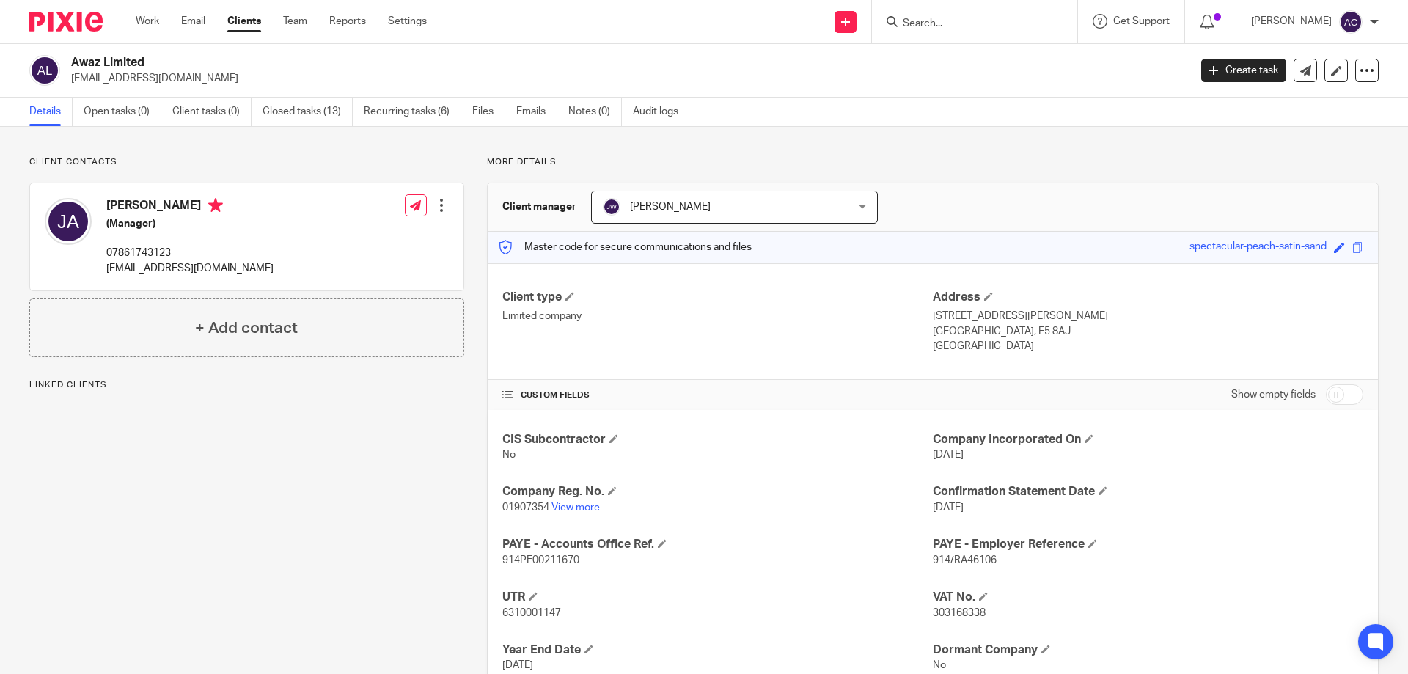
drag, startPoint x: 265, startPoint y: 242, endPoint x: 266, endPoint y: 249, distance: 7.4
click at [265, 243] on div "Javidan Ahmad (Manager) 07861743123 awazltd@gmail.com Edit contact Create clien…" at bounding box center [246, 236] width 433 height 107
drag, startPoint x: 216, startPoint y: 272, endPoint x: 114, endPoint y: 269, distance: 101.2
click at [103, 269] on div "Javidan Ahmad (Manager) 07861743123 awazltd@gmail.com Edit contact Create clien…" at bounding box center [246, 236] width 433 height 107
copy p "awazltd@gmail.com"
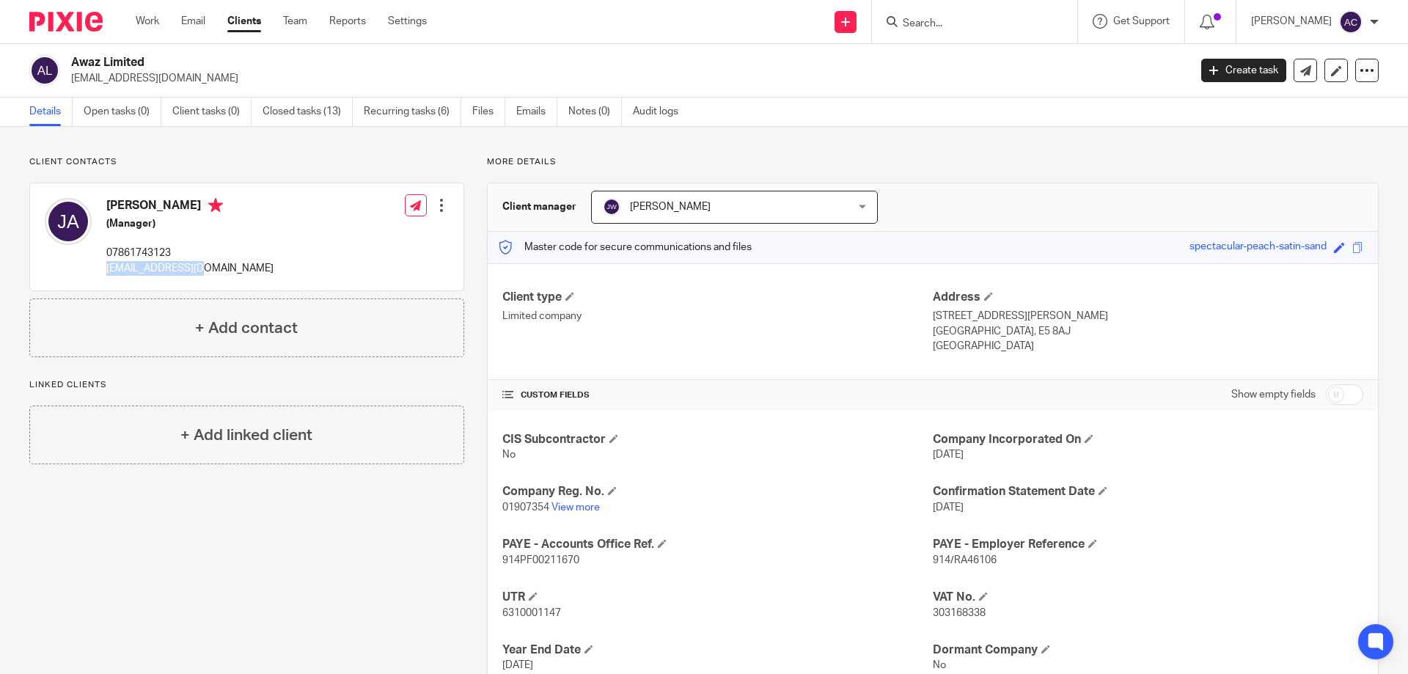
copy p "awazltd@gmail.com"
click at [969, 20] on input "Search" at bounding box center [967, 24] width 132 height 13
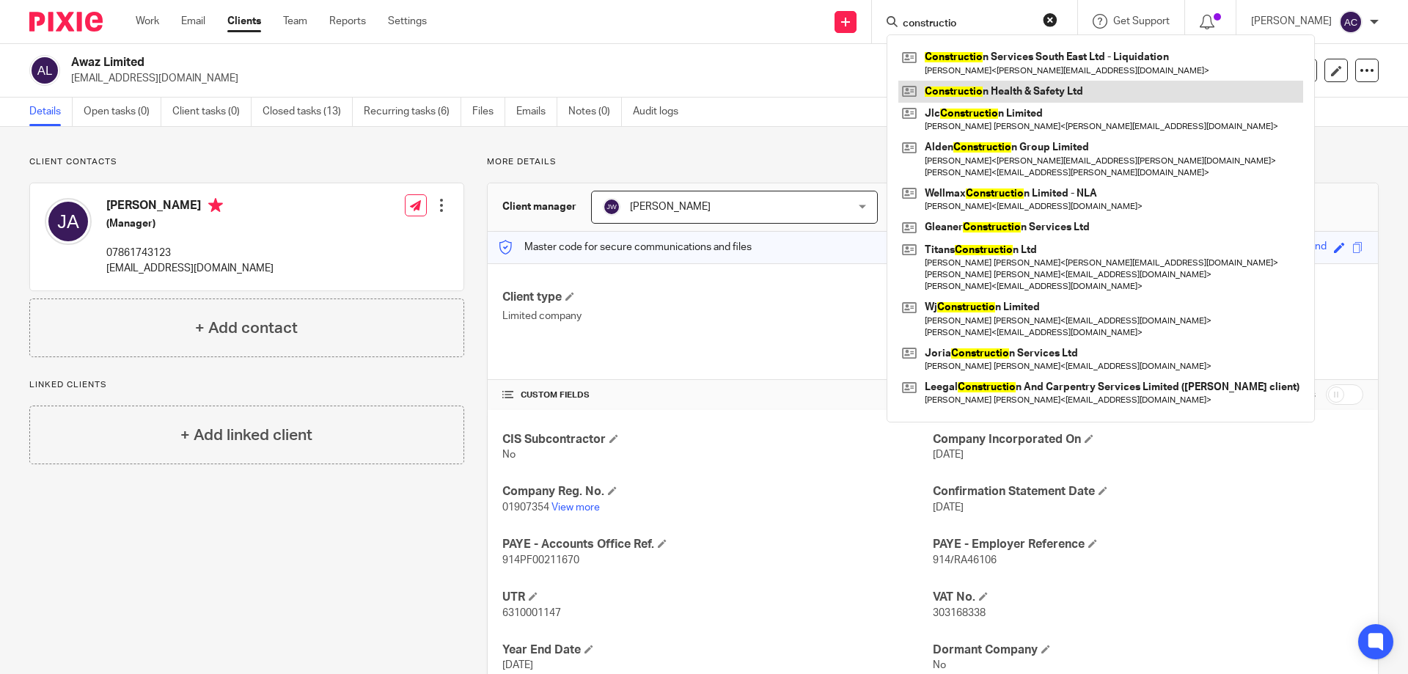
type input "constructio"
click at [990, 84] on link at bounding box center [1100, 92] width 405 height 22
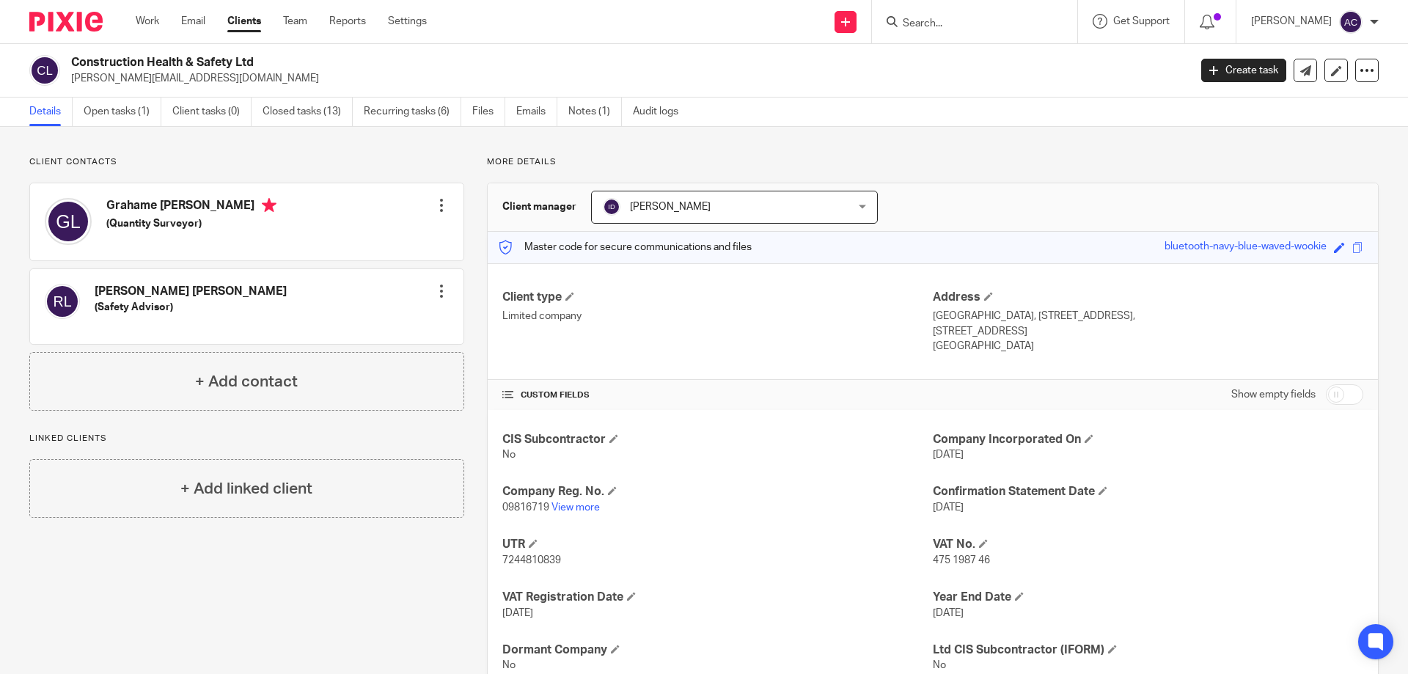
drag, startPoint x: 264, startPoint y: 73, endPoint x: 79, endPoint y: 81, distance: 185.0
click at [73, 86] on div "Construction Health & Safety Ltd [PERSON_NAME][EMAIL_ADDRESS][DOMAIN_NAME] Crea…" at bounding box center [704, 71] width 1408 height 54
drag, startPoint x: 84, startPoint y: 80, endPoint x: 353, endPoint y: 70, distance: 268.6
click at [357, 70] on h2 "Construction Health & Safety Ltd" at bounding box center [514, 62] width 887 height 15
drag, startPoint x: 234, startPoint y: 79, endPoint x: 67, endPoint y: 78, distance: 166.5
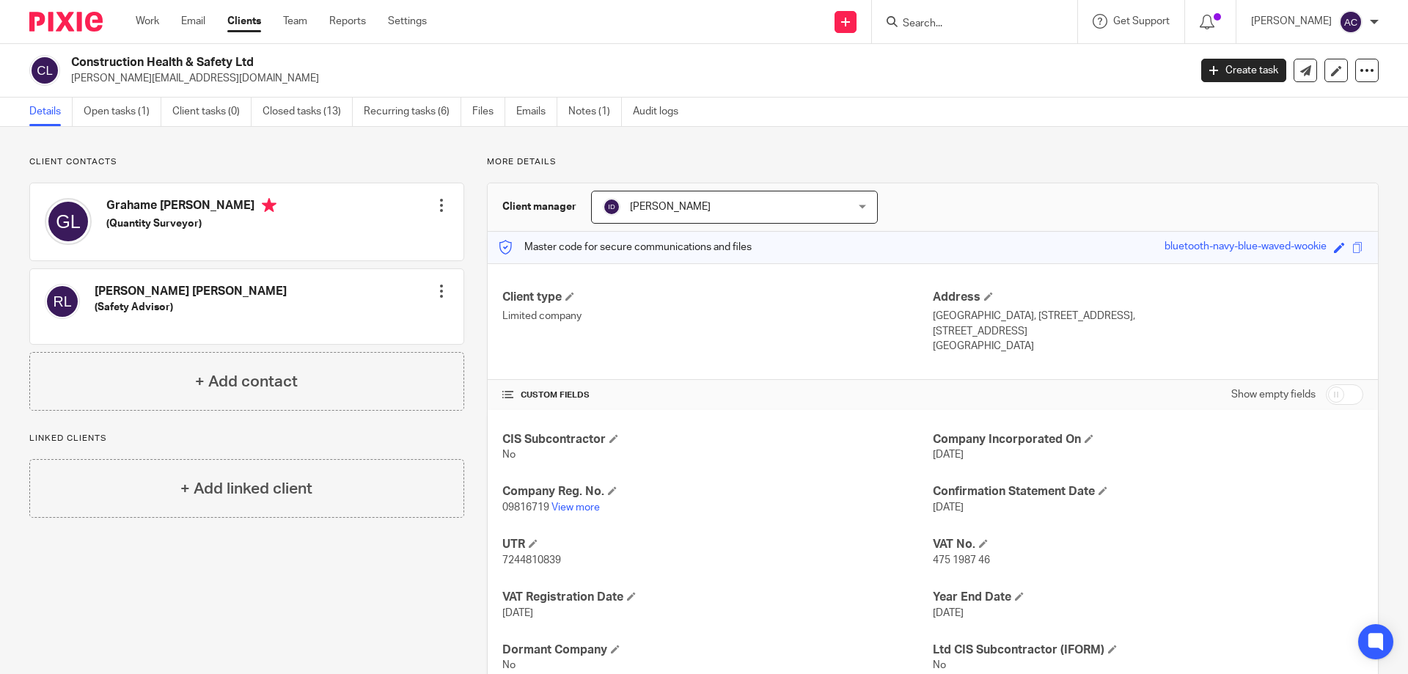
click at [67, 78] on div "Construction Health & Safety Ltd [PERSON_NAME][EMAIL_ADDRESS][DOMAIN_NAME]" at bounding box center [604, 70] width 1150 height 31
copy p "[PERSON_NAME][EMAIL_ADDRESS][DOMAIN_NAME]"
click at [374, 76] on p "[PERSON_NAME][EMAIL_ADDRESS][DOMAIN_NAME]" at bounding box center [625, 78] width 1108 height 15
click at [937, 26] on input "Search" at bounding box center [967, 24] width 132 height 13
click at [923, 23] on input "Search" at bounding box center [967, 24] width 132 height 13
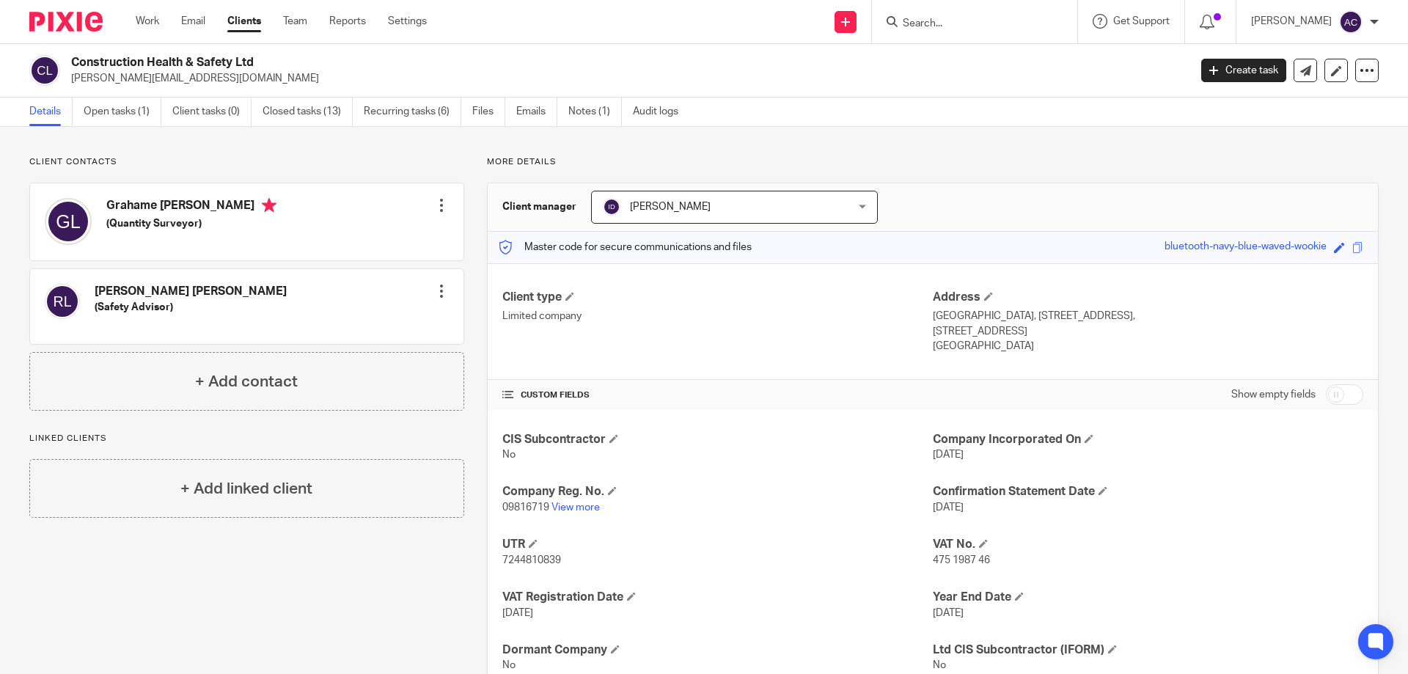
click at [277, 77] on p "[PERSON_NAME][EMAIL_ADDRESS][DOMAIN_NAME]" at bounding box center [625, 78] width 1108 height 15
drag, startPoint x: 237, startPoint y: 81, endPoint x: 69, endPoint y: 85, distance: 168.0
click at [69, 85] on div "Construction Health & Safety Ltd [PERSON_NAME][EMAIL_ADDRESS][DOMAIN_NAME]" at bounding box center [604, 70] width 1150 height 31
copy p "[PERSON_NAME][EMAIL_ADDRESS][DOMAIN_NAME]"
click at [950, 26] on input "Search" at bounding box center [967, 24] width 132 height 13
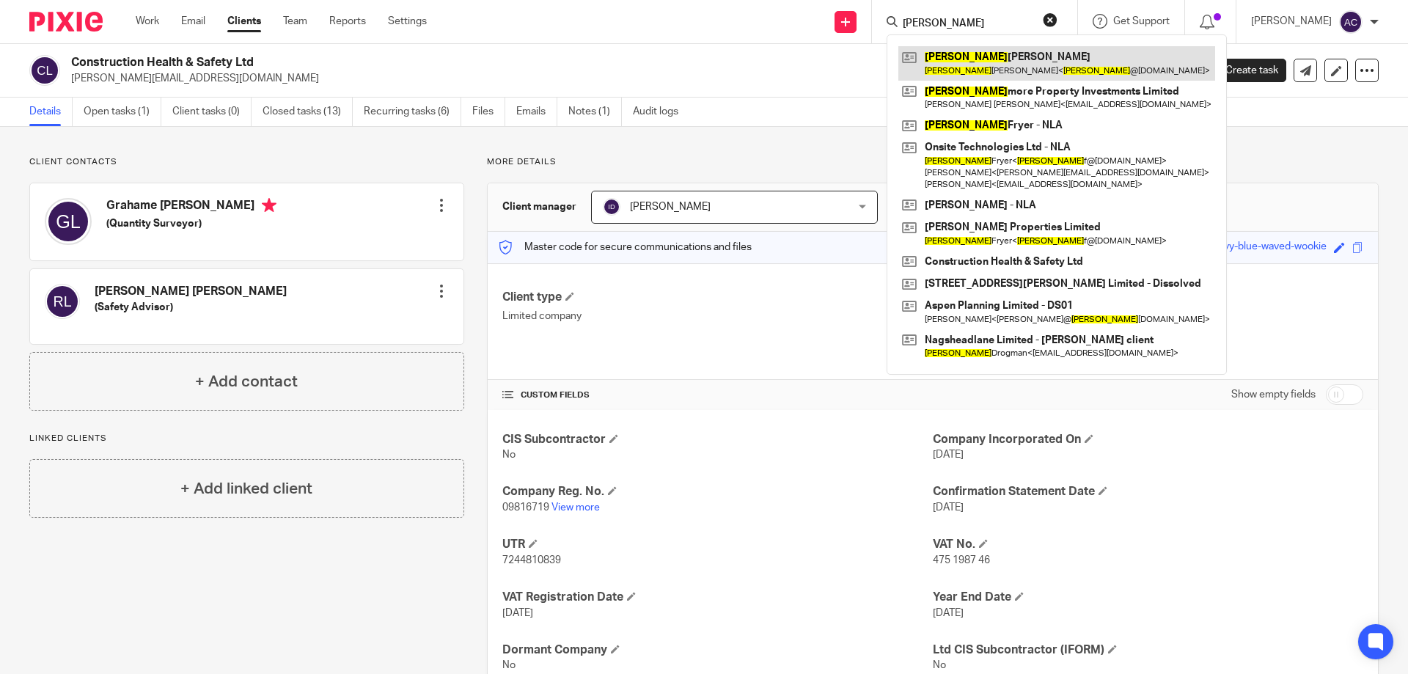
type input "[PERSON_NAME]"
click at [951, 48] on link at bounding box center [1056, 63] width 317 height 34
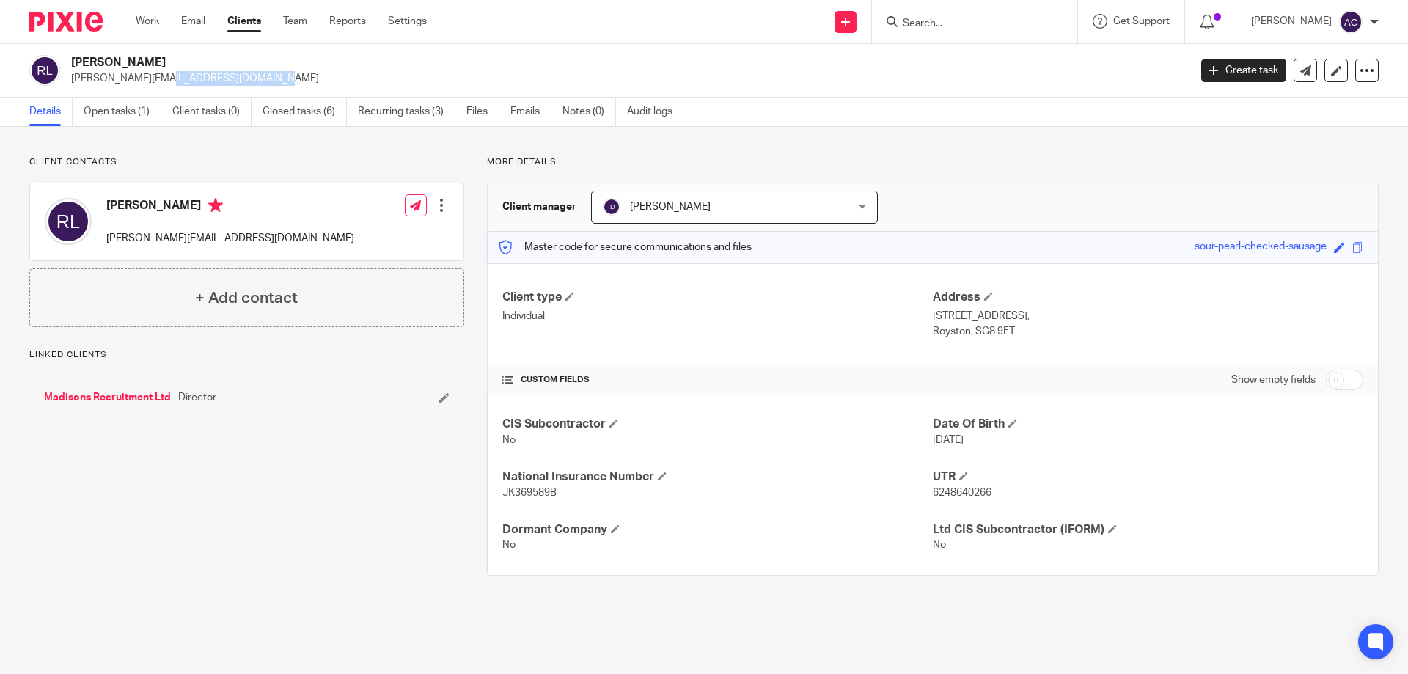
drag, startPoint x: 130, startPoint y: 77, endPoint x: 70, endPoint y: 83, distance: 59.7
click at [70, 83] on div "Ross Lovett ross@madisons.org.uk" at bounding box center [604, 70] width 1150 height 31
drag, startPoint x: 505, startPoint y: 52, endPoint x: 515, endPoint y: 52, distance: 10.3
click at [507, 52] on div "Ross Lovett ross@madisons.org.uk Create task Update from Companies House Export…" at bounding box center [704, 71] width 1408 height 54
click at [958, 21] on input "Search" at bounding box center [967, 24] width 132 height 13
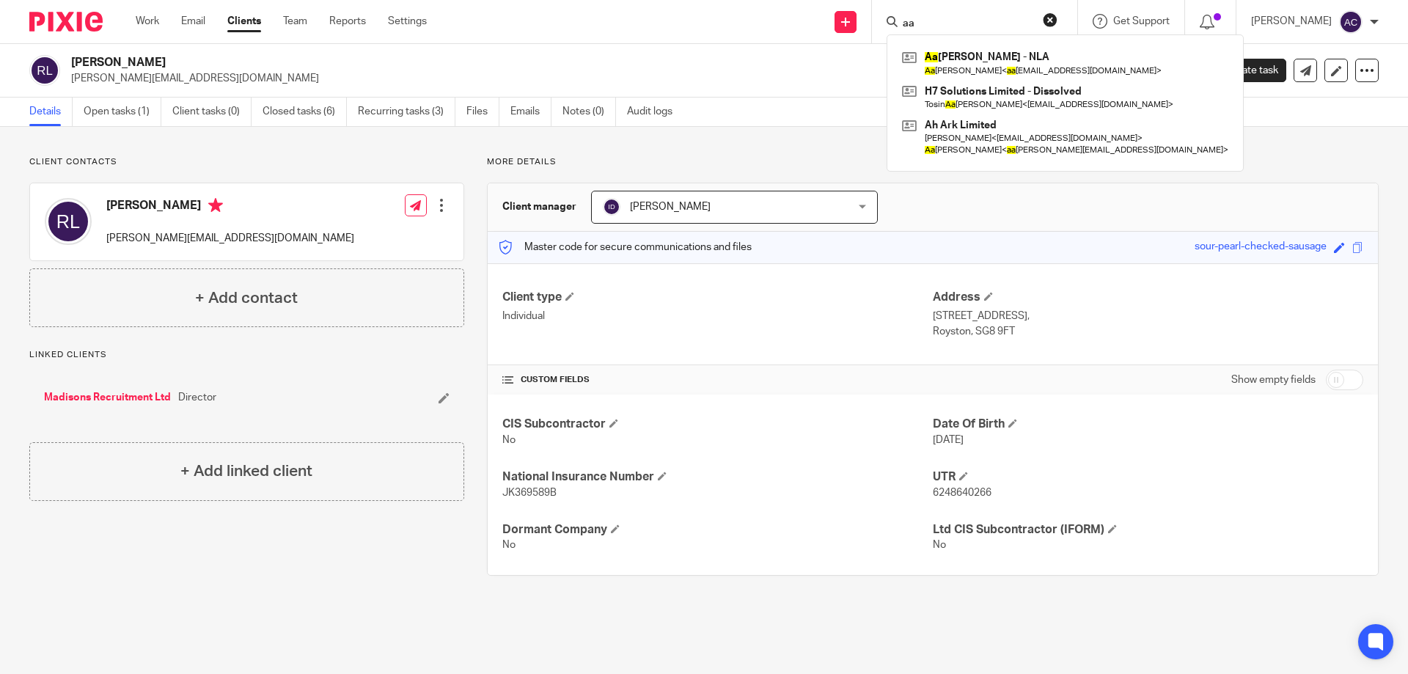
type input "aa"
click at [526, 14] on div "Send new email Create task Add client aa Aa rron Butler - NLA Aa rron Butler < …" at bounding box center [928, 21] width 959 height 43
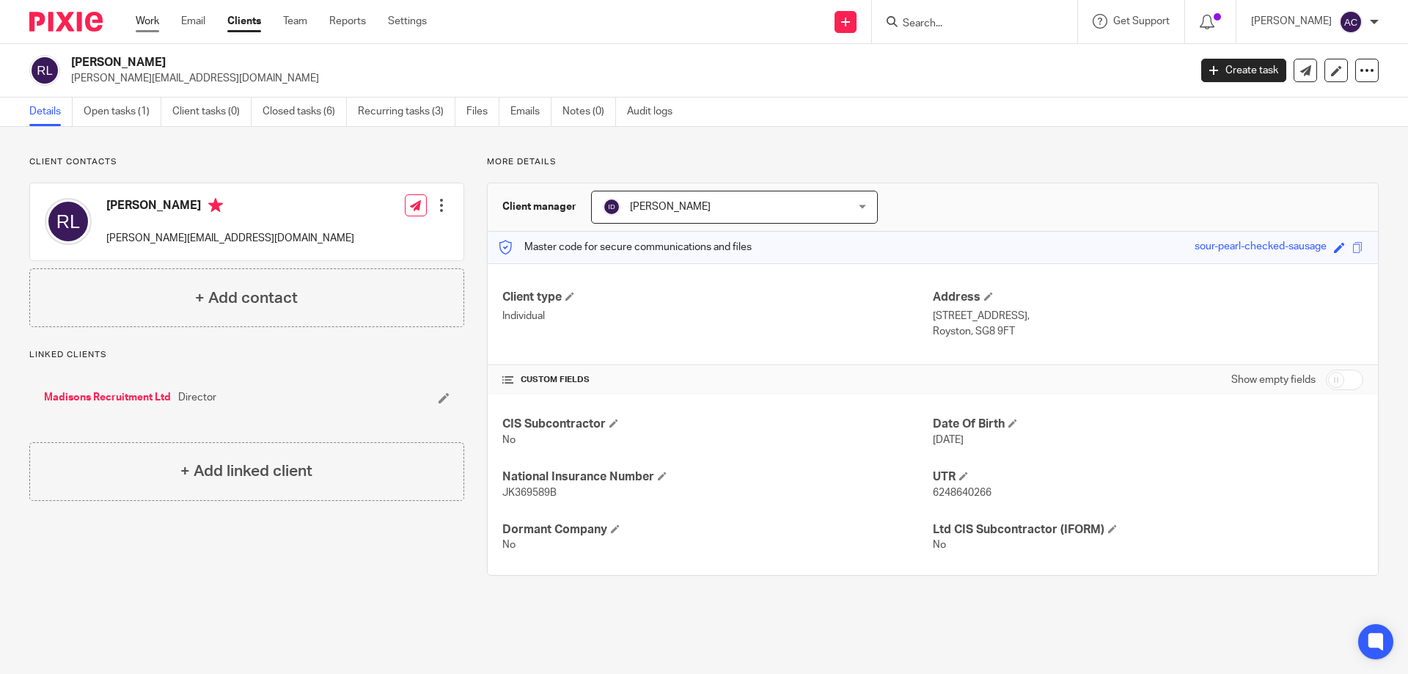
click at [138, 17] on link "Work" at bounding box center [147, 21] width 23 height 15
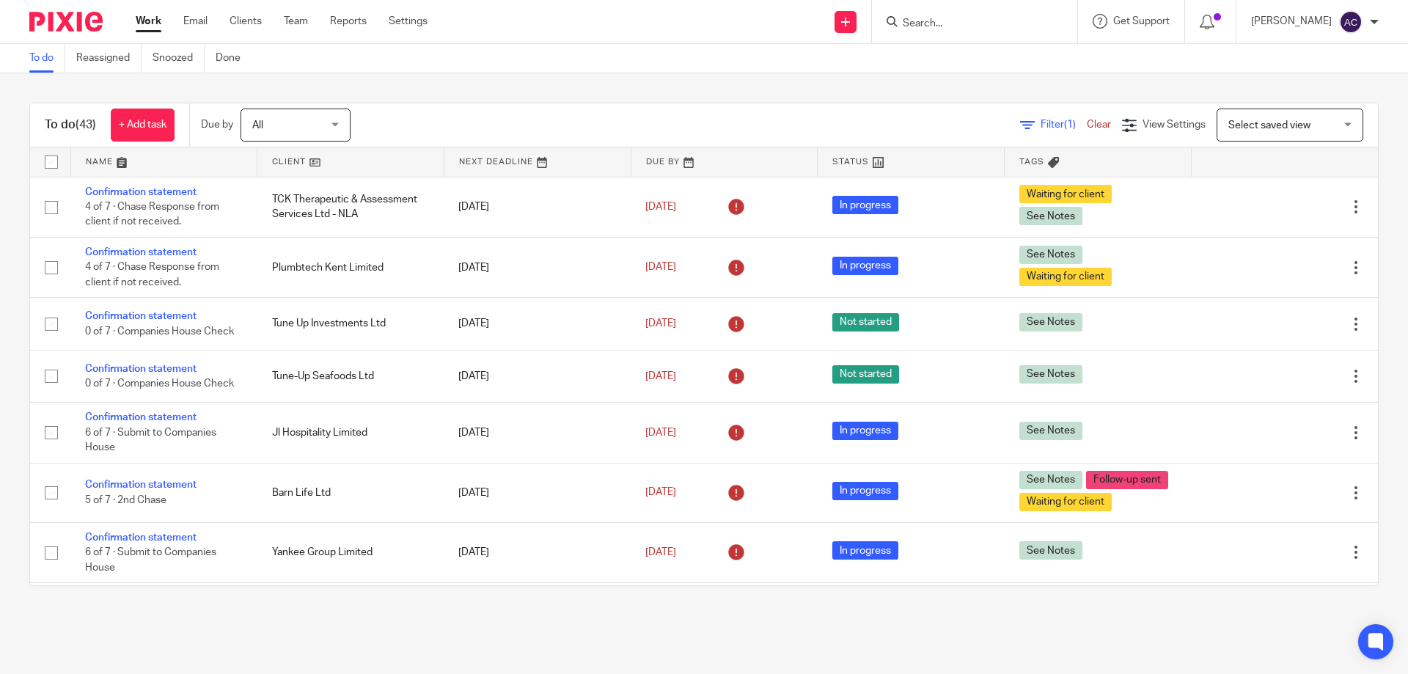
drag, startPoint x: 147, startPoint y: 23, endPoint x: 159, endPoint y: 17, distance: 13.1
click at [147, 23] on link "Work" at bounding box center [149, 21] width 26 height 15
click at [956, 25] on input "Search" at bounding box center [967, 24] width 132 height 13
click at [898, 17] on icon at bounding box center [892, 21] width 11 height 11
click at [918, 25] on input "Search" at bounding box center [967, 24] width 132 height 13
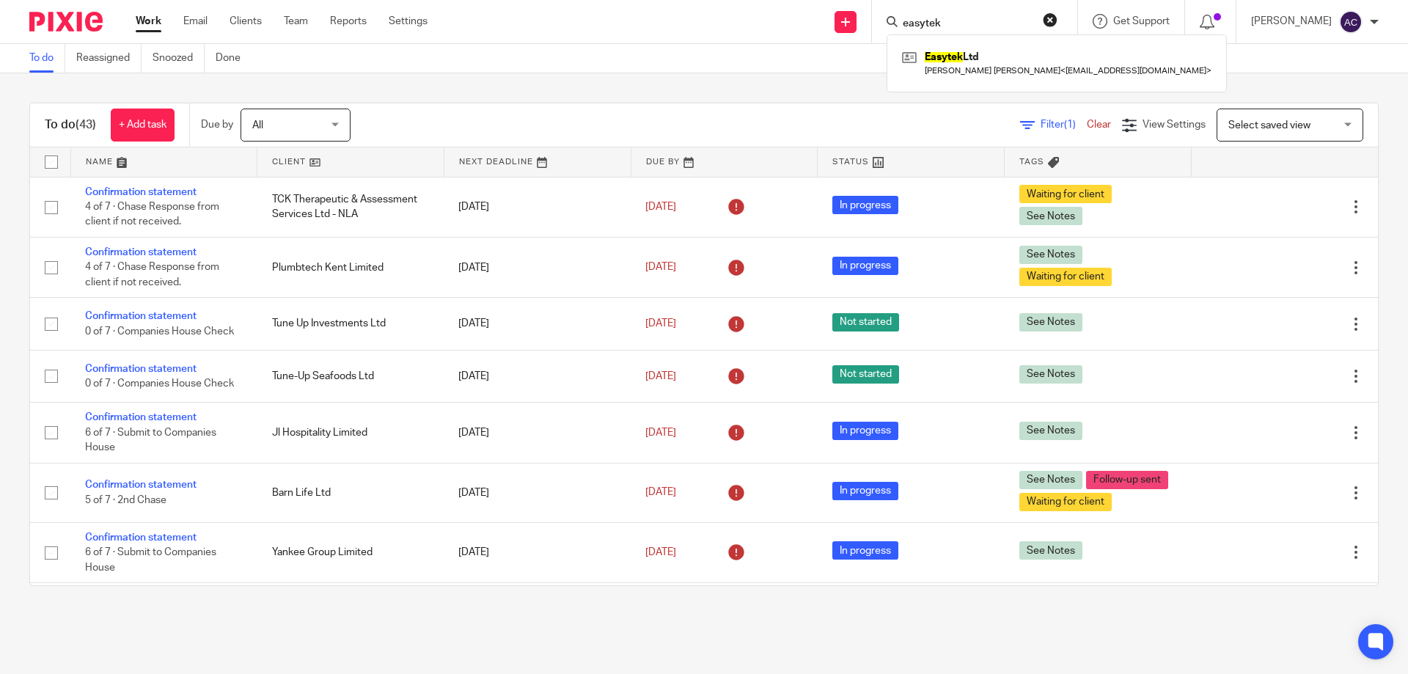
type input "easytek"
click button "submit" at bounding box center [0, 0] width 0 height 0
click at [972, 70] on link at bounding box center [1056, 63] width 317 height 34
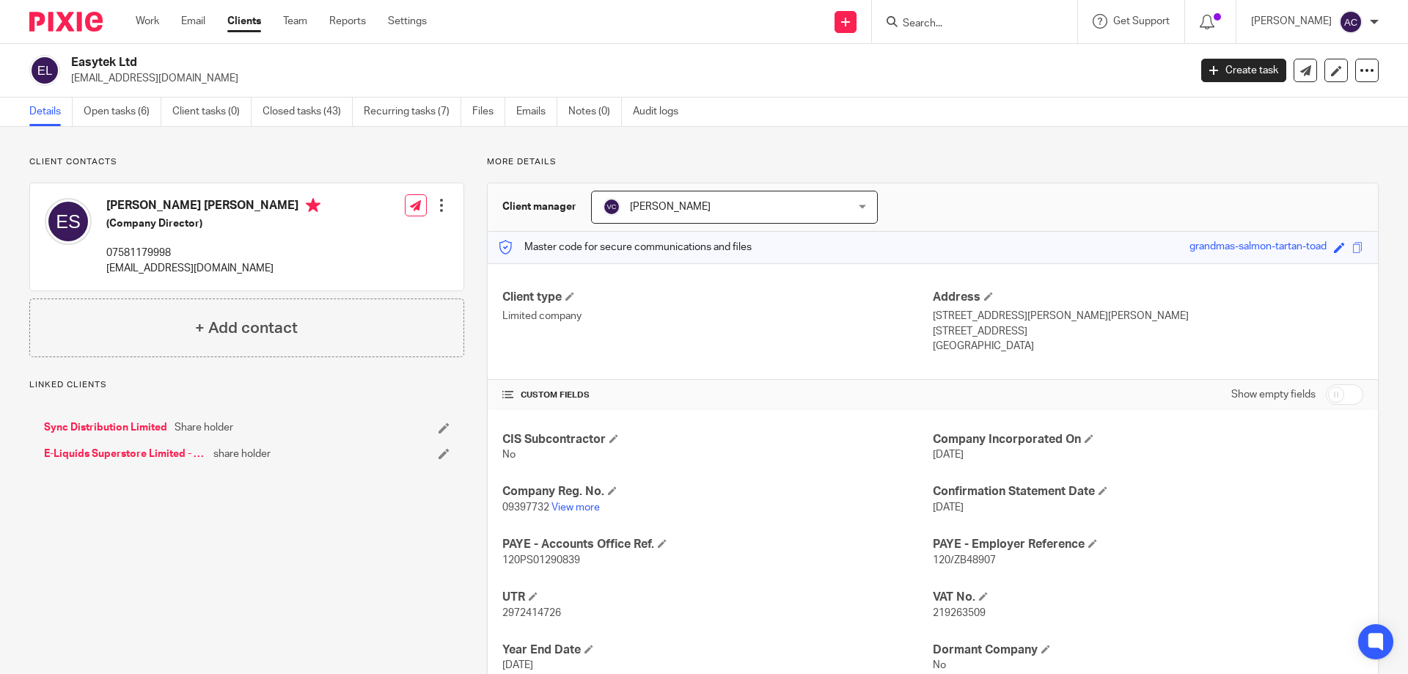
click at [139, 180] on div "Client contacts [PERSON_NAME] [PERSON_NAME] (Company Director) 07581179998 [EMA…" at bounding box center [246, 256] width 435 height 201
click at [913, 18] on input "Search" at bounding box center [967, 24] width 132 height 13
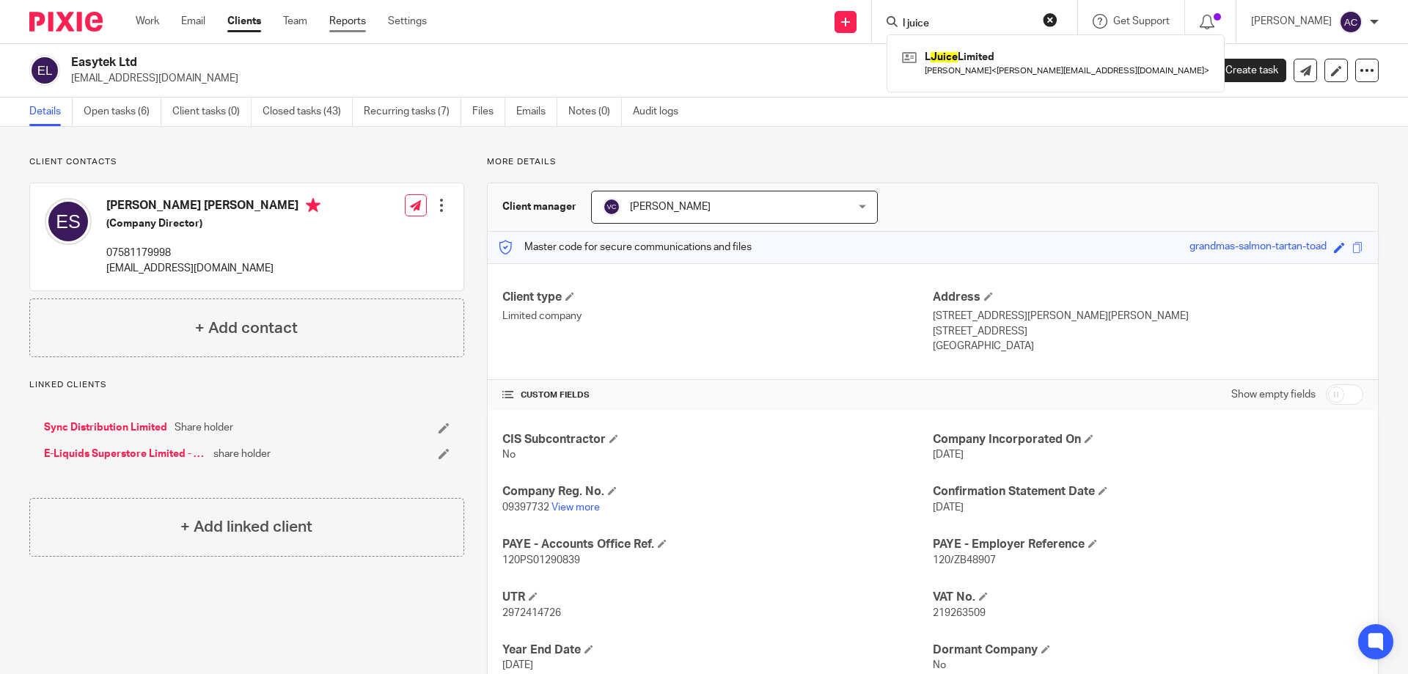
type input "l juice"
click at [952, 166] on p "More details" at bounding box center [933, 162] width 892 height 12
click at [883, 82] on p "[EMAIL_ADDRESS][DOMAIN_NAME]" at bounding box center [625, 78] width 1108 height 15
click at [625, 67] on h2 "Easytek Ltd" at bounding box center [514, 62] width 887 height 15
click at [936, 105] on div "Details Open tasks (6) Client tasks (0) Closed tasks (43) Recurring tasks (7) F…" at bounding box center [704, 112] width 1408 height 29
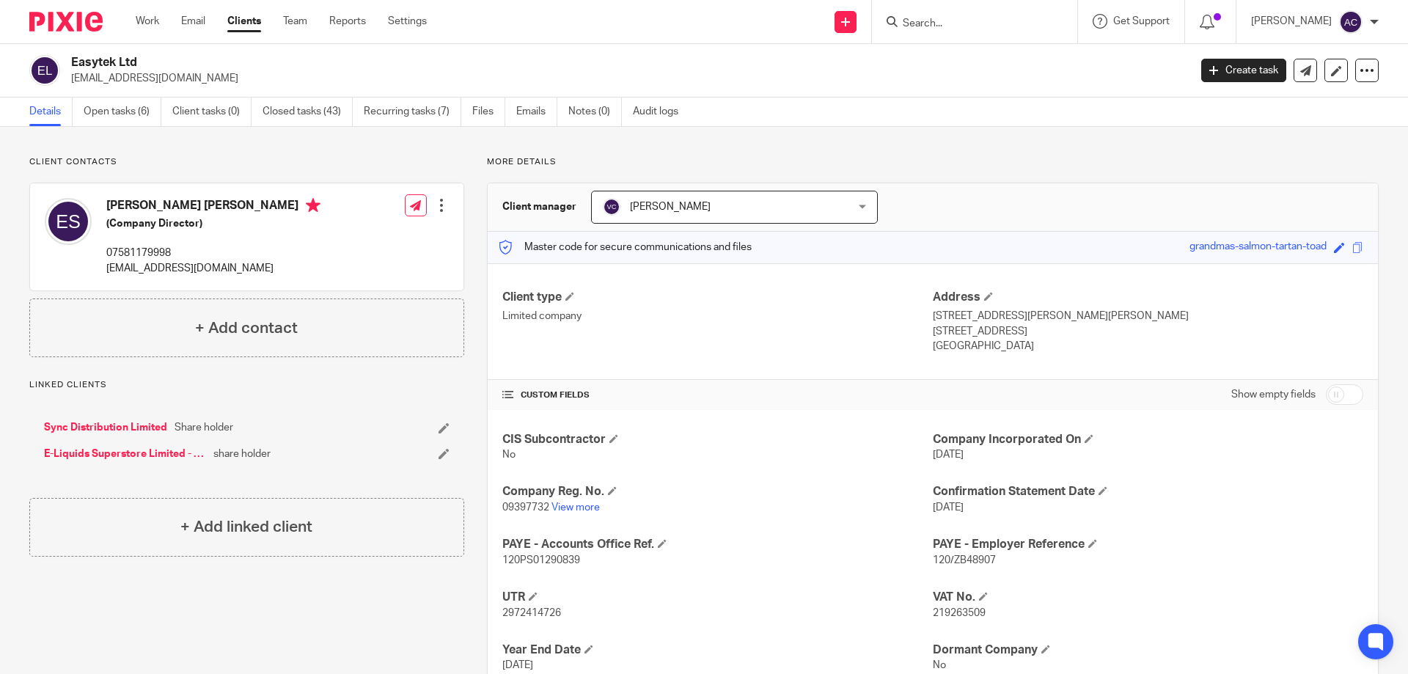
click at [1002, 32] on div at bounding box center [974, 21] width 205 height 43
click at [992, 23] on input "Search" at bounding box center [967, 24] width 132 height 13
click at [988, 30] on input "Search" at bounding box center [967, 24] width 132 height 13
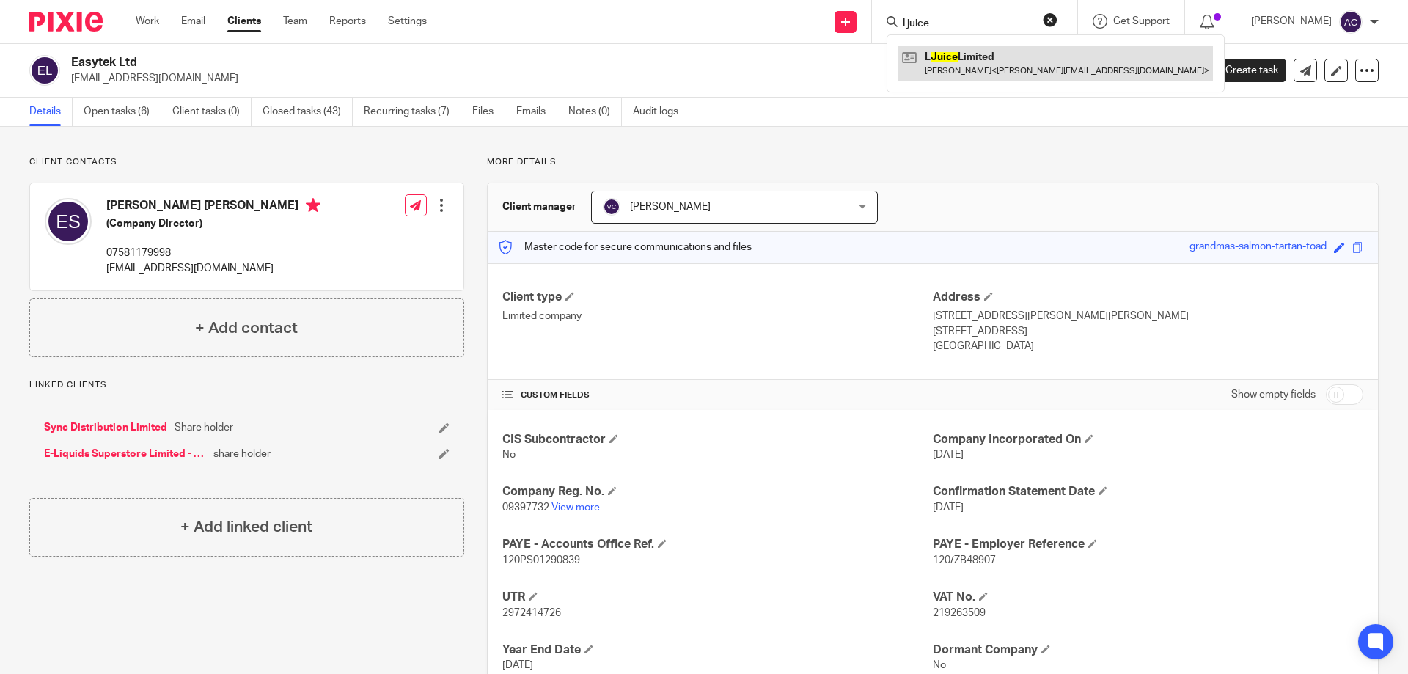
type input "l juice"
click at [997, 66] on link at bounding box center [1055, 63] width 315 height 34
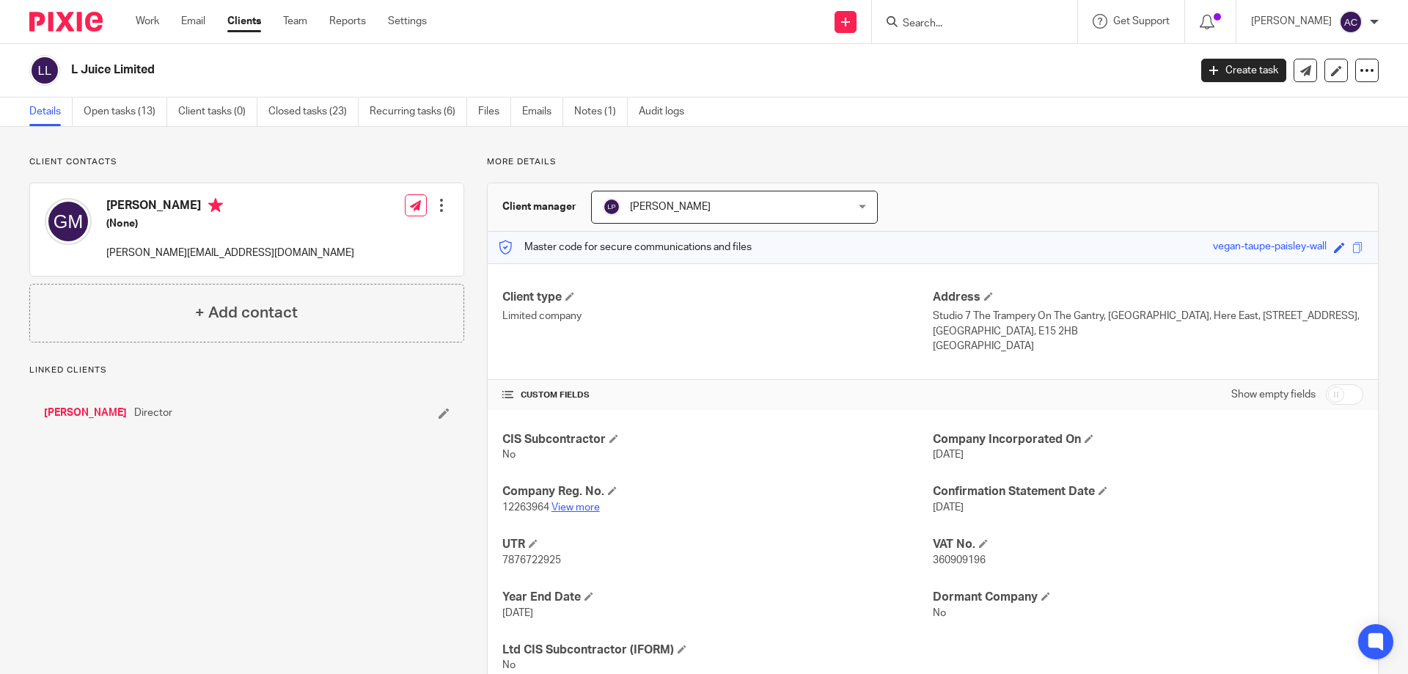
click at [585, 504] on link "View more" at bounding box center [575, 507] width 48 height 10
click at [981, 18] on form at bounding box center [979, 21] width 156 height 18
click at [981, 19] on input "Search" at bounding box center [967, 24] width 132 height 13
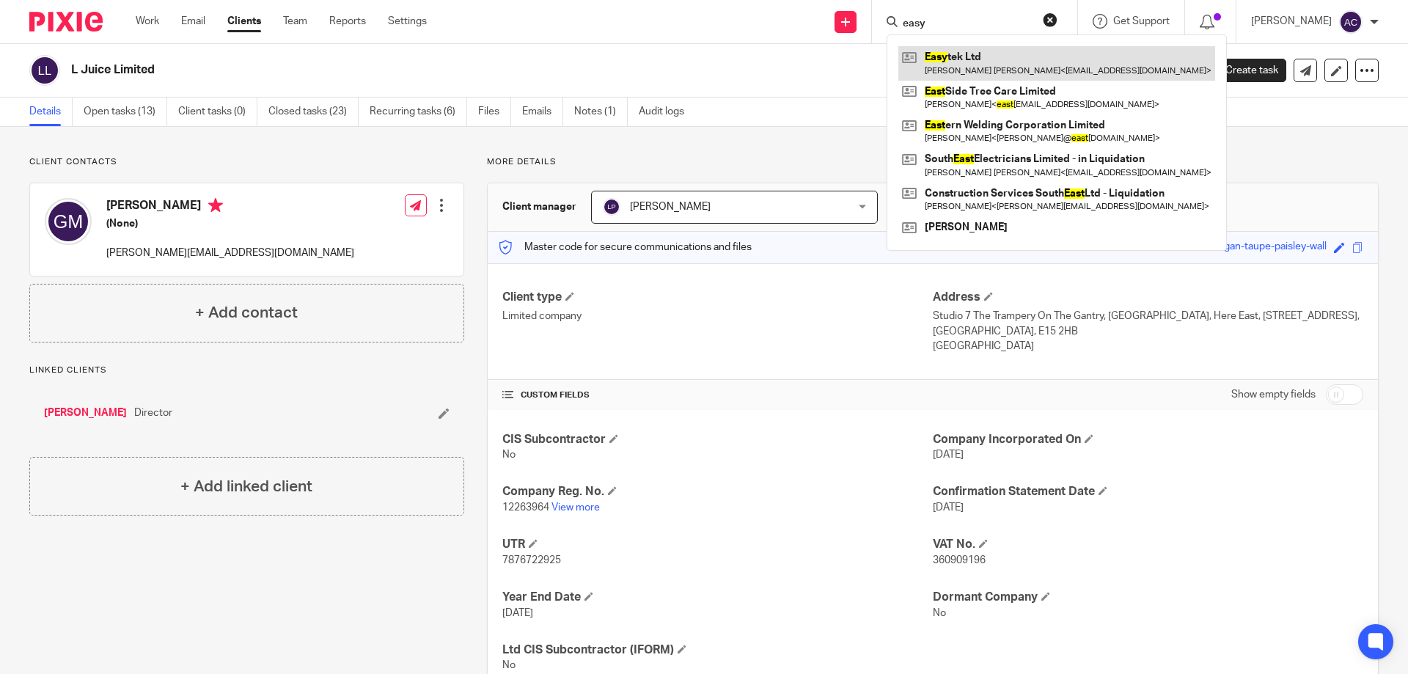
type input "easy"
click at [976, 60] on link at bounding box center [1056, 63] width 317 height 34
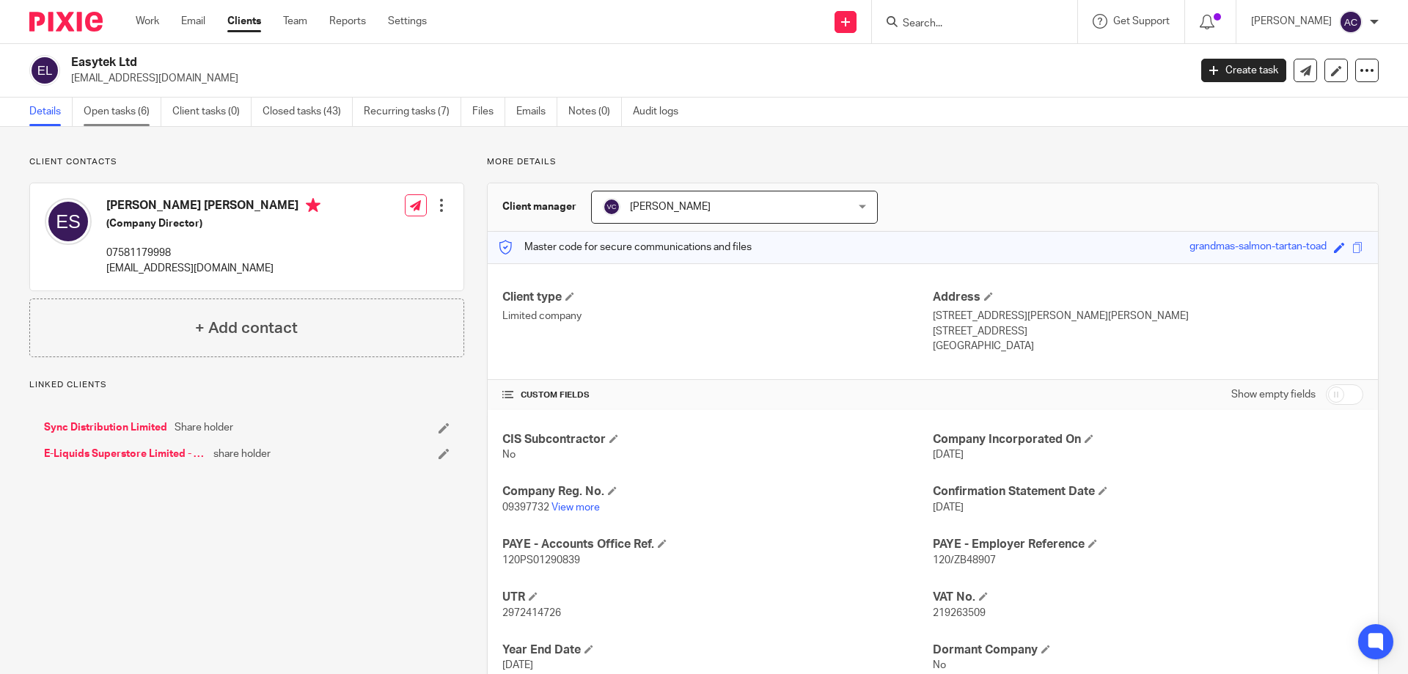
click at [134, 114] on link "Open tasks (6)" at bounding box center [123, 112] width 78 height 29
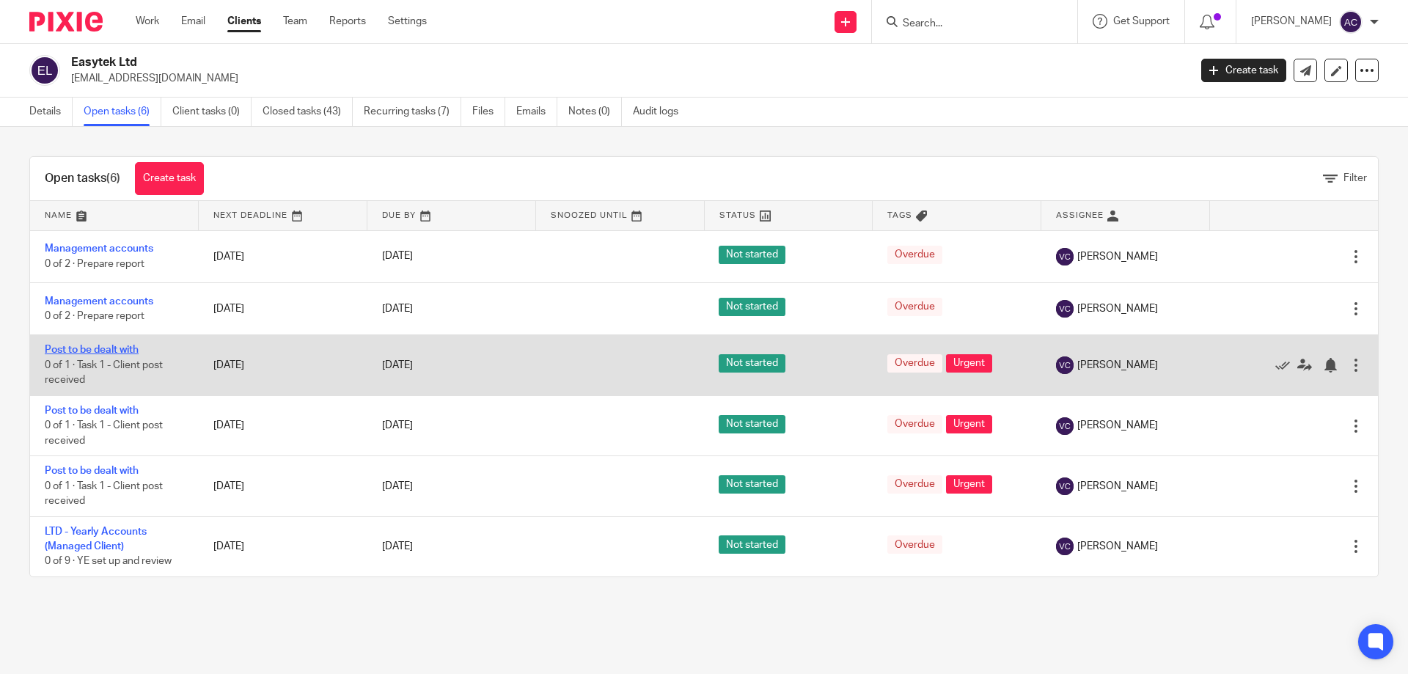
click at [103, 349] on link "Post to be dealt with" at bounding box center [92, 350] width 94 height 10
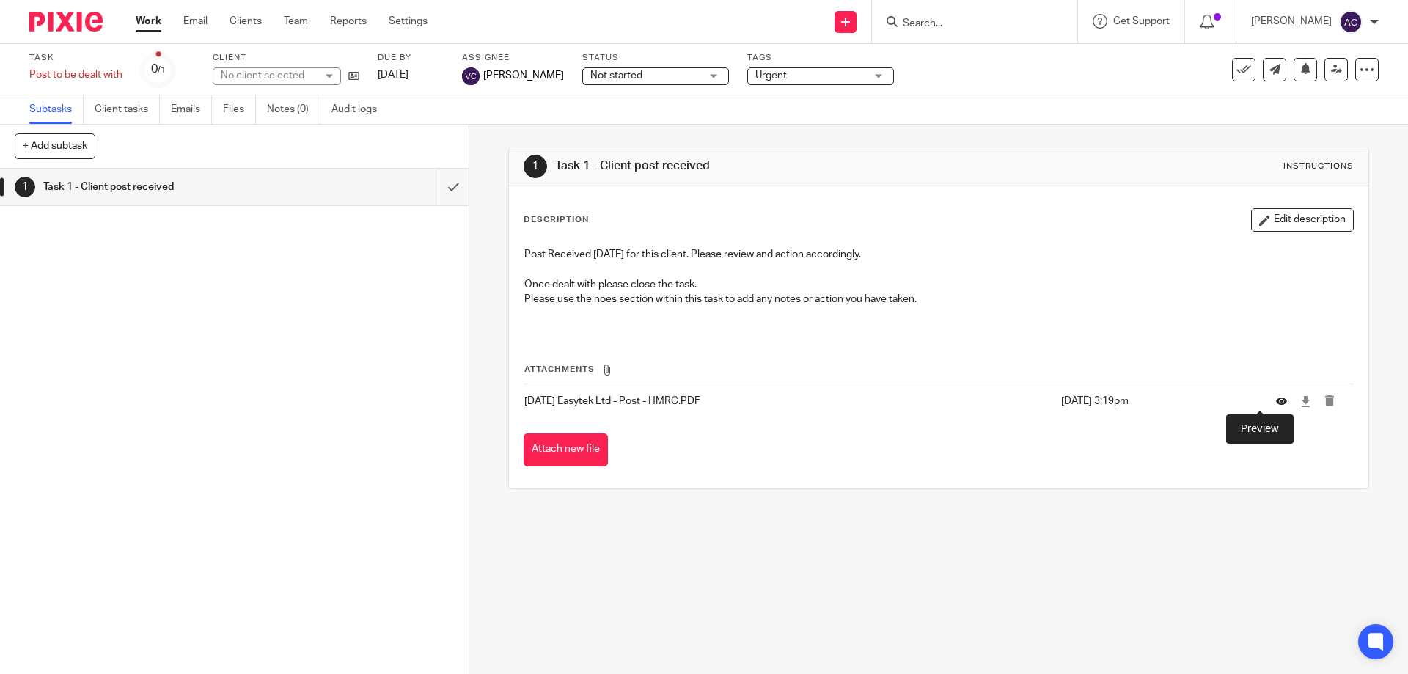
click at [1276, 401] on icon at bounding box center [1281, 401] width 11 height 11
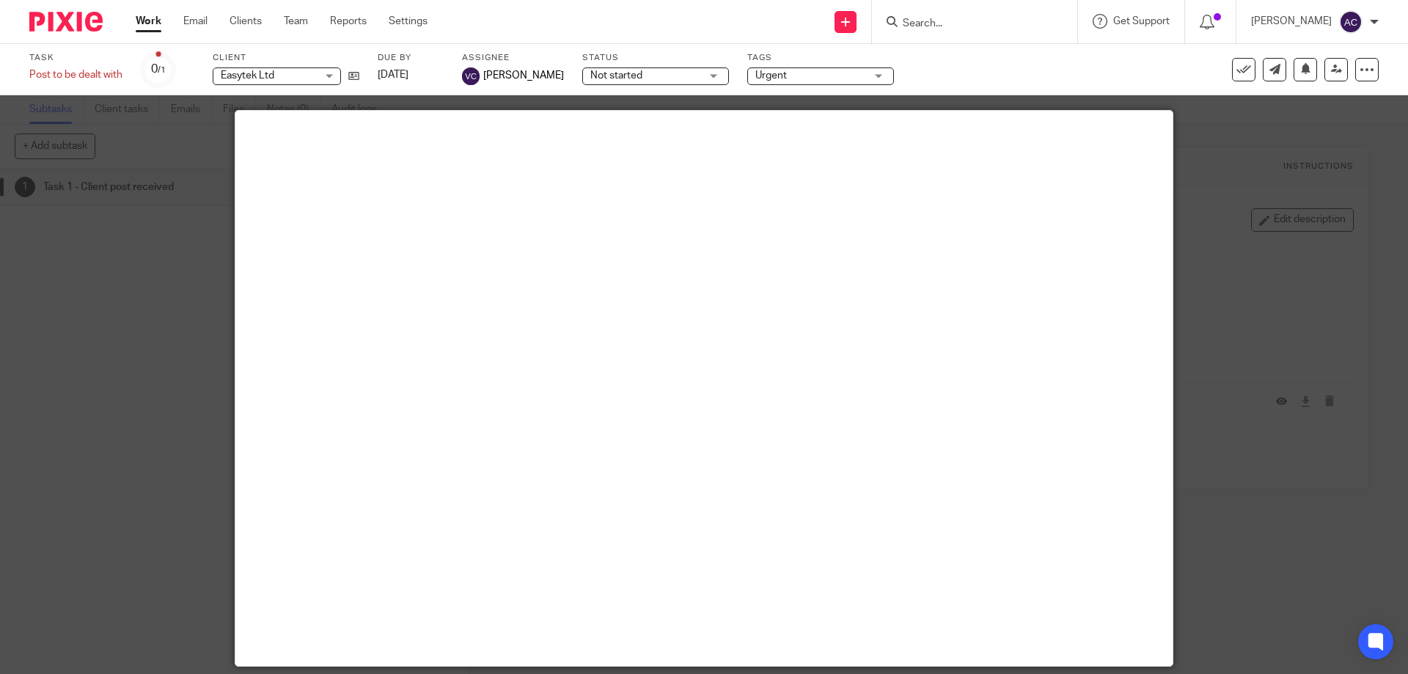
click at [1277, 609] on div at bounding box center [704, 337] width 1408 height 674
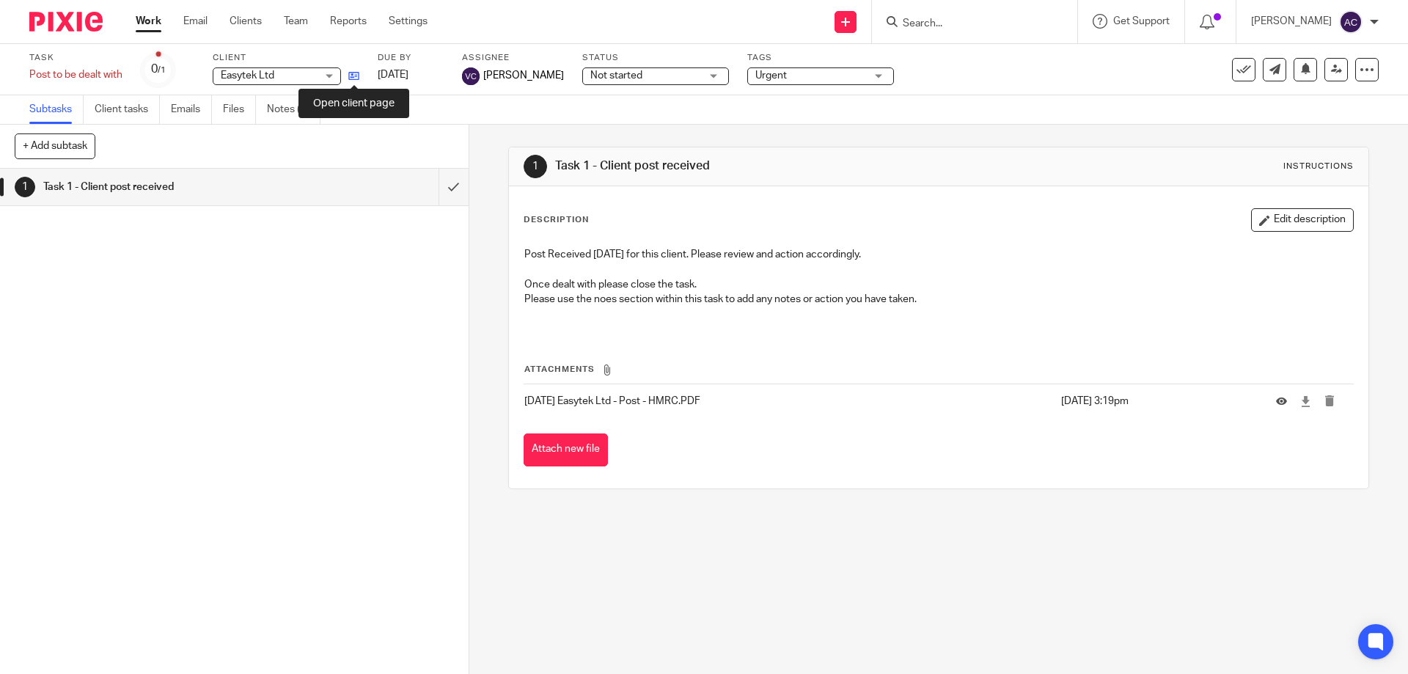
click at [359, 80] on icon at bounding box center [353, 75] width 11 height 11
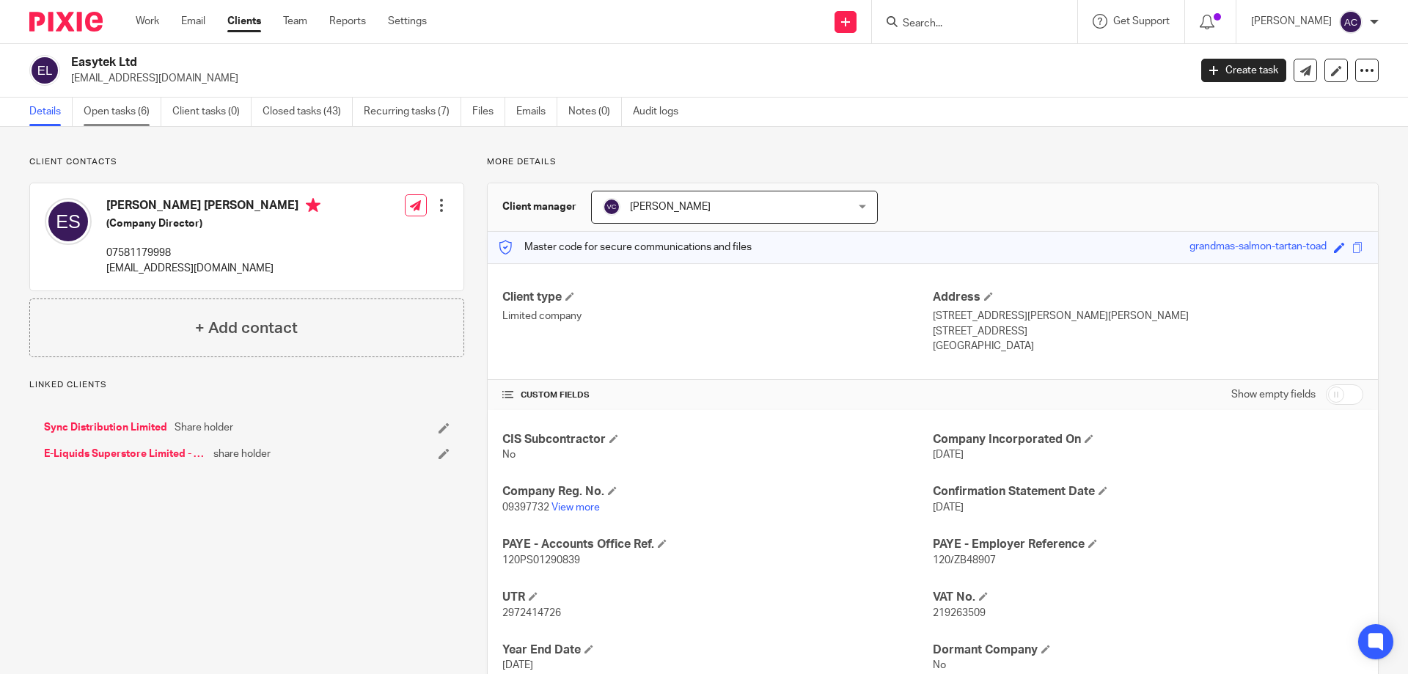
click at [105, 105] on link "Open tasks (6)" at bounding box center [123, 112] width 78 height 29
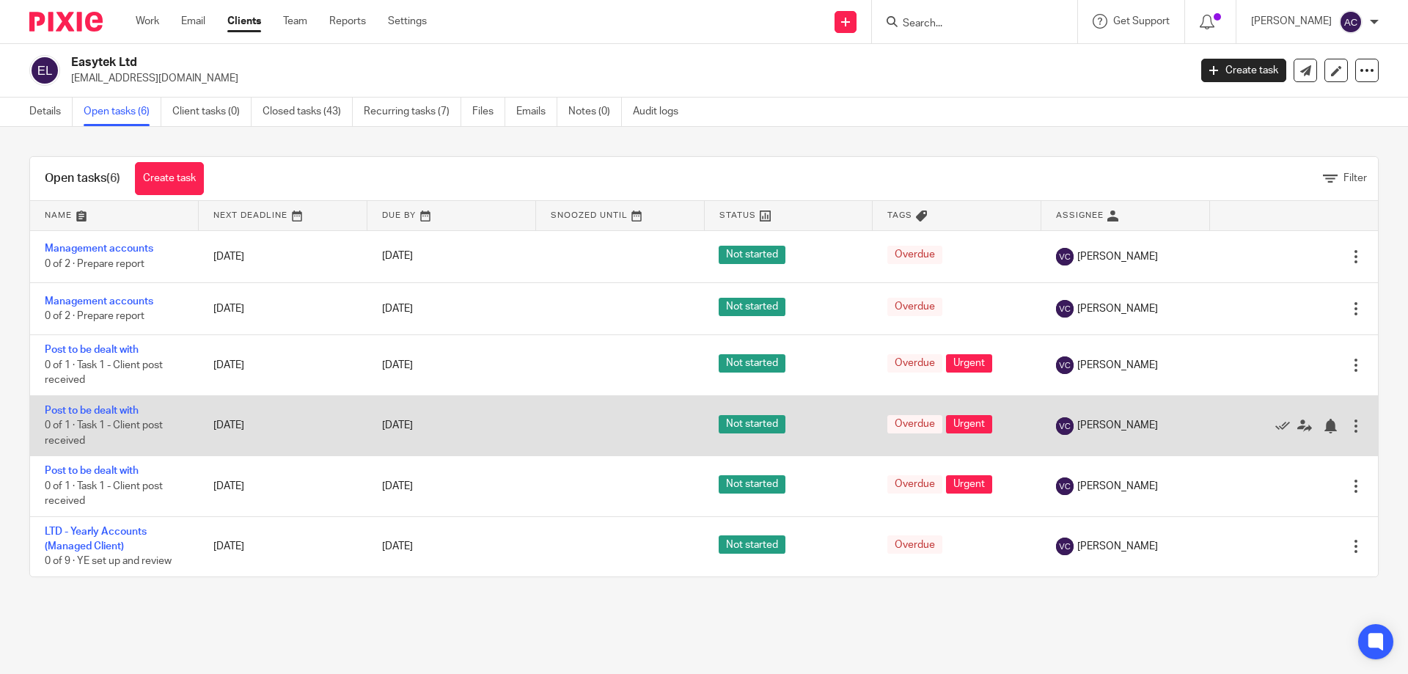
click at [128, 408] on link "Post to be dealt with" at bounding box center [92, 410] width 94 height 10
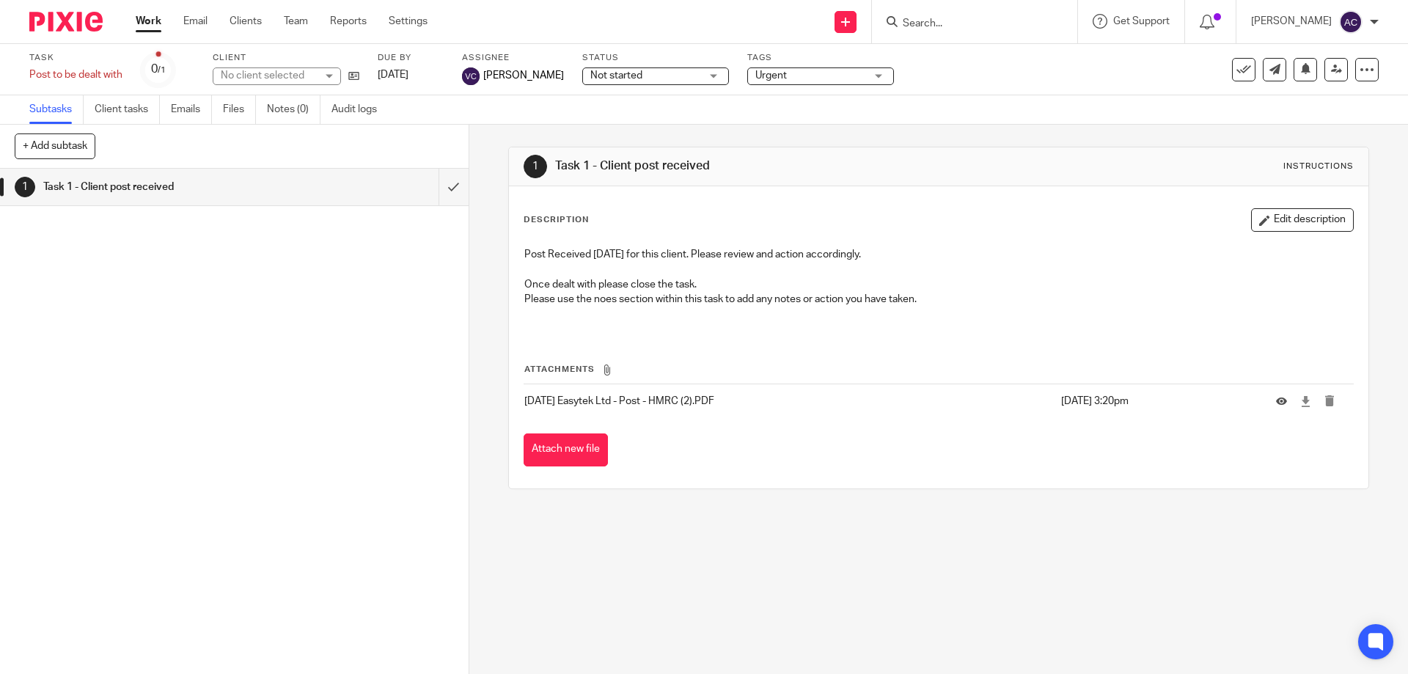
click at [1261, 401] on td at bounding box center [1307, 400] width 92 height 35
click at [1276, 400] on icon at bounding box center [1281, 401] width 11 height 11
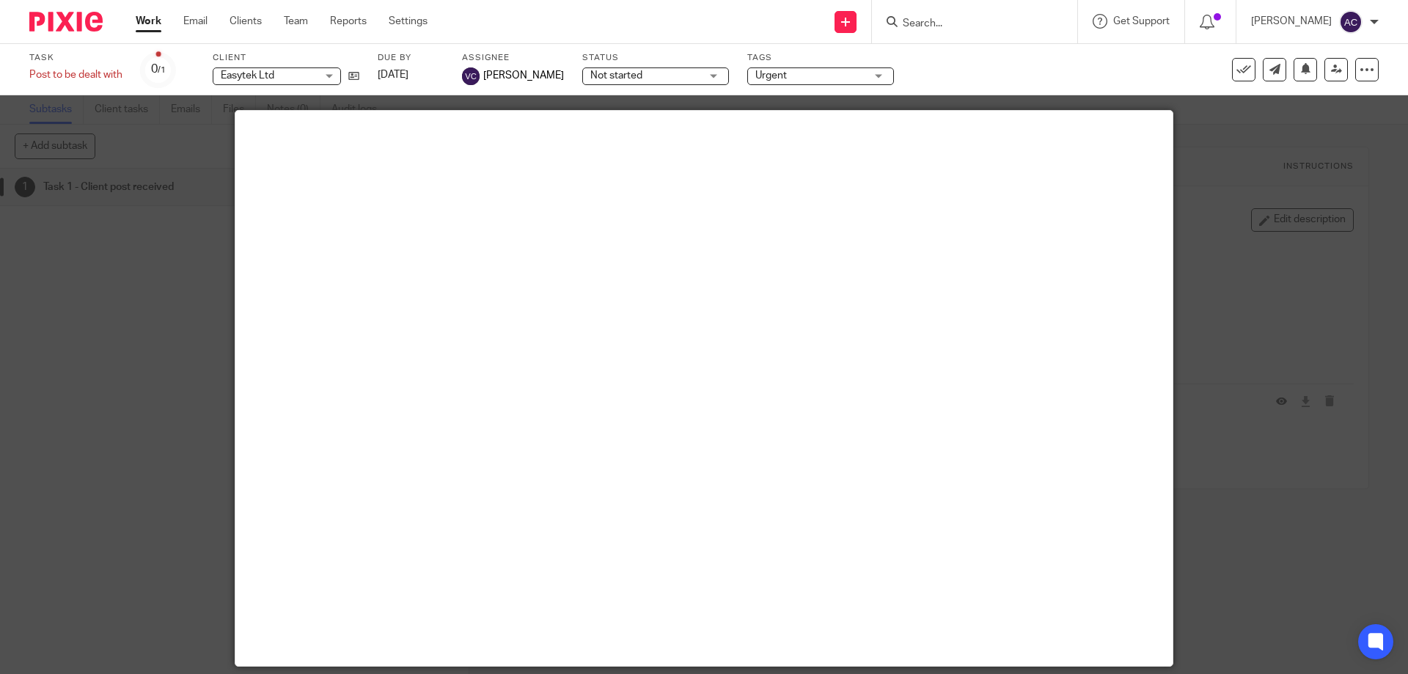
click at [1201, 552] on div at bounding box center [704, 337] width 1408 height 674
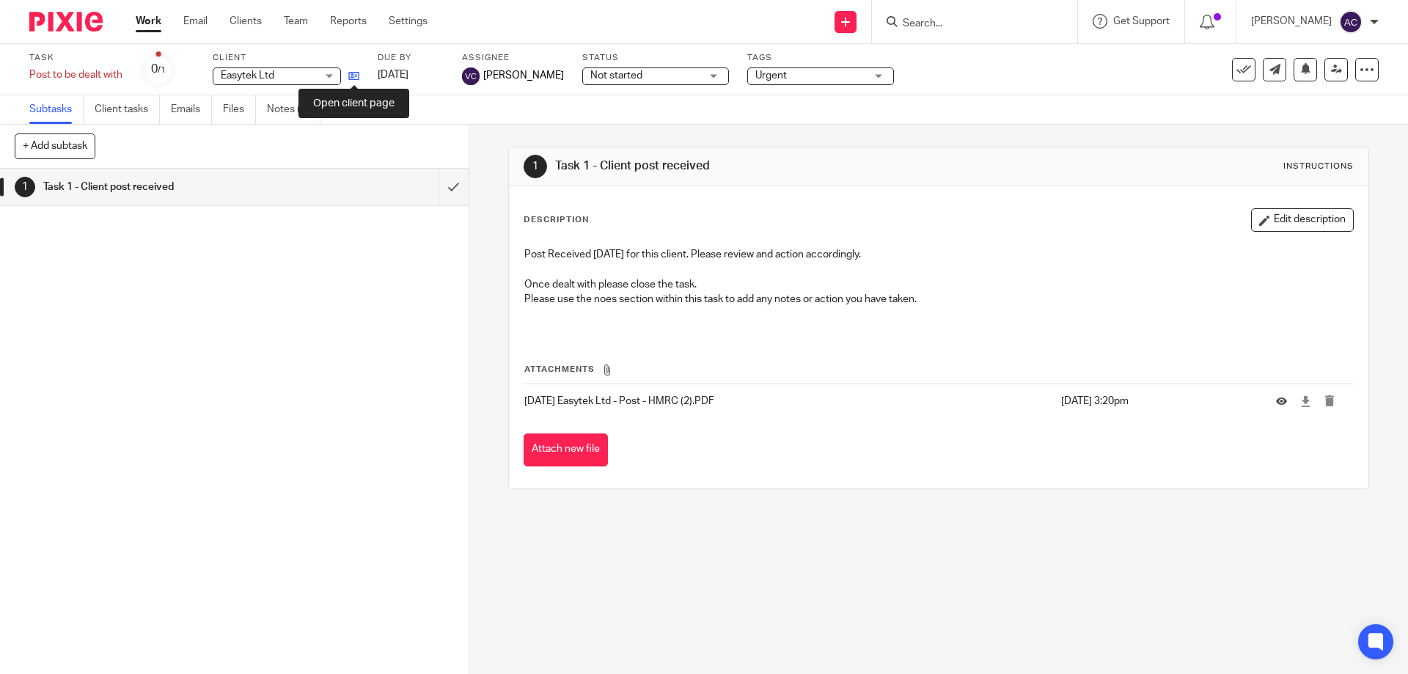
click at [359, 76] on icon at bounding box center [353, 75] width 11 height 11
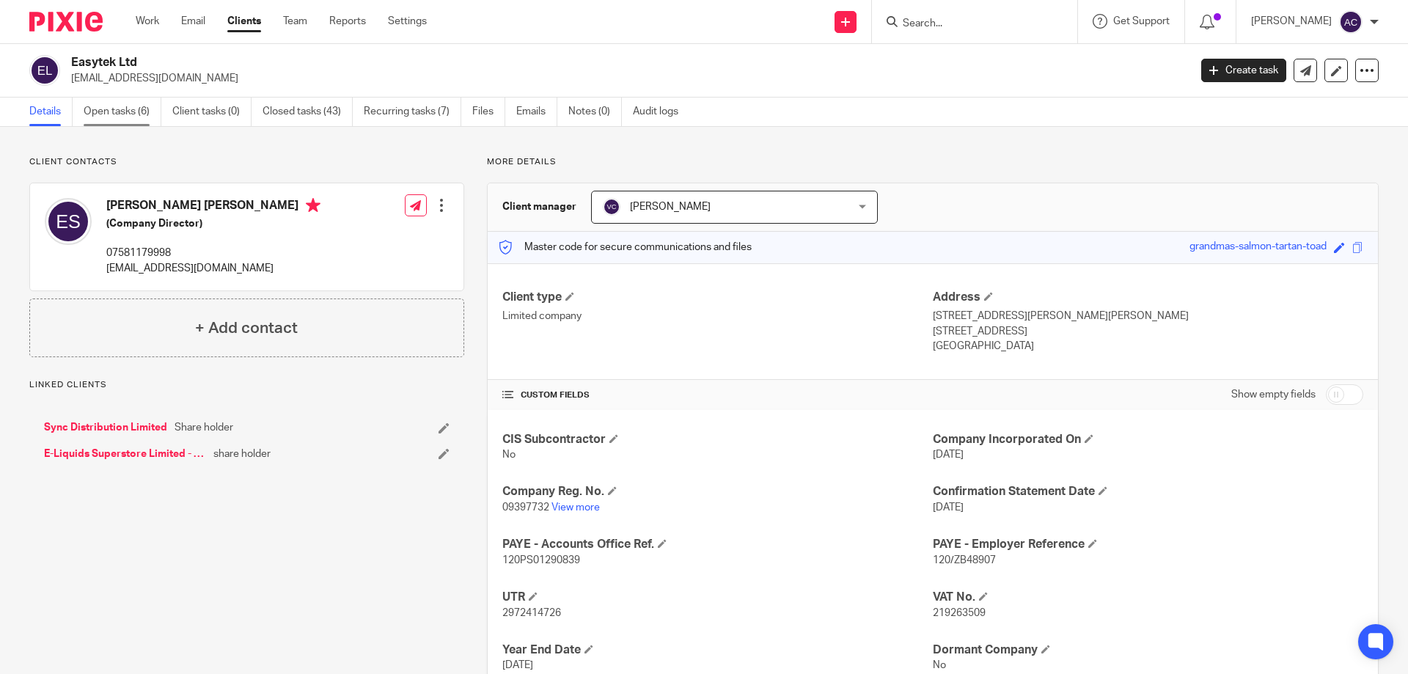
click at [123, 124] on link "Open tasks (6)" at bounding box center [123, 112] width 78 height 29
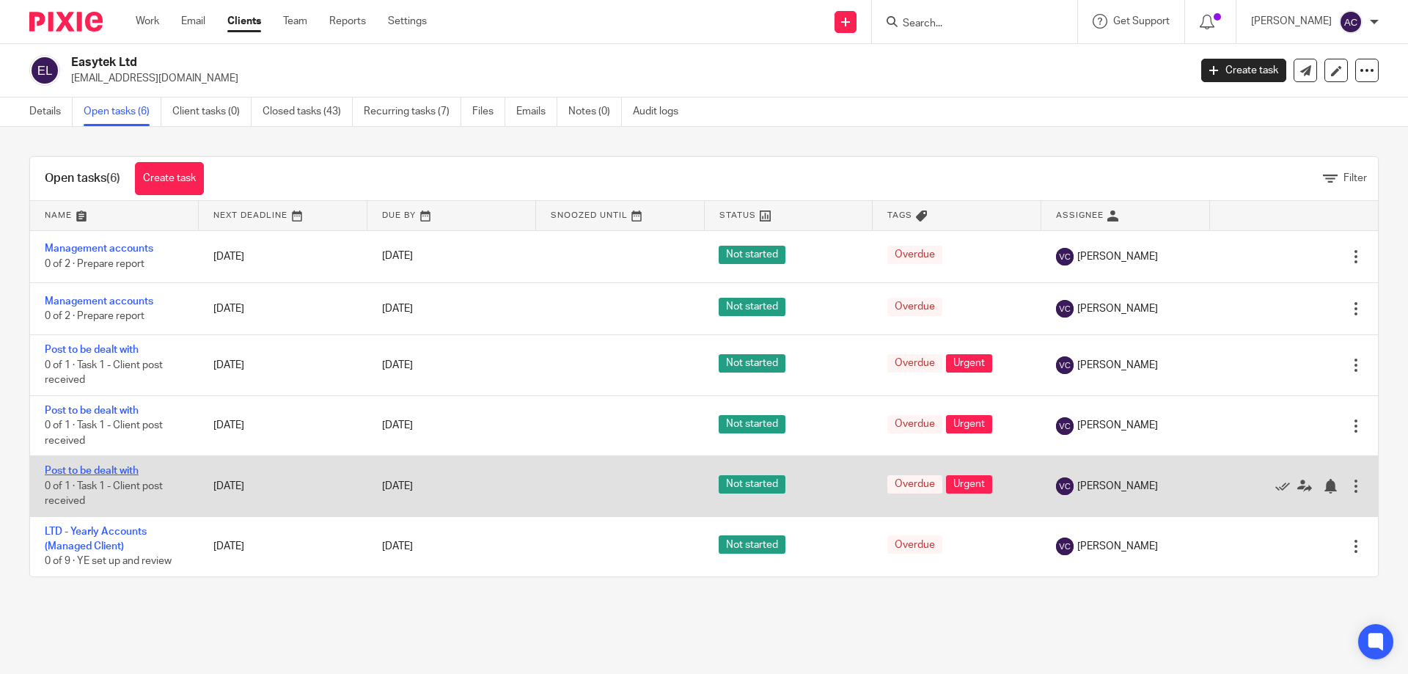
click at [120, 468] on link "Post to be dealt with" at bounding box center [92, 471] width 94 height 10
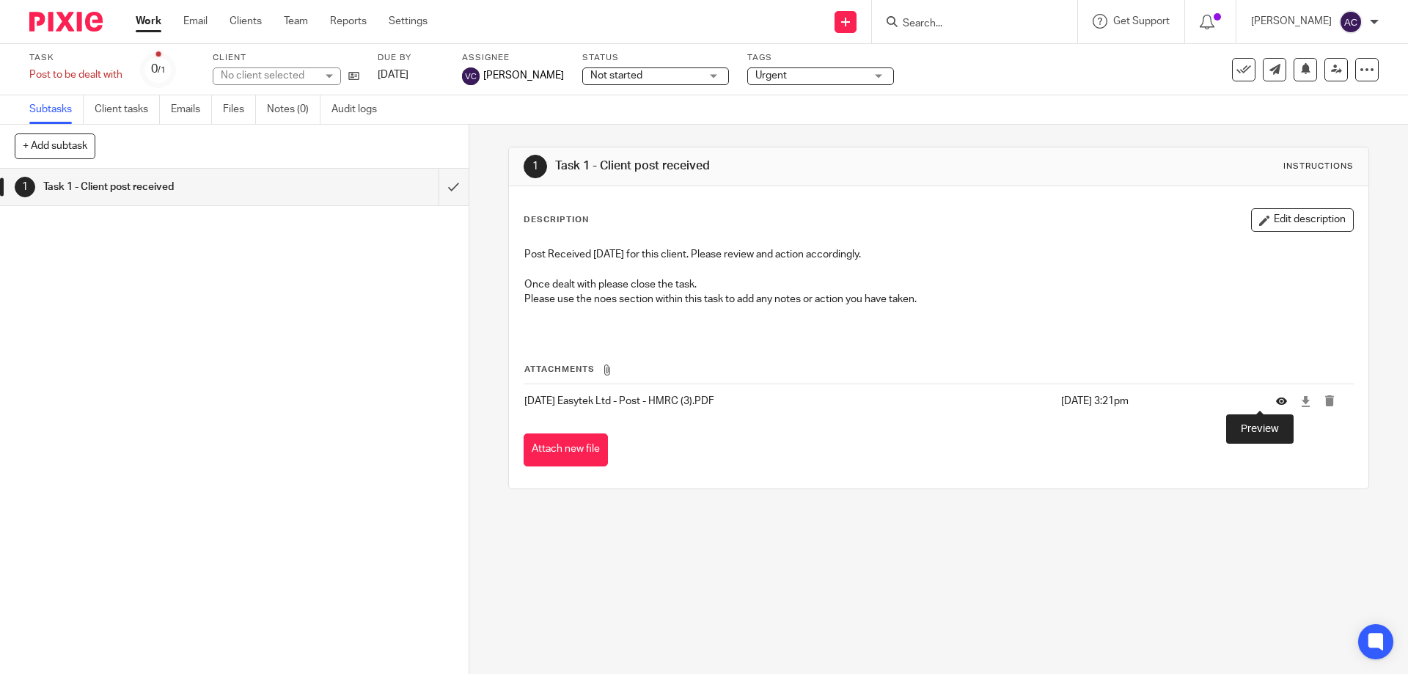
click at [1276, 398] on icon at bounding box center [1281, 401] width 11 height 11
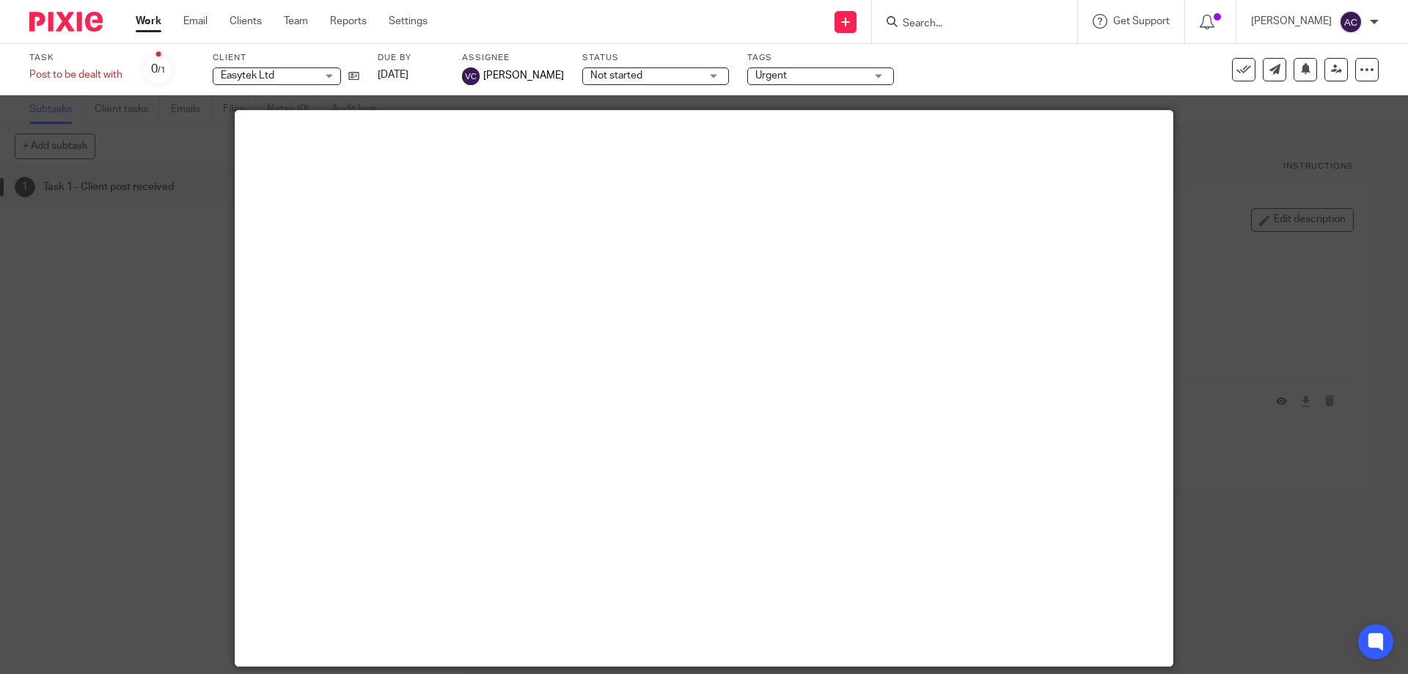
click at [1235, 598] on div at bounding box center [704, 337] width 1408 height 674
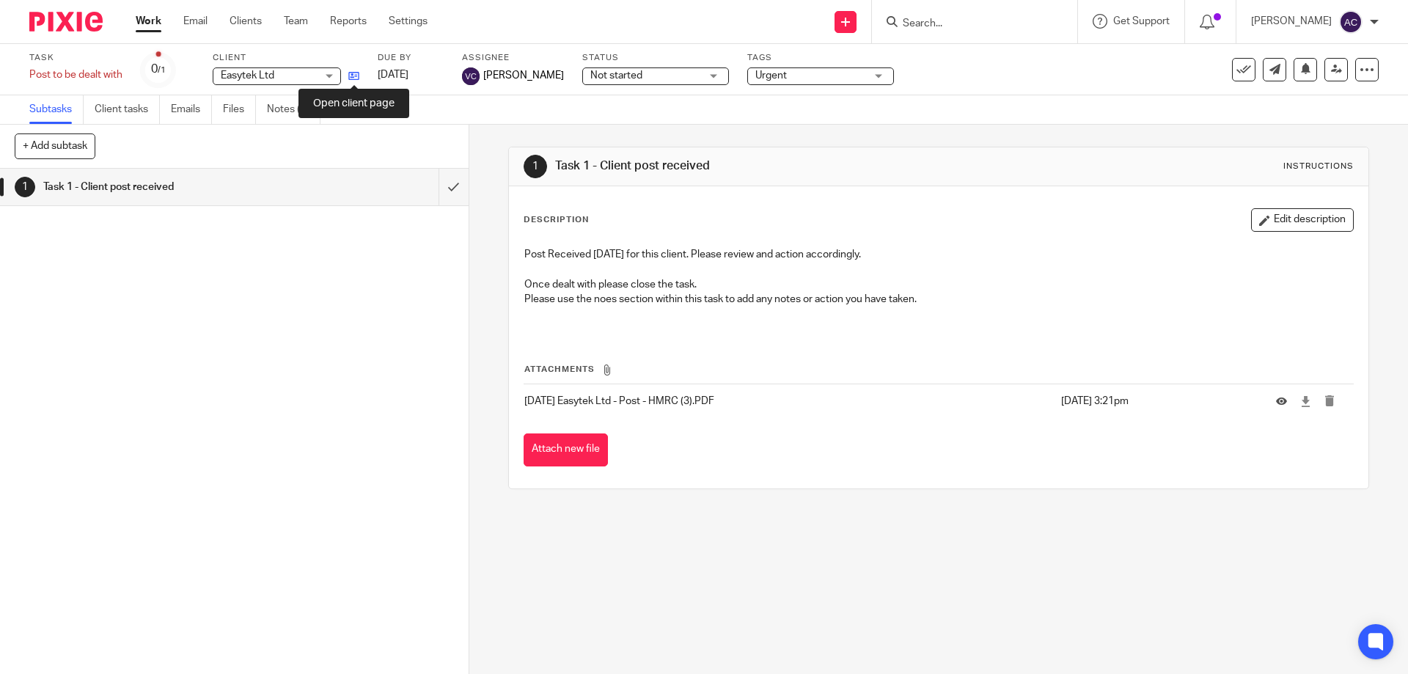
click at [350, 78] on icon at bounding box center [353, 75] width 11 height 11
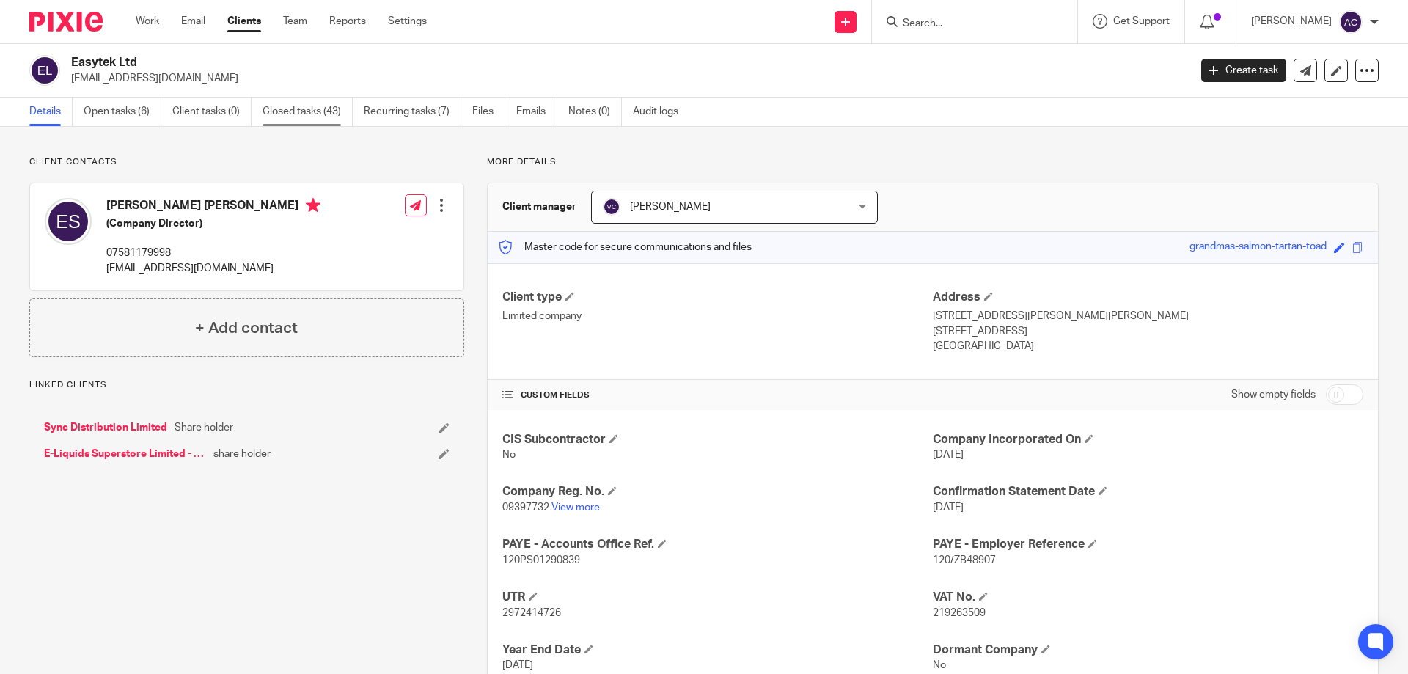
click at [334, 117] on link "Closed tasks (43)" at bounding box center [308, 112] width 90 height 29
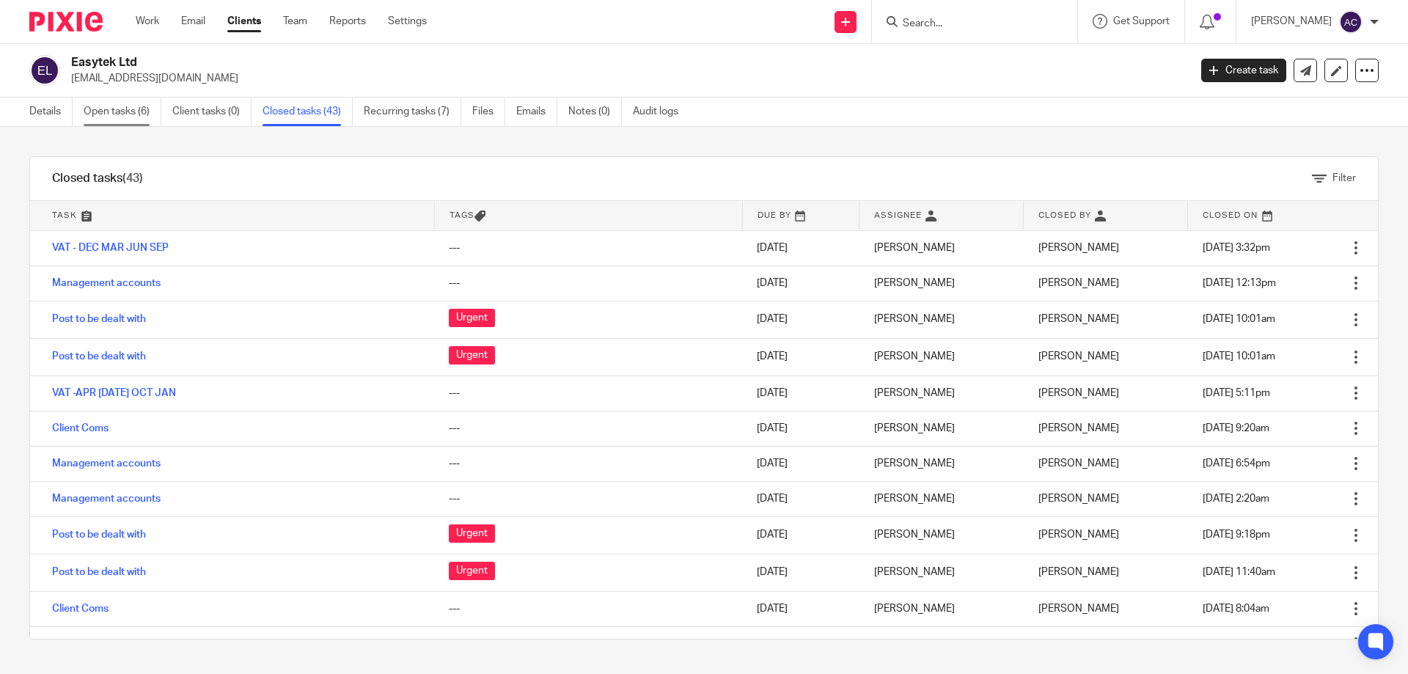
click at [100, 112] on link "Open tasks (6)" at bounding box center [123, 112] width 78 height 29
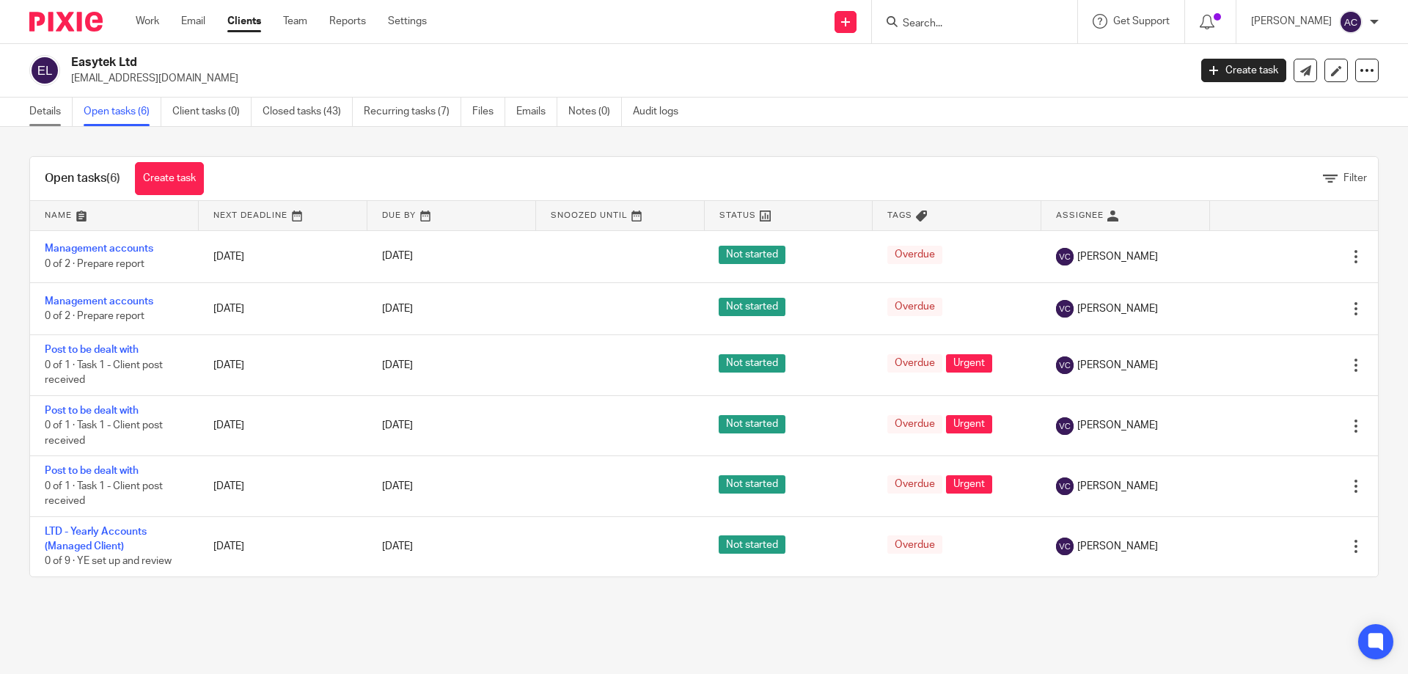
click at [46, 103] on link "Details" at bounding box center [50, 112] width 43 height 29
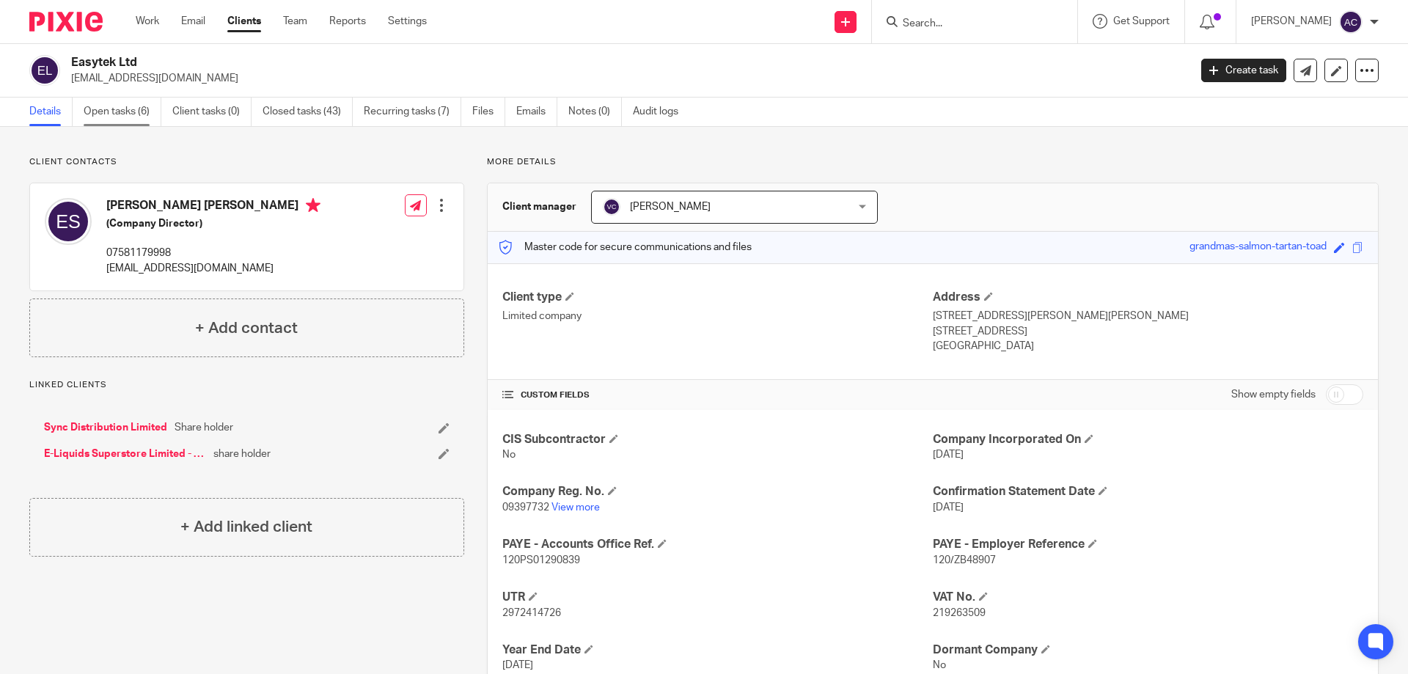
click at [118, 100] on link "Open tasks (6)" at bounding box center [123, 112] width 78 height 29
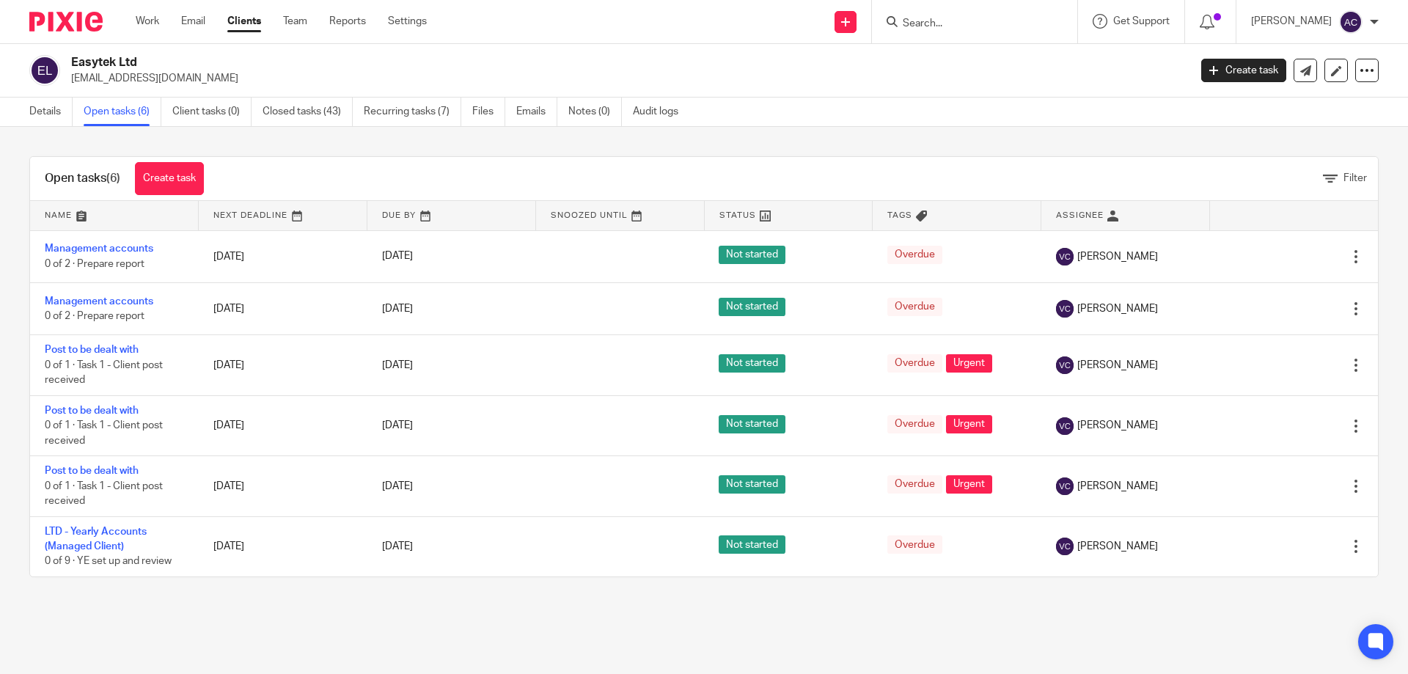
click at [56, 115] on link "Details" at bounding box center [50, 112] width 43 height 29
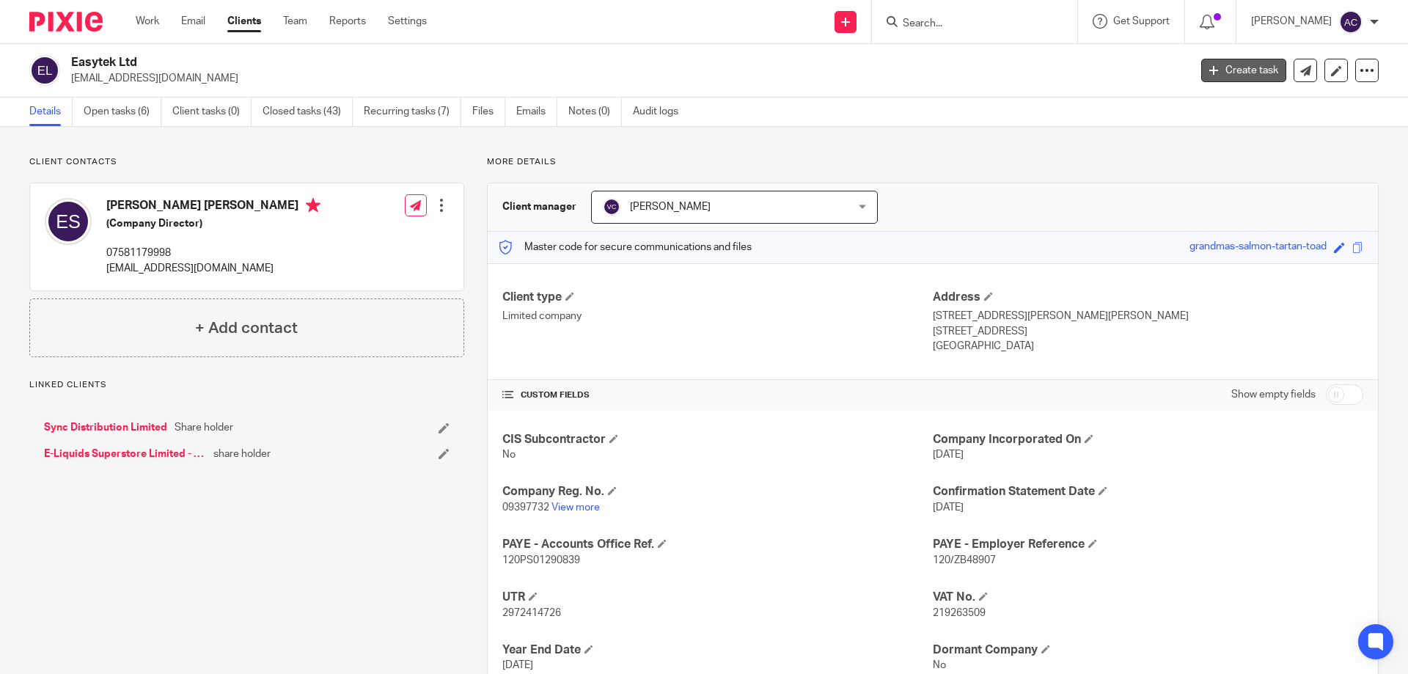
click at [1222, 74] on link "Create task" at bounding box center [1243, 70] width 85 height 23
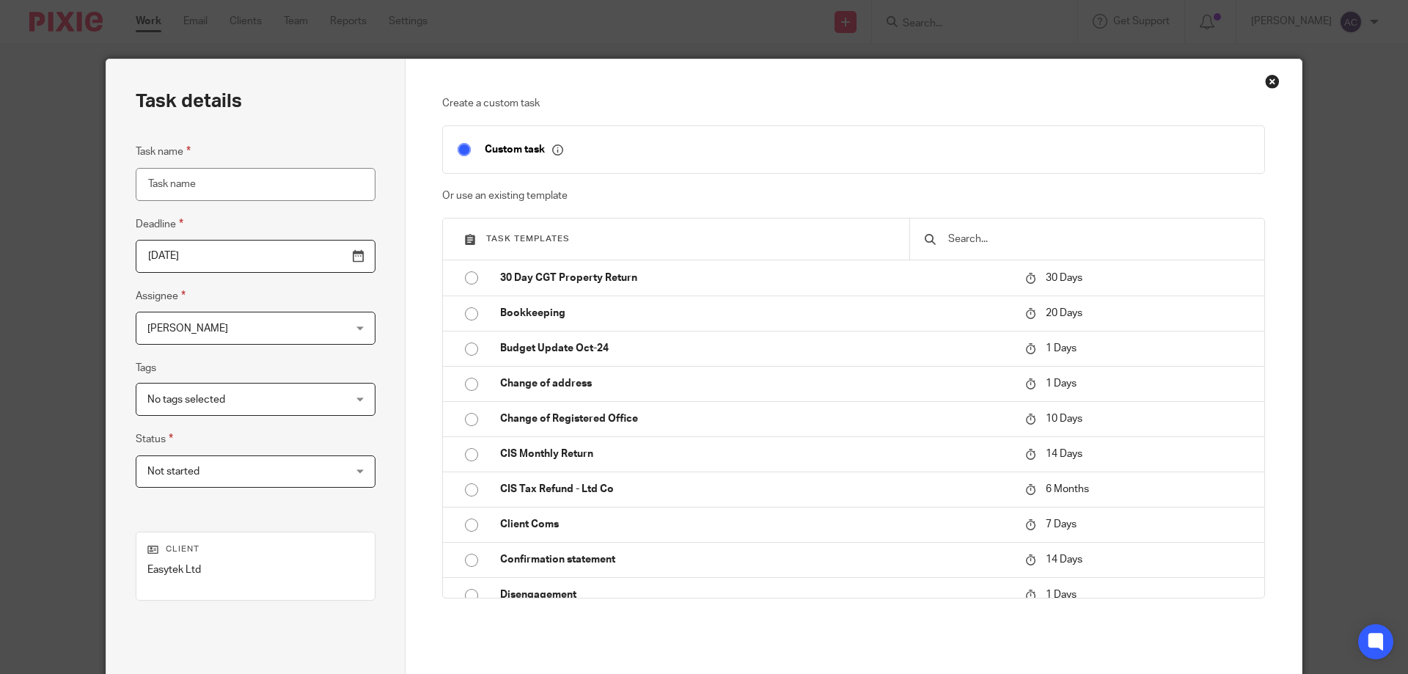
type input "09743339"
drag, startPoint x: 224, startPoint y: 196, endPoint x: 40, endPoint y: 176, distance: 185.1
click at [40, 176] on div "Task details Task name 09743339 Deadline 2025-08-20 Assignee Aimee Coveney Aime…" at bounding box center [704, 337] width 1408 height 674
drag, startPoint x: 276, startPoint y: 181, endPoint x: 103, endPoint y: 181, distance: 172.3
click at [95, 180] on div "Task details Task name Post to be dealt with Deadline 2025-08-20 Assignee Aimee…" at bounding box center [704, 337] width 1408 height 674
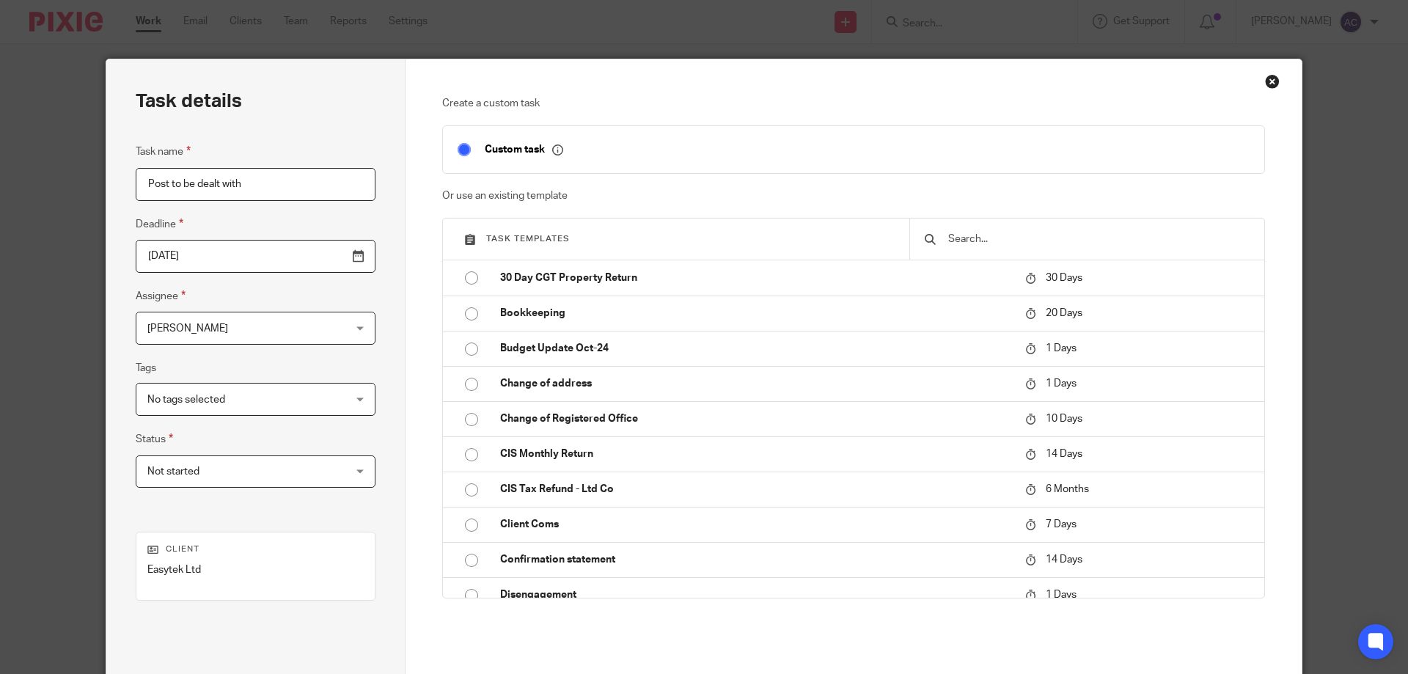
type input "Post to be dealt with"
click at [231, 348] on div "Task name Post to be dealt with Deadline 2025-08-20 Assignee Aimee Coveney Aime…" at bounding box center [256, 322] width 240 height 359
click at [236, 334] on span "[PERSON_NAME]" at bounding box center [238, 327] width 182 height 31
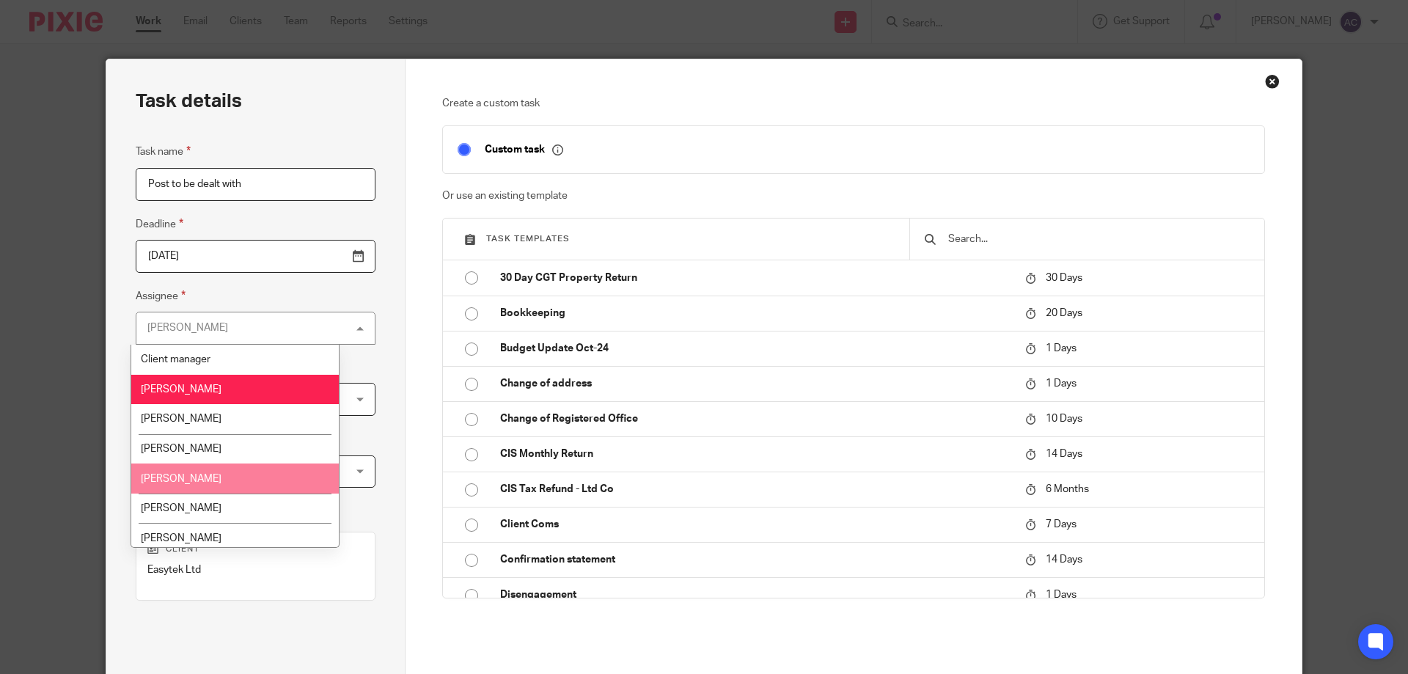
scroll to position [393, 0]
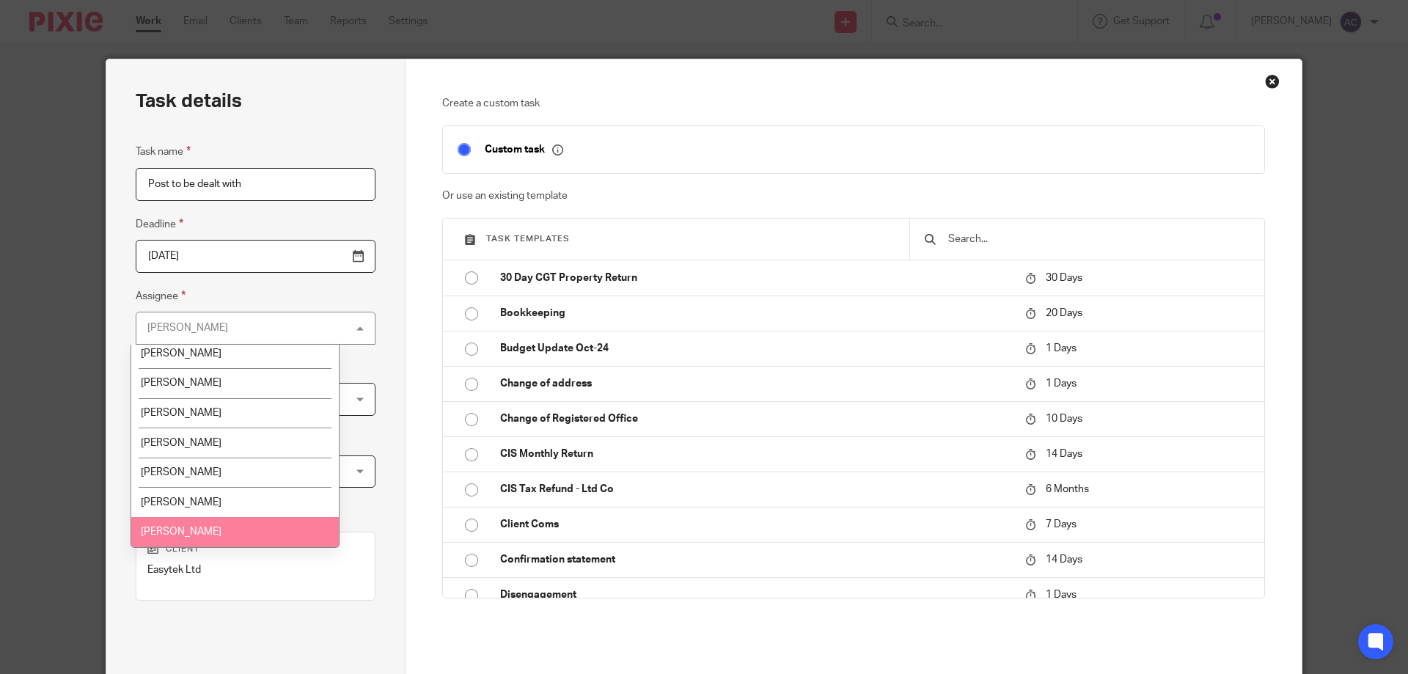
drag, startPoint x: 204, startPoint y: 529, endPoint x: 625, endPoint y: 484, distance: 424.0
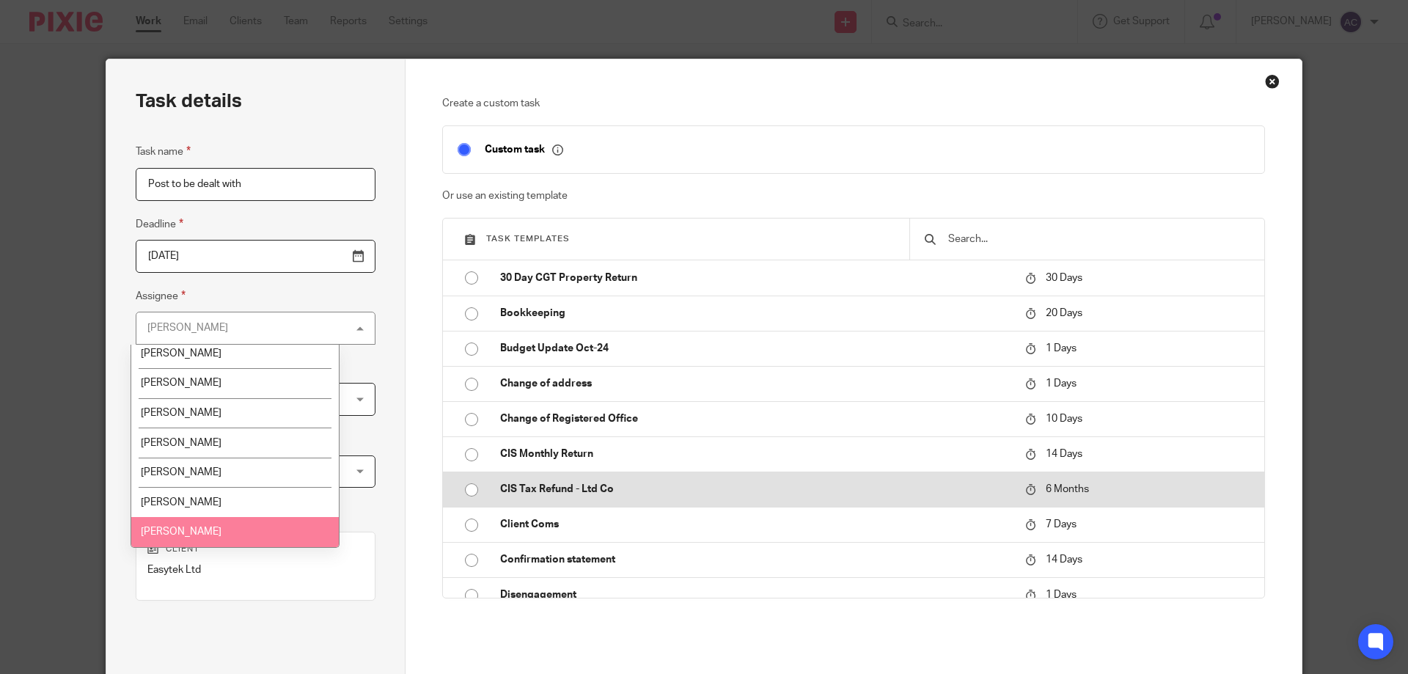
click at [205, 529] on span "[PERSON_NAME]" at bounding box center [181, 531] width 81 height 10
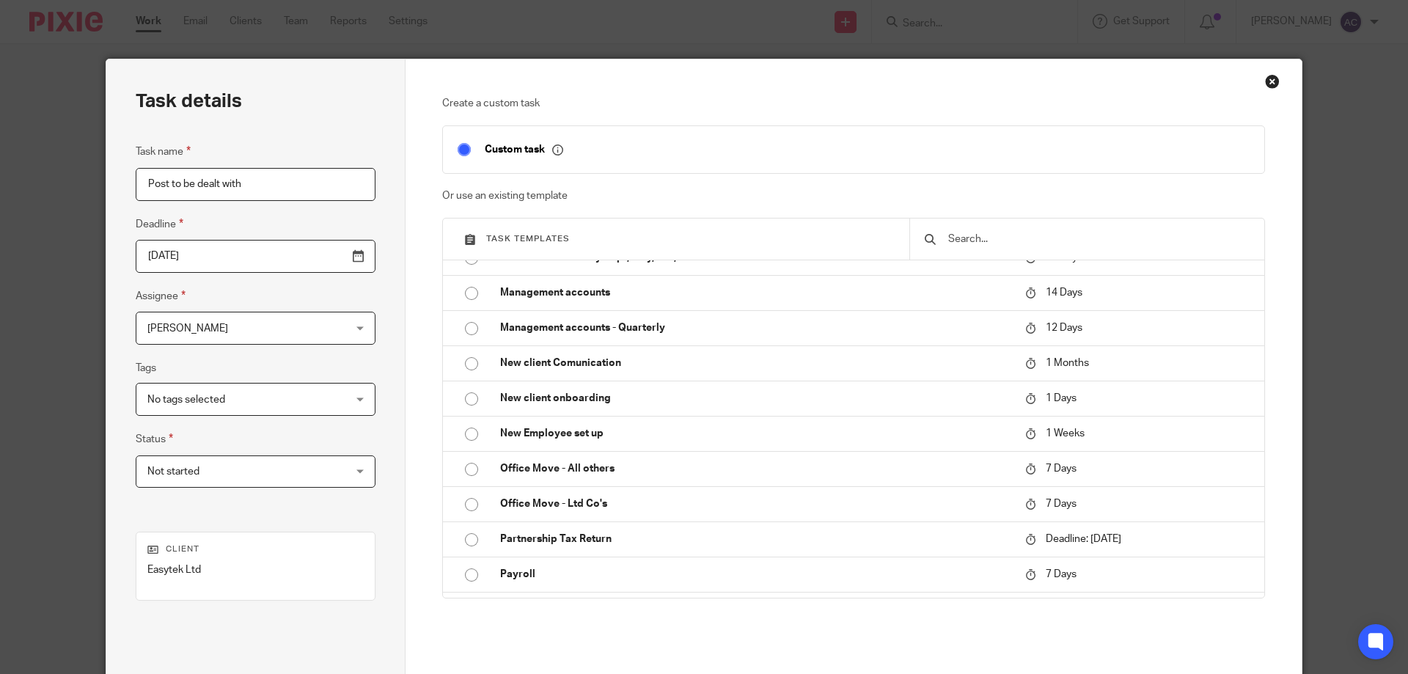
scroll to position [807, 0]
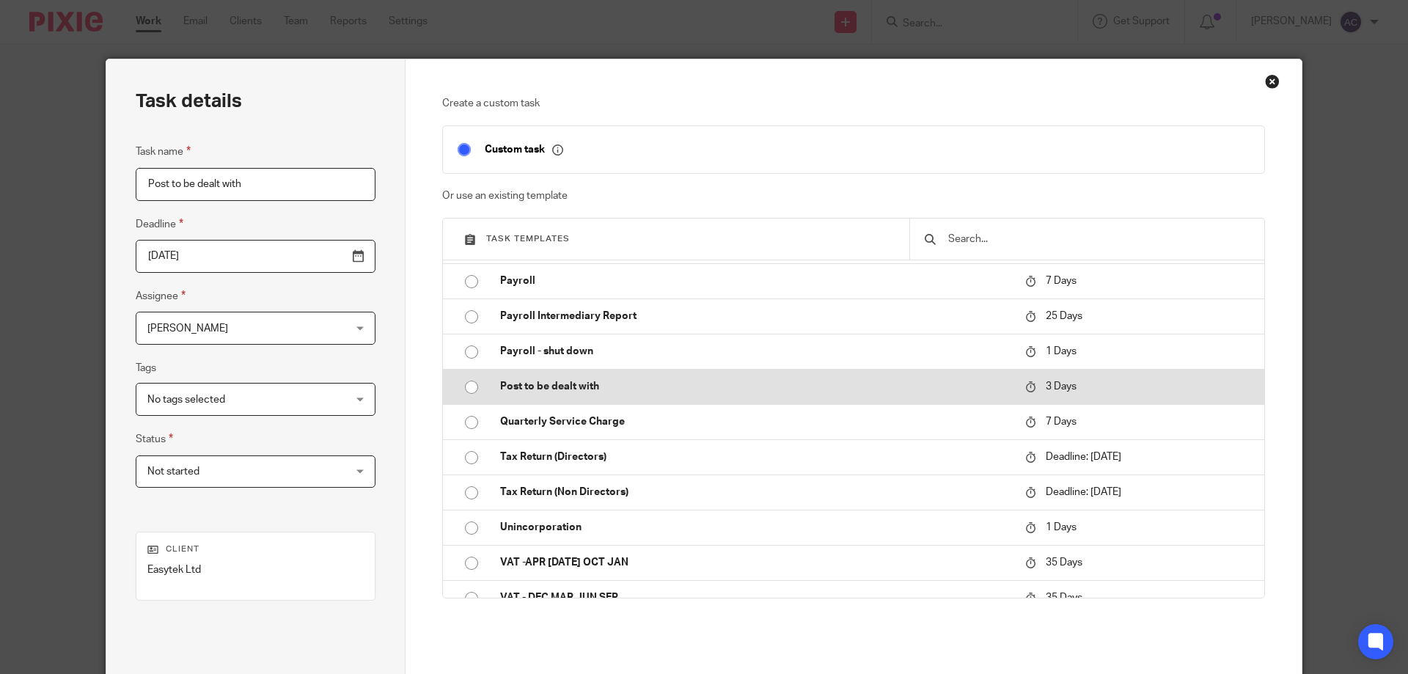
drag, startPoint x: 585, startPoint y: 383, endPoint x: 1360, endPoint y: 469, distance: 779.8
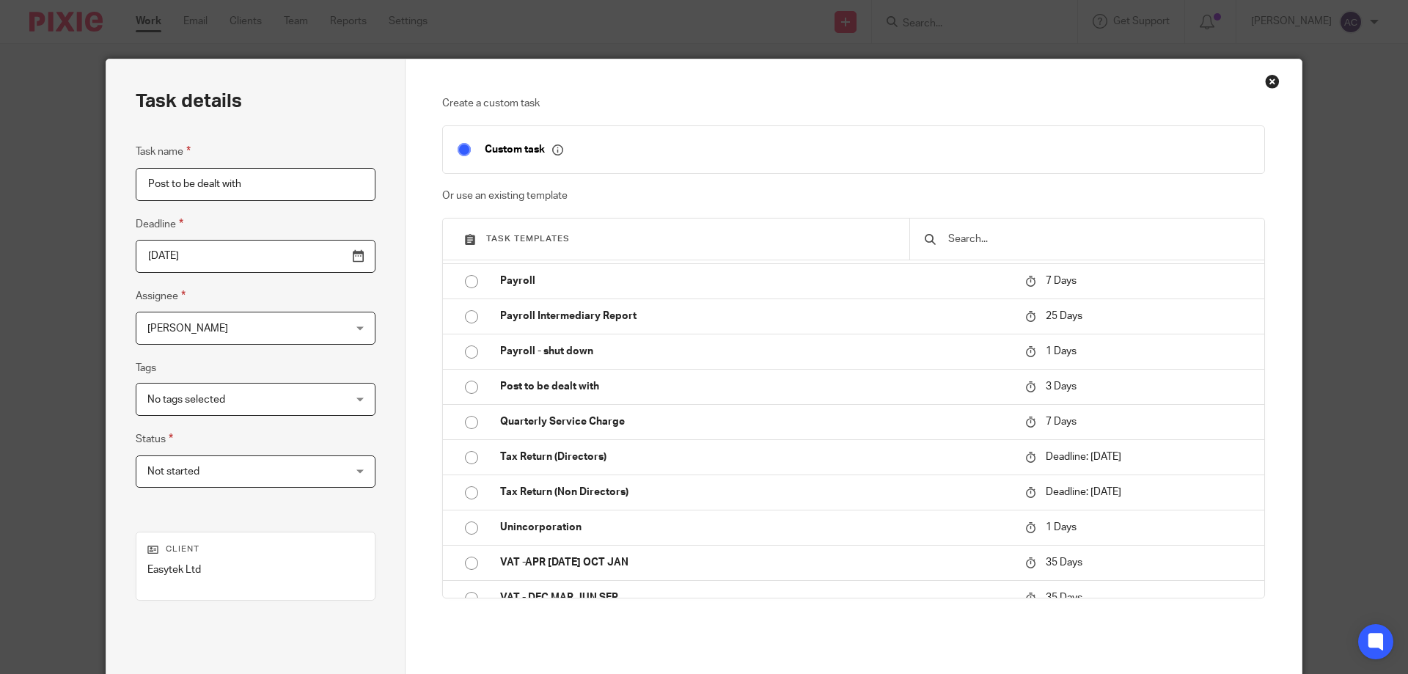
click at [587, 383] on p "Post to be dealt with" at bounding box center [755, 386] width 510 height 15
type input "2025-08-23"
checkbox input "false"
radio input "true"
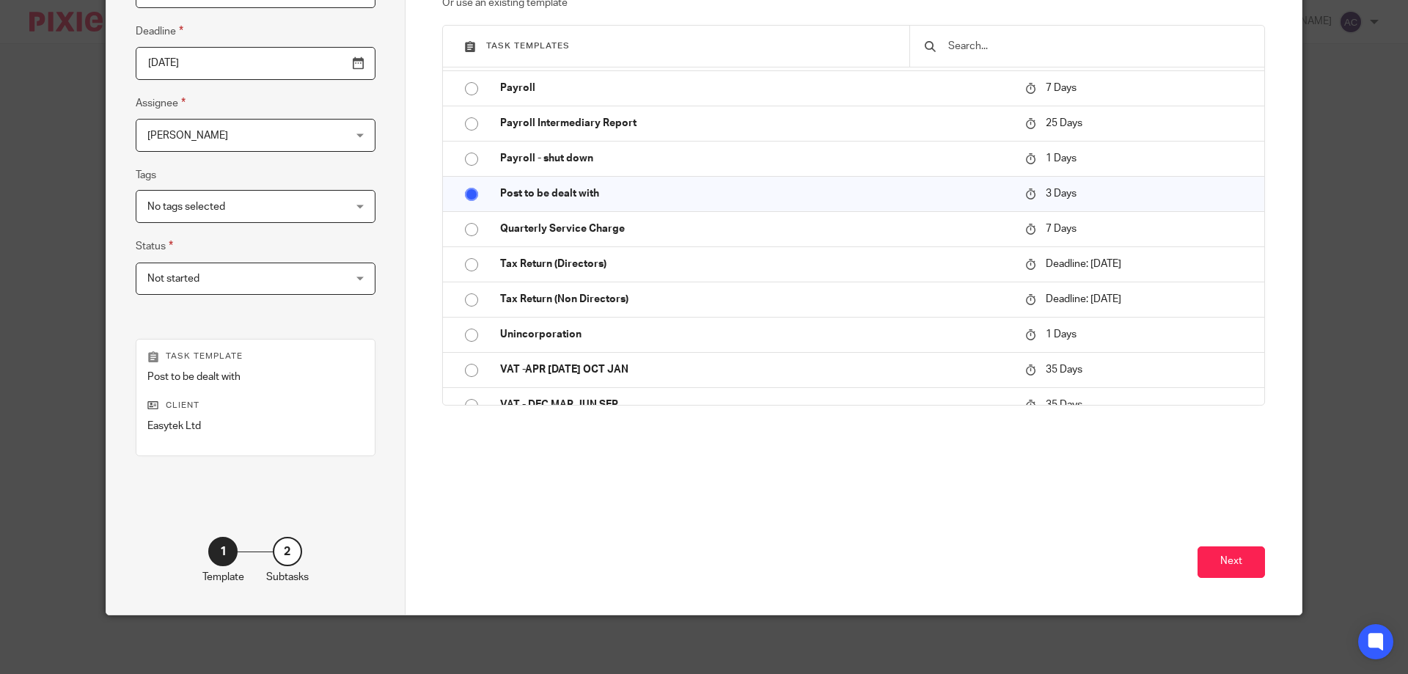
scroll to position [120, 0]
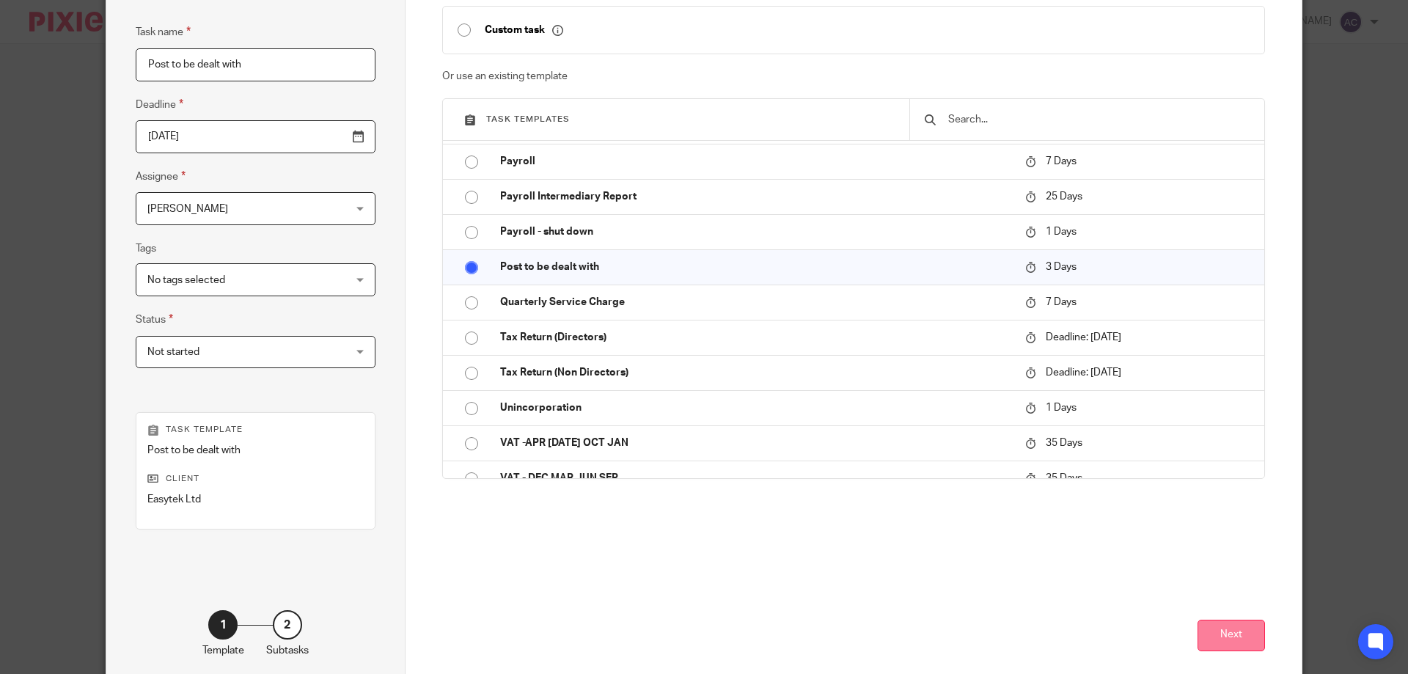
click at [1214, 633] on button "Next" at bounding box center [1230, 636] width 67 height 32
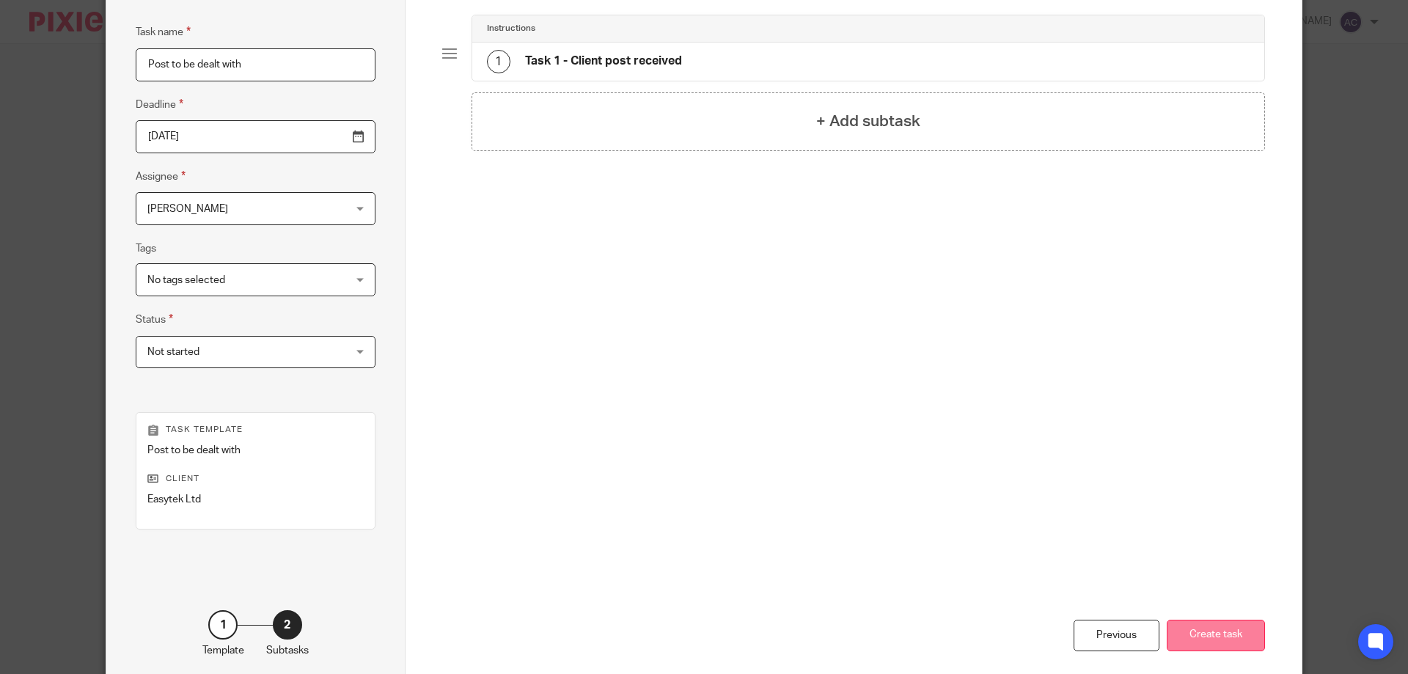
click at [1215, 625] on button "Create task" at bounding box center [1216, 636] width 98 height 32
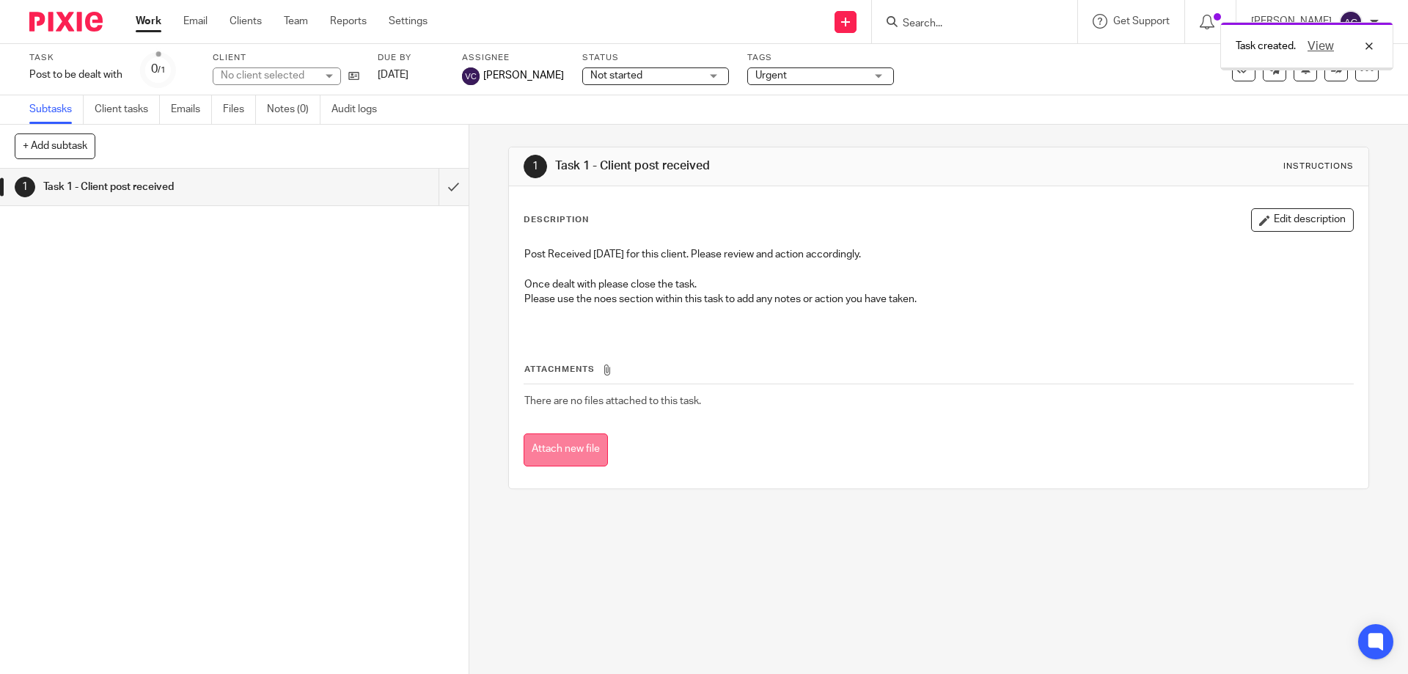
click at [582, 457] on button "Attach new file" at bounding box center [566, 449] width 84 height 33
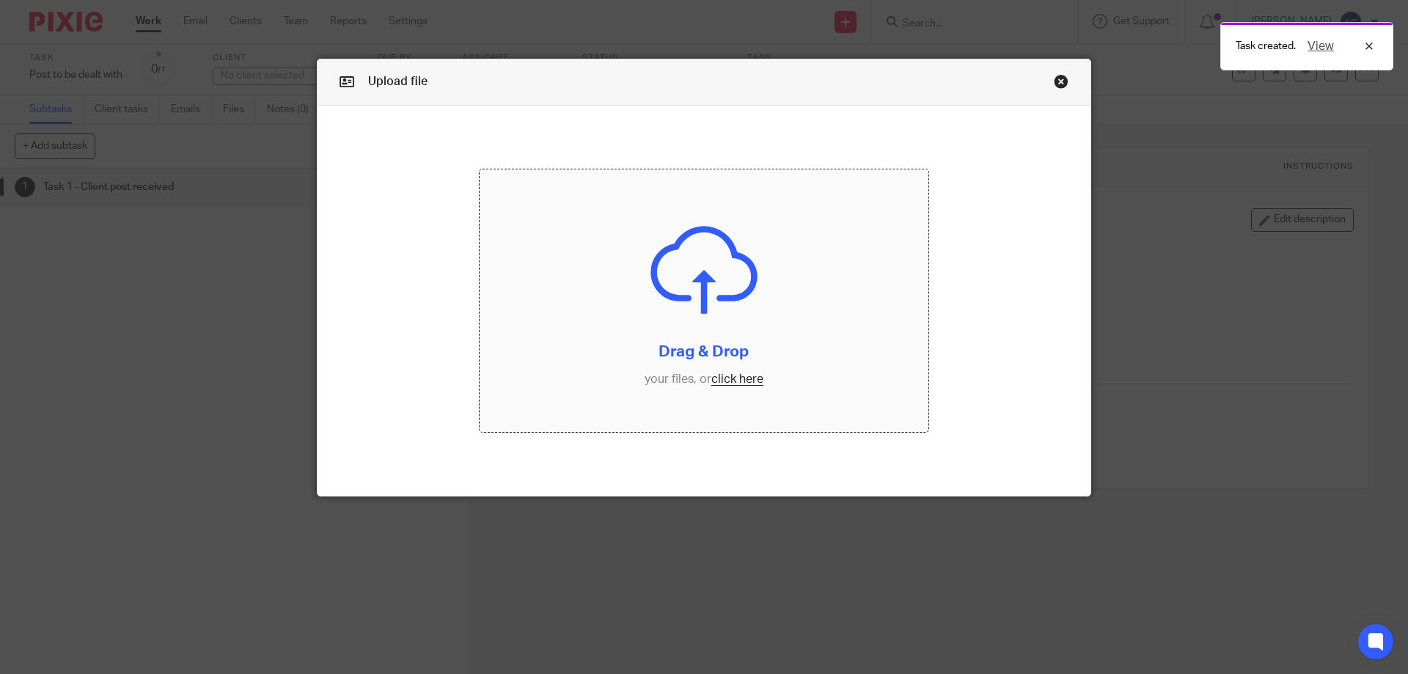
click at [691, 383] on input "file" at bounding box center [704, 300] width 449 height 263
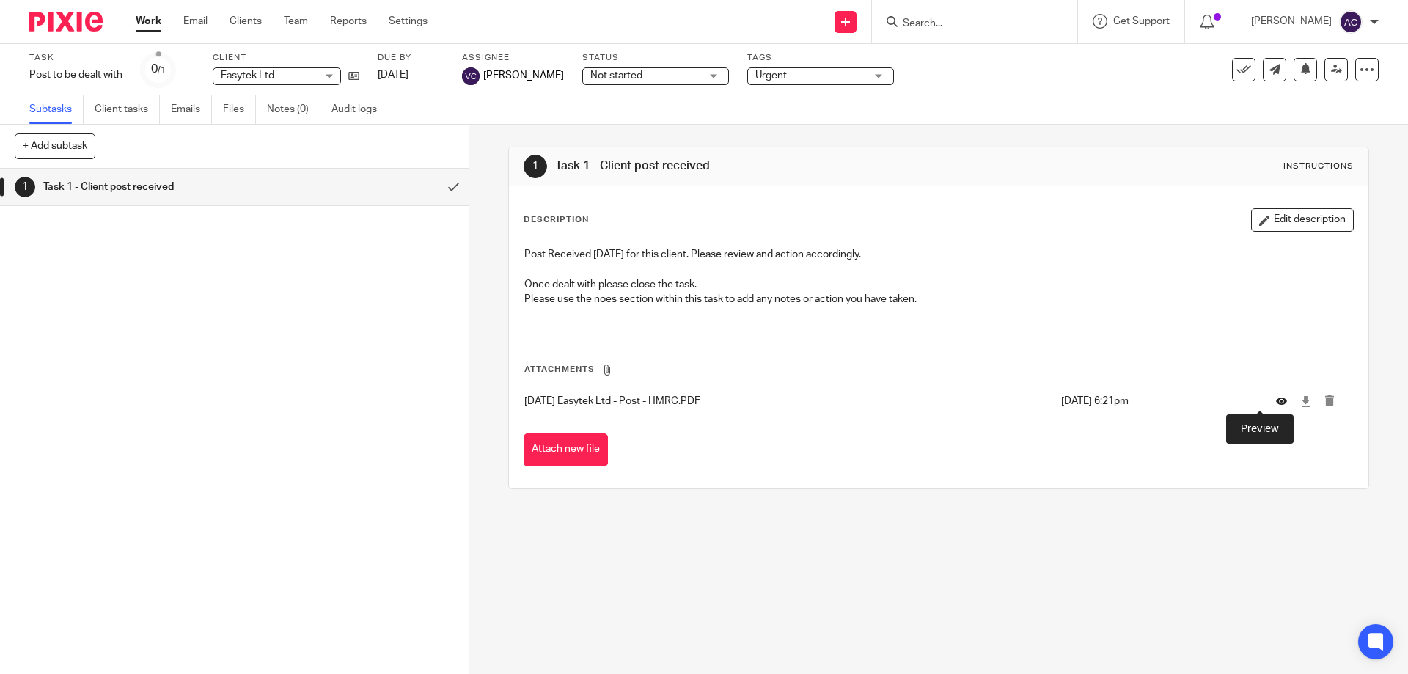
click at [1276, 400] on icon at bounding box center [1281, 401] width 11 height 11
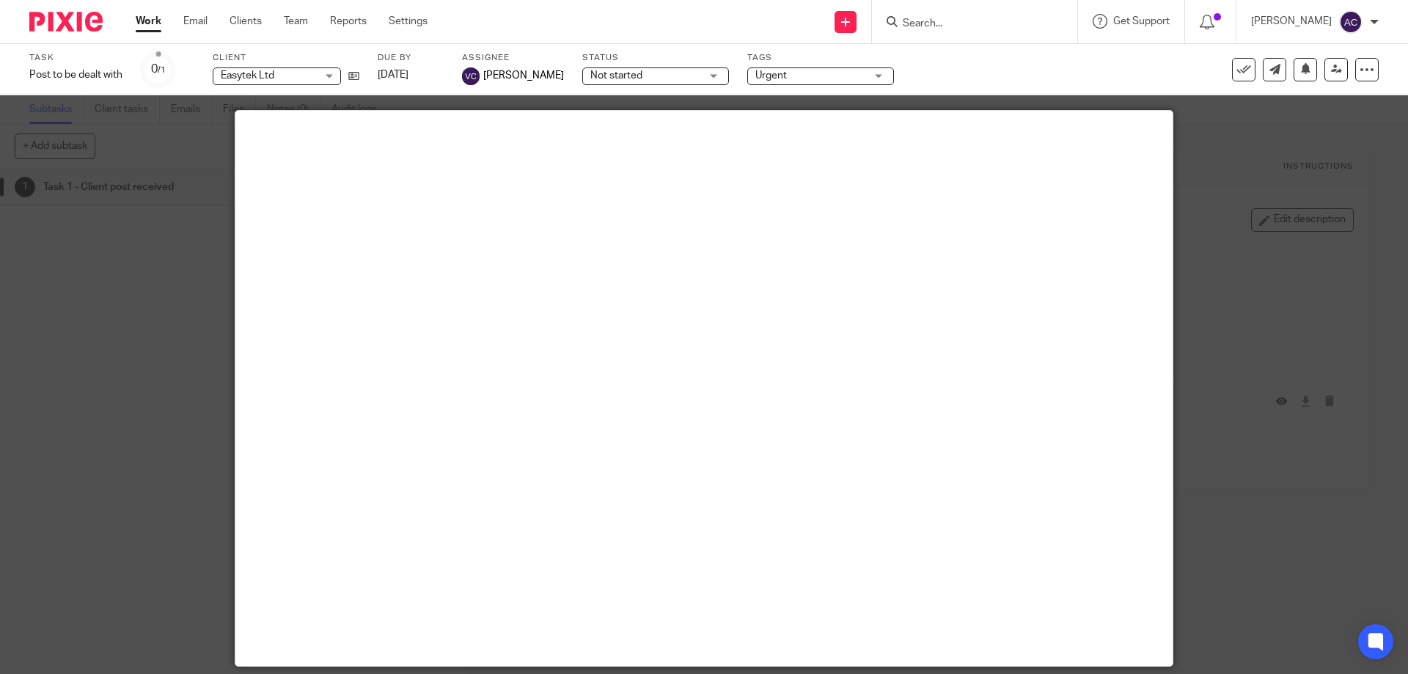
drag, startPoint x: 1216, startPoint y: 574, endPoint x: 1211, endPoint y: 564, distance: 11.5
click at [1211, 565] on div at bounding box center [704, 337] width 1408 height 674
click at [1335, 595] on div at bounding box center [704, 337] width 1408 height 674
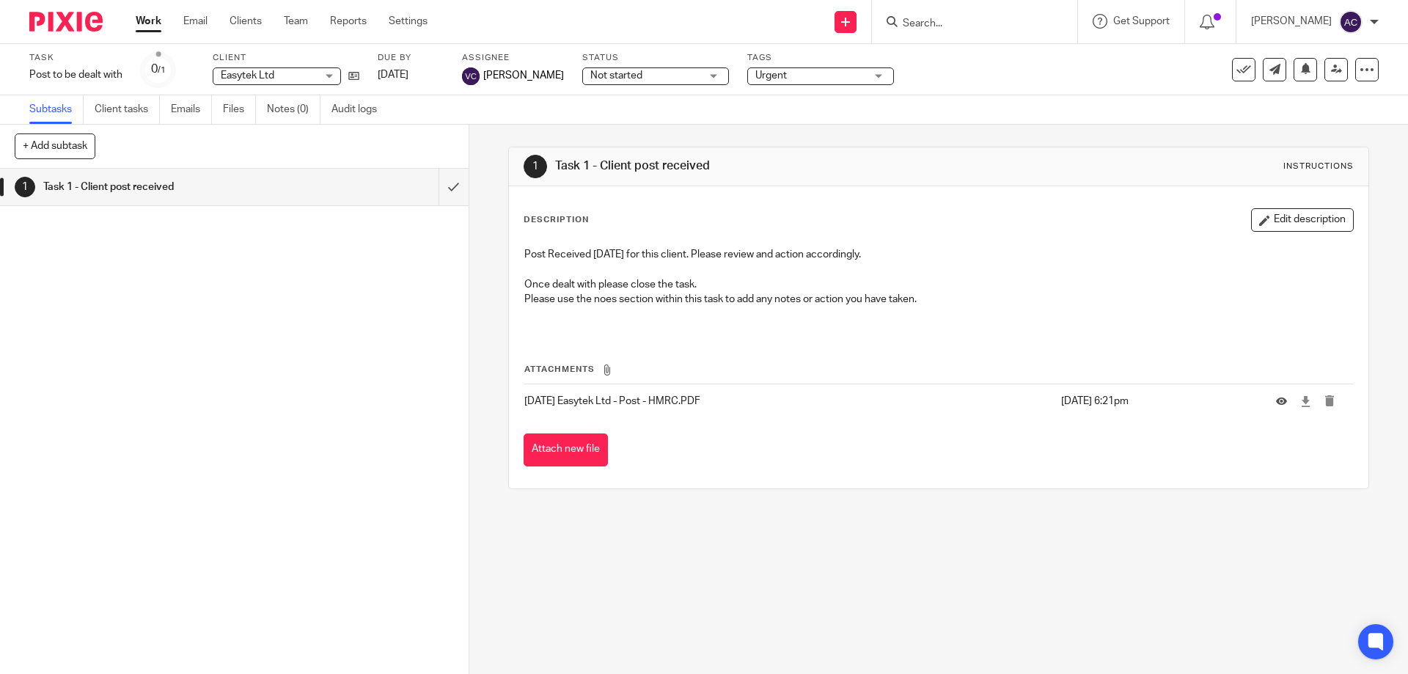
click at [934, 25] on input "Search" at bounding box center [967, 24] width 132 height 13
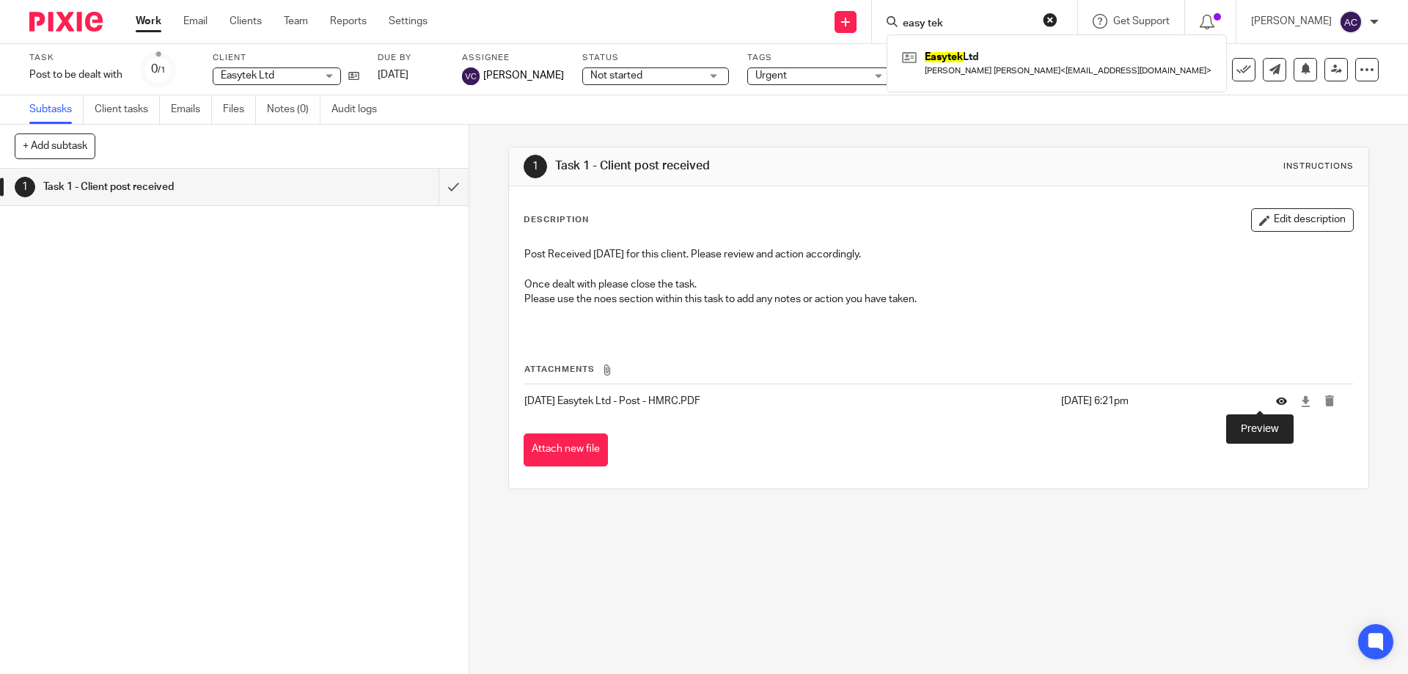
type input "easy tek"
click at [1276, 405] on icon at bounding box center [1281, 401] width 11 height 11
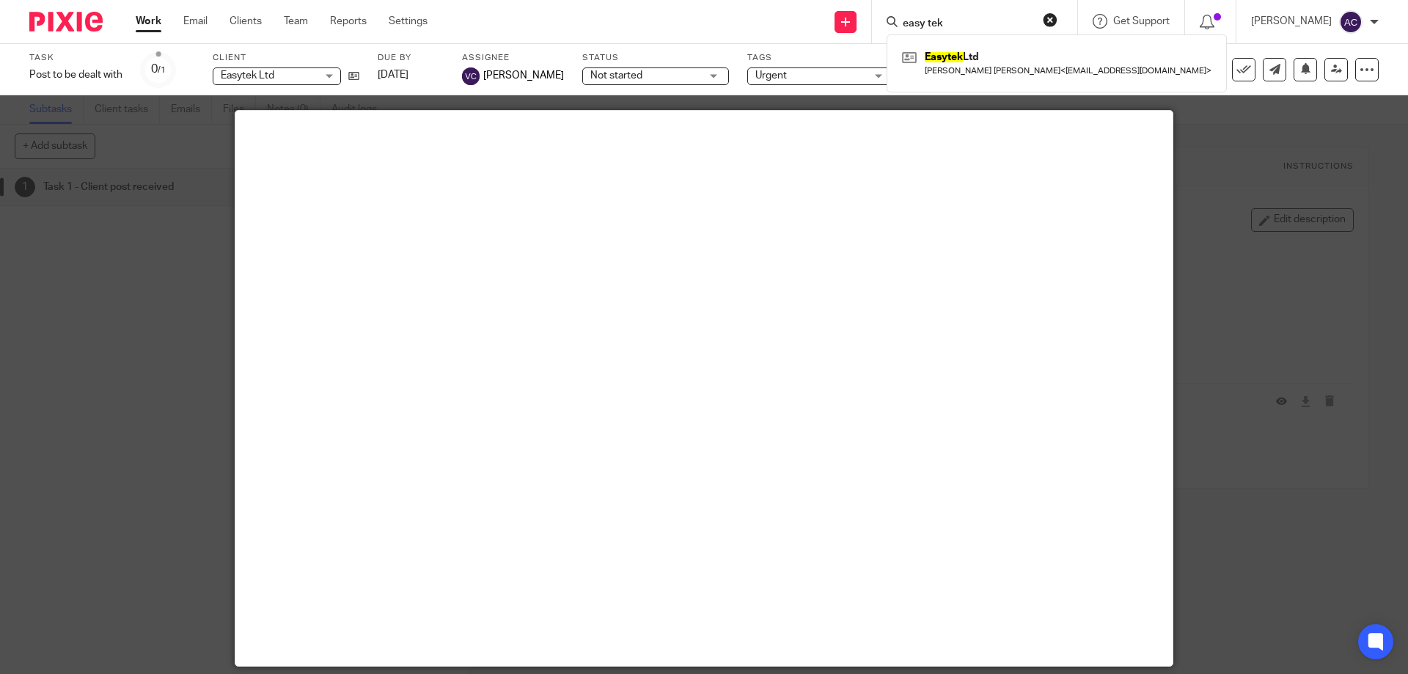
click at [1205, 619] on div at bounding box center [704, 337] width 1408 height 674
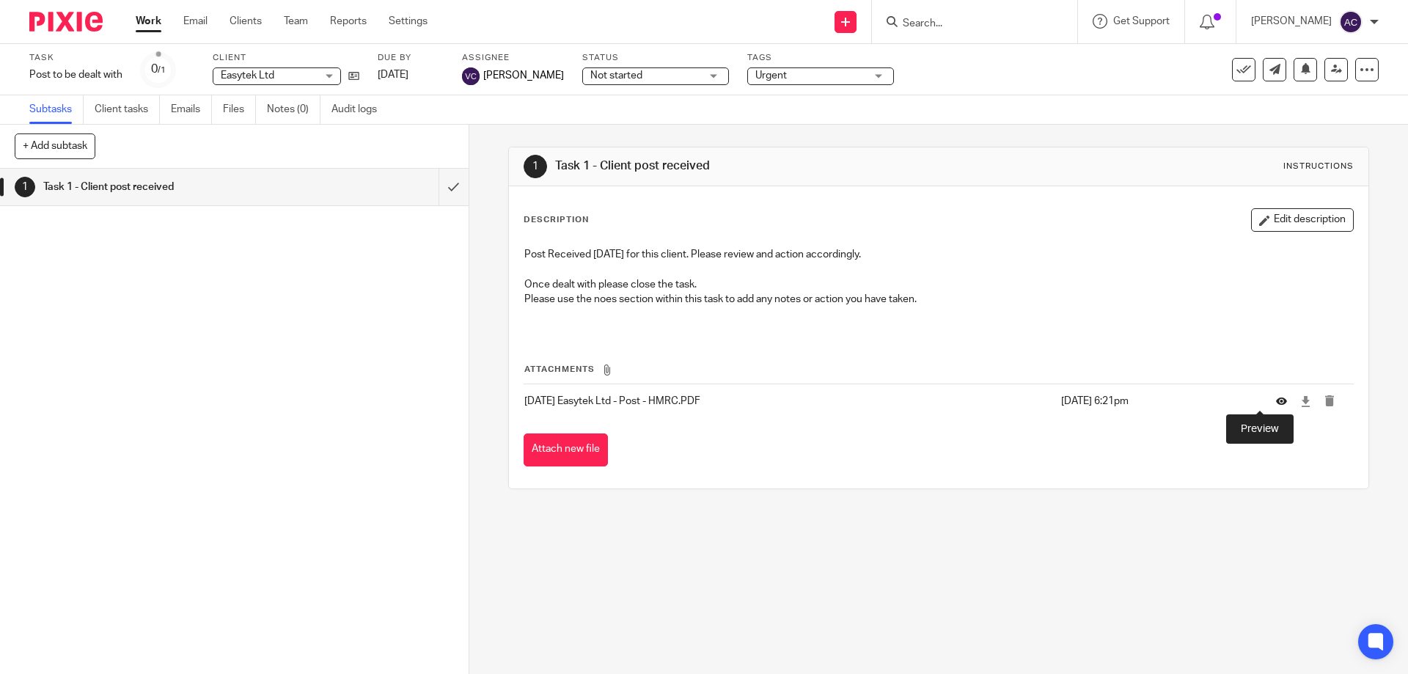
click at [1276, 399] on icon at bounding box center [1281, 401] width 11 height 11
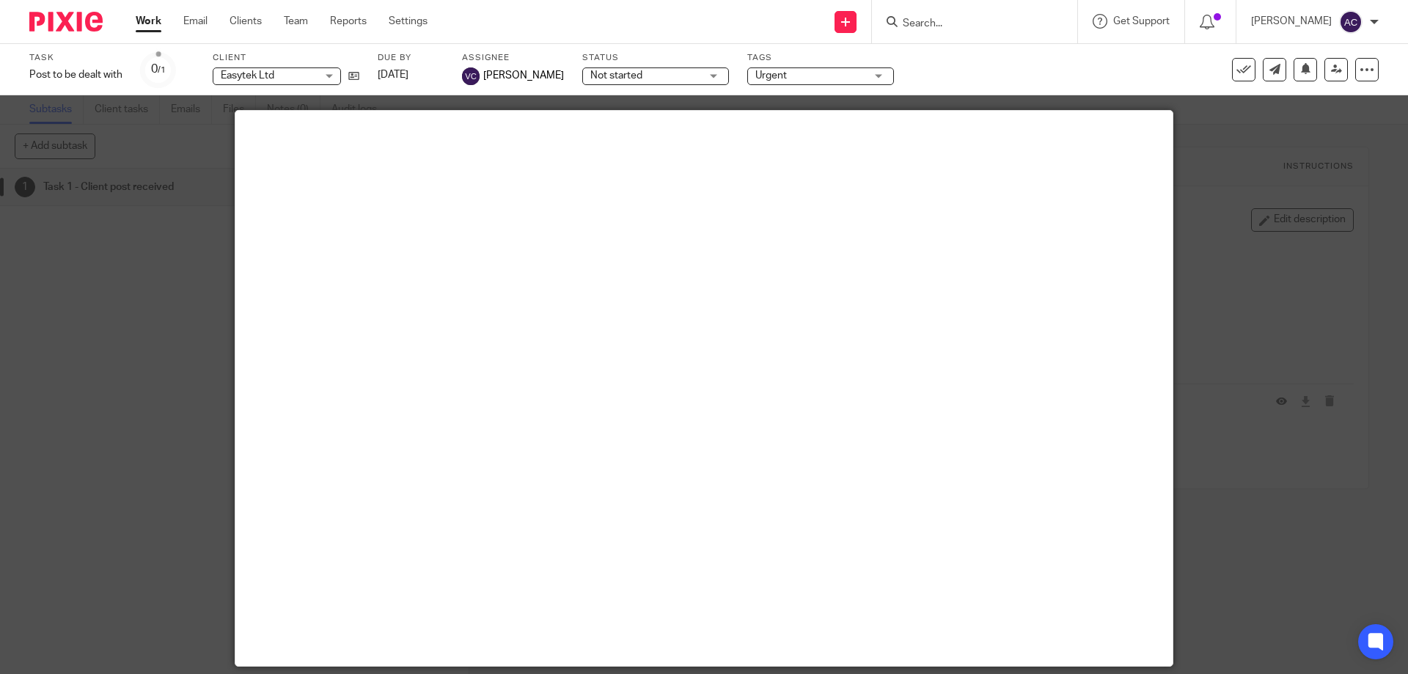
click at [1292, 603] on div at bounding box center [704, 337] width 1408 height 674
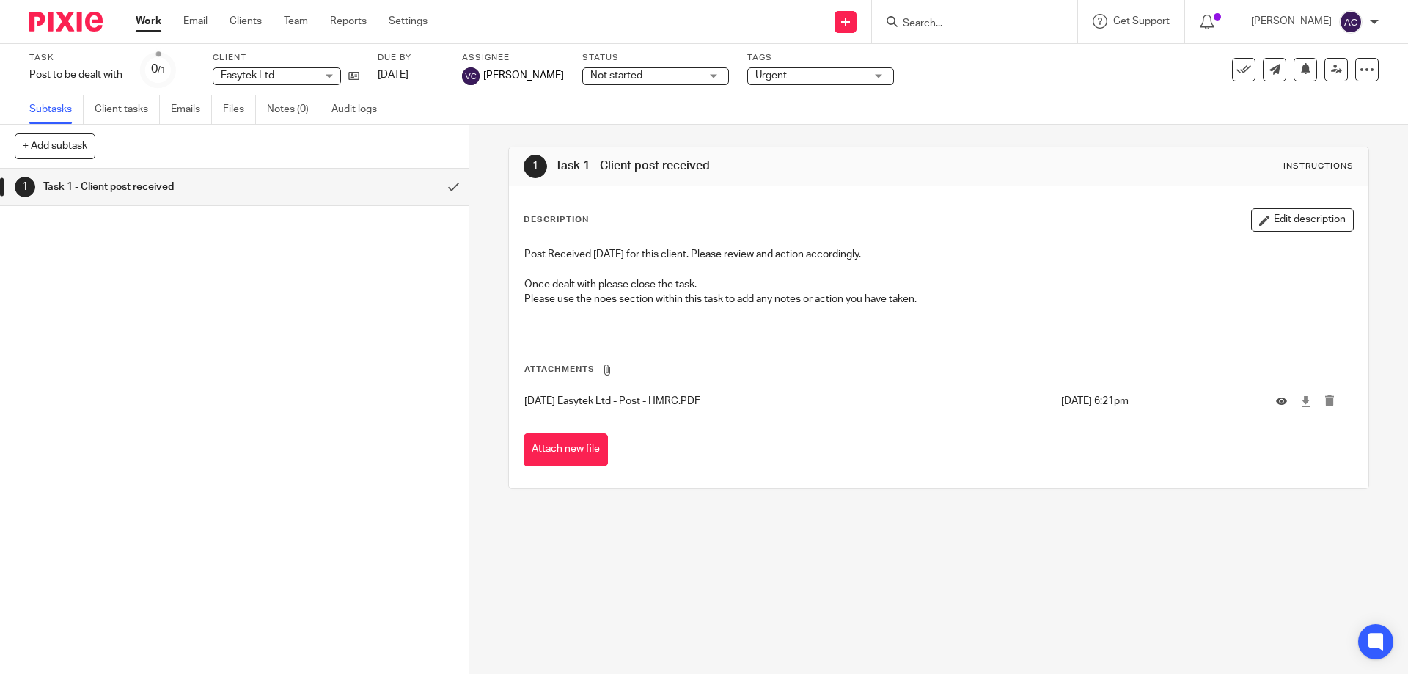
click at [963, 23] on input "Search" at bounding box center [967, 24] width 132 height 13
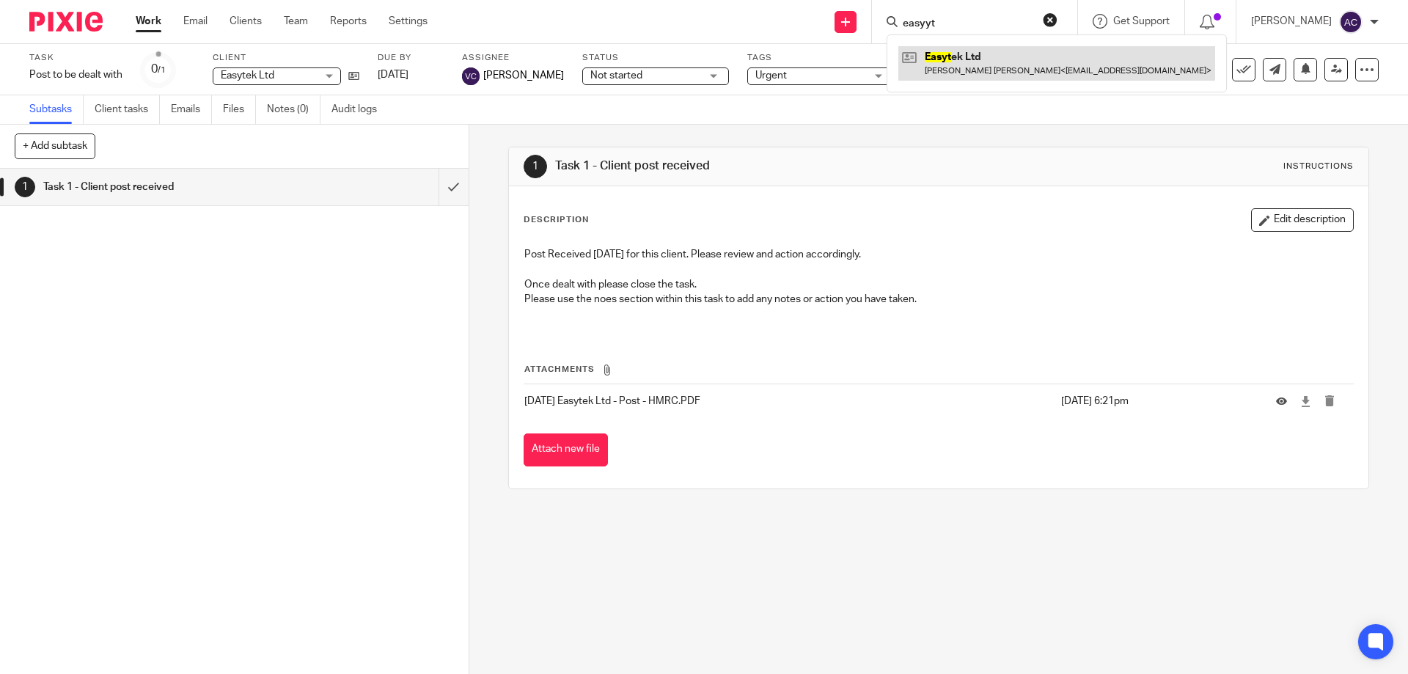
type input "easyyt"
click at [970, 66] on link at bounding box center [1056, 63] width 317 height 34
